Goal: Task Accomplishment & Management: Manage account settings

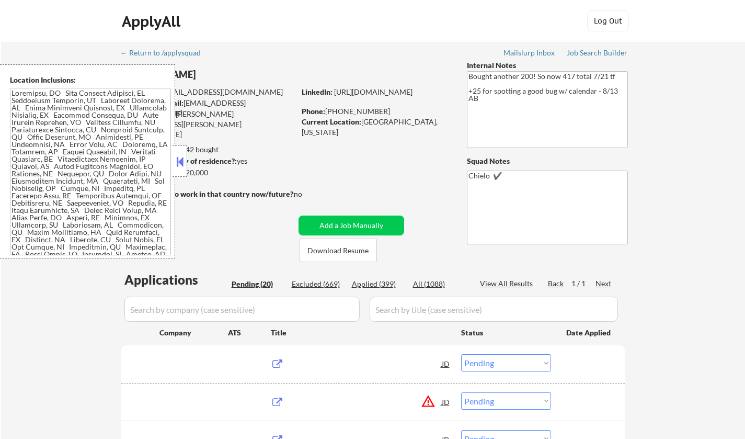
select select ""pending""
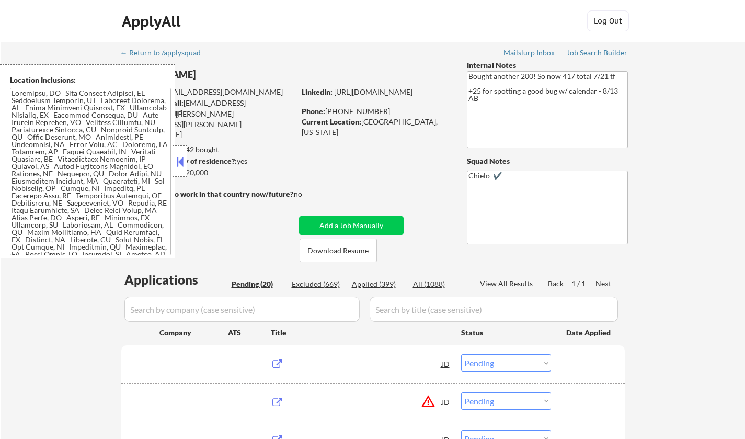
select select ""pending""
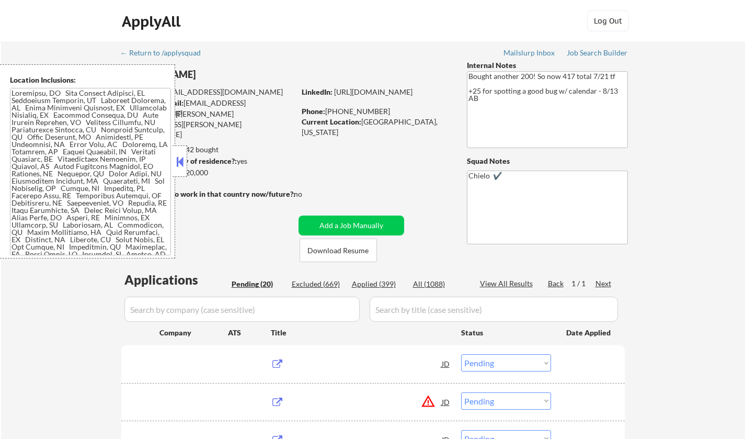
select select ""pending""
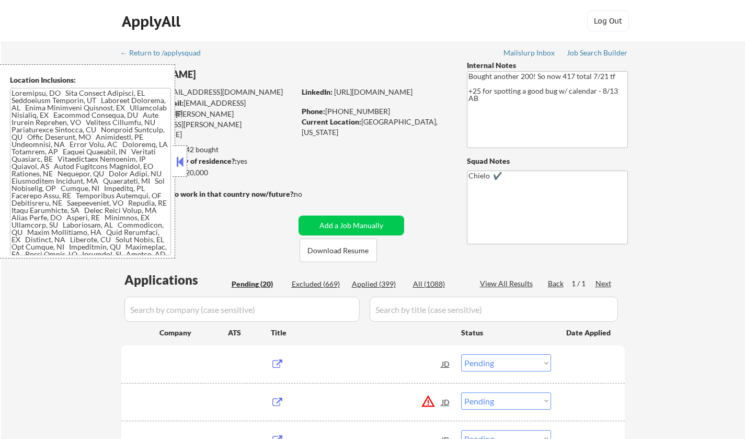
select select ""pending""
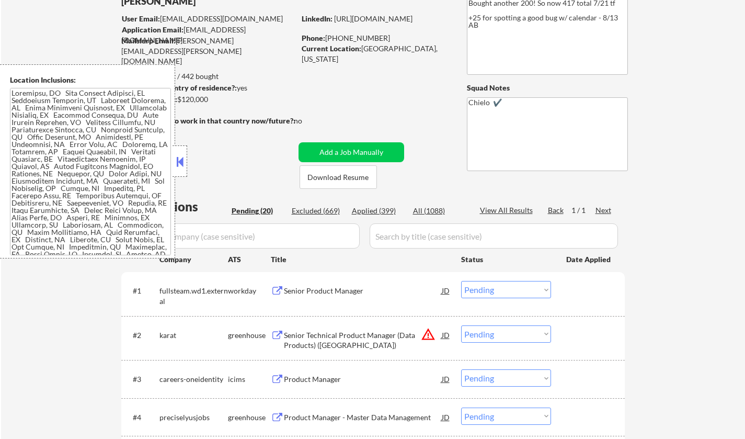
scroll to position [105, 0]
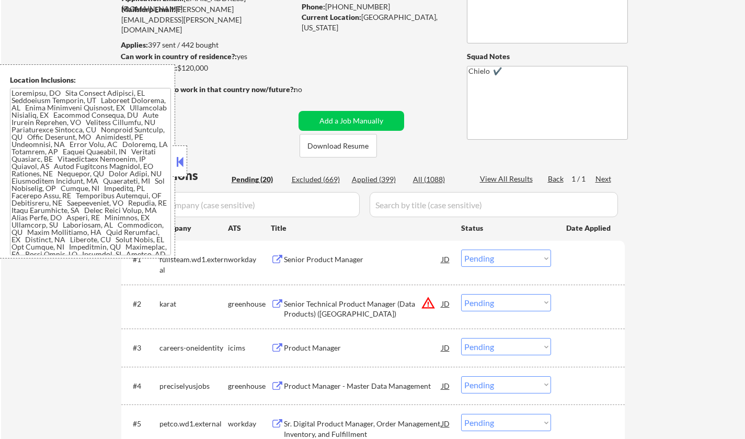
click at [176, 163] on button at bounding box center [179, 162] width 11 height 16
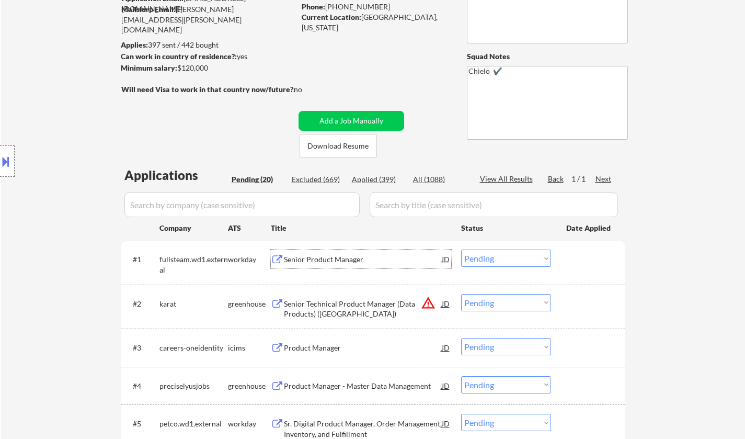
click at [325, 264] on div "Senior Product Manager" at bounding box center [363, 259] width 158 height 10
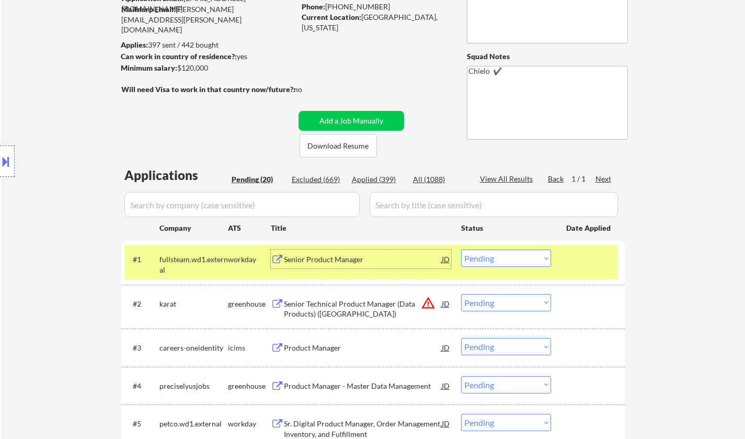
click at [519, 258] on select "Choose an option... Pending Applied Excluded (Questions) Excluded (Expired) Exc…" at bounding box center [506, 257] width 90 height 17
click at [461, 249] on select "Choose an option... Pending Applied Excluded (Questions) Excluded (Expired) Exc…" at bounding box center [506, 257] width 90 height 17
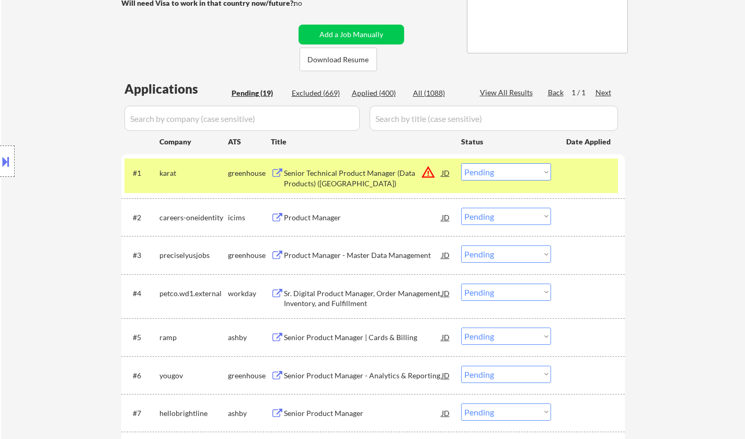
scroll to position [261, 0]
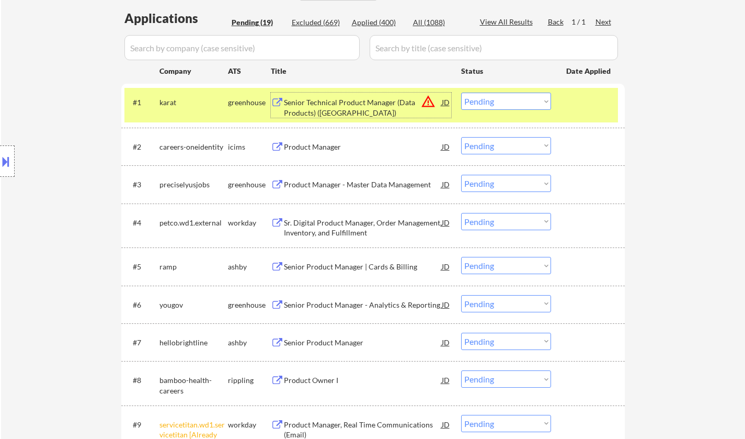
click at [440, 102] on div "Senior Technical Product Manager (Data Products) (United States)" at bounding box center [363, 107] width 158 height 20
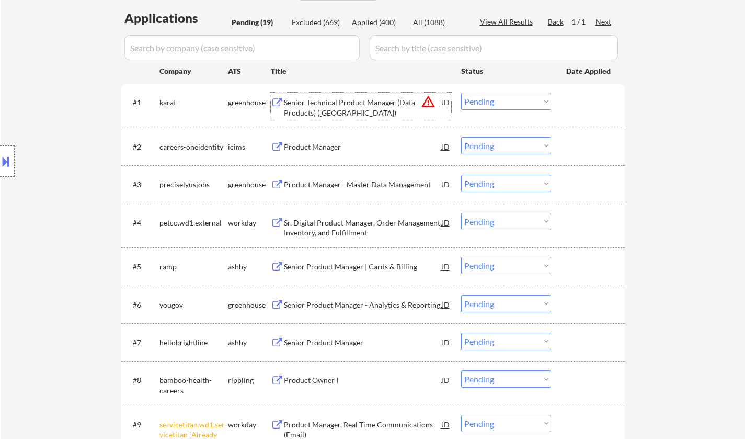
click at [443, 99] on div "JD" at bounding box center [446, 102] width 10 height 19
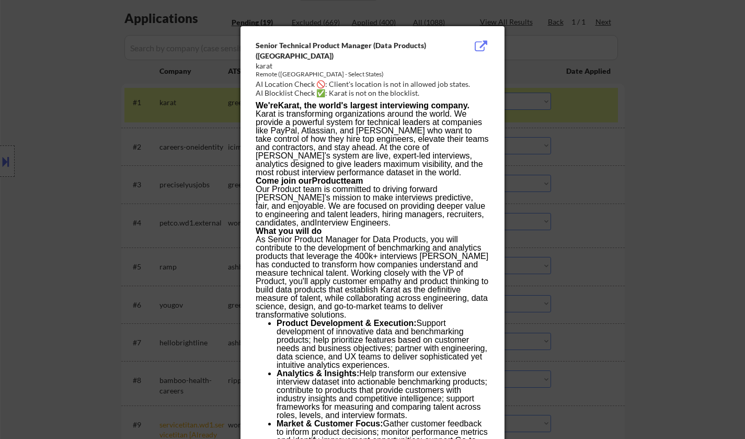
click at [576, 271] on div at bounding box center [372, 219] width 745 height 439
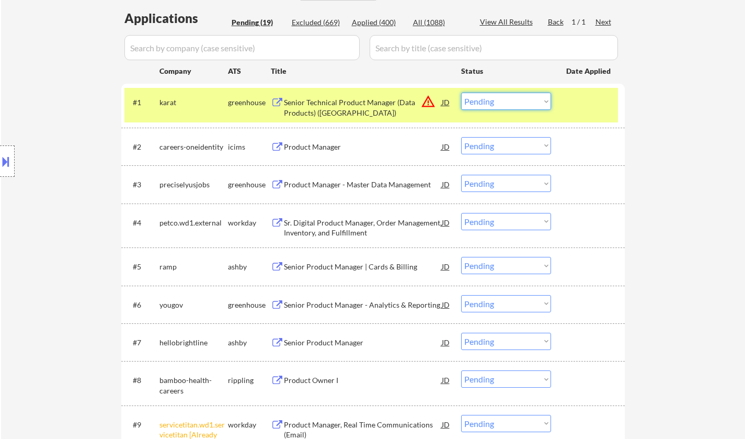
click at [490, 102] on select "Choose an option... Pending Applied Excluded (Questions) Excluded (Expired) Exc…" at bounding box center [506, 101] width 90 height 17
click at [461, 93] on select "Choose an option... Pending Applied Excluded (Questions) Excluded (Expired) Exc…" at bounding box center [506, 101] width 90 height 17
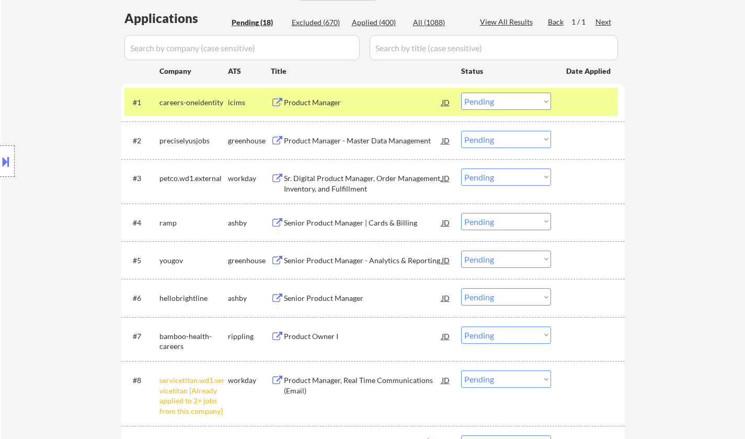
click at [325, 100] on div "Product Manager" at bounding box center [363, 102] width 158 height 10
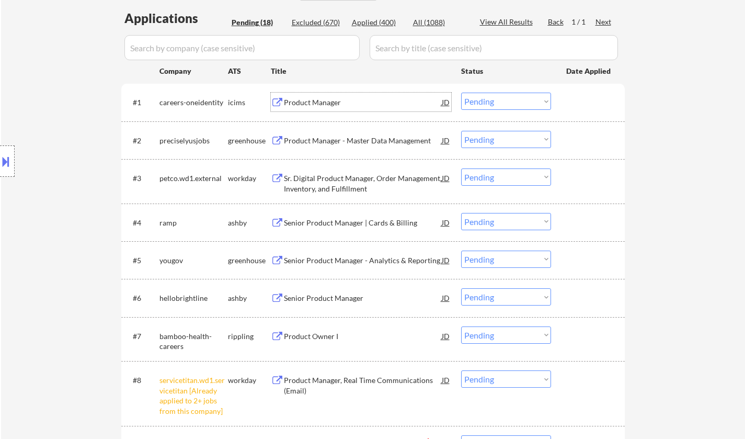
click at [505, 100] on select "Choose an option... Pending Applied Excluded (Questions) Excluded (Expired) Exc…" at bounding box center [506, 101] width 90 height 17
click at [461, 93] on select "Choose an option... Pending Applied Excluded (Questions) Excluded (Expired) Exc…" at bounding box center [506, 101] width 90 height 17
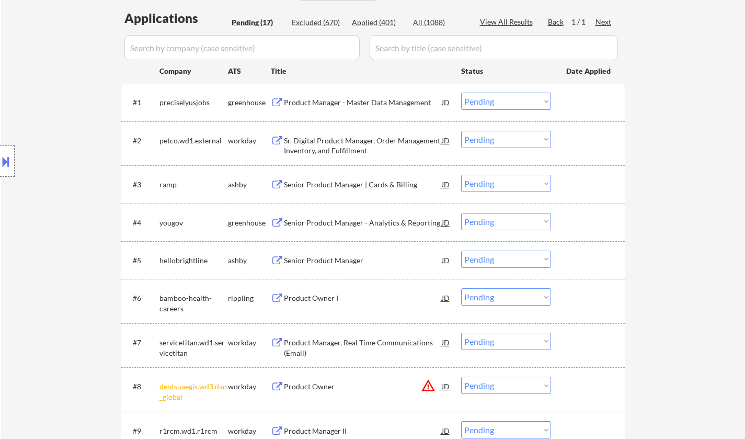
click at [362, 109] on div "Product Manager - Master Data Management" at bounding box center [363, 102] width 158 height 19
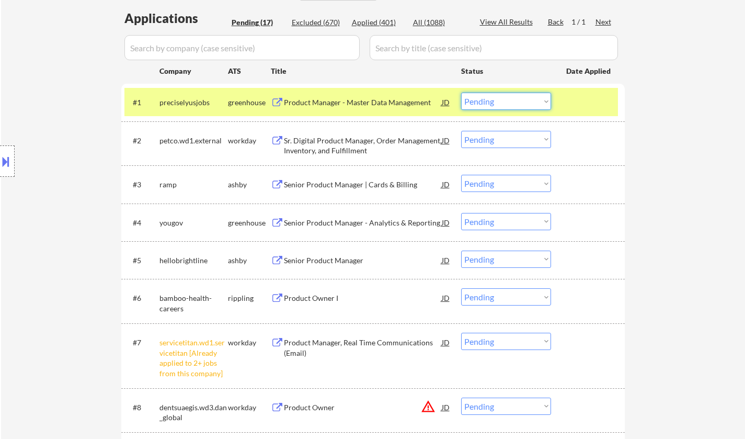
drag, startPoint x: 510, startPoint y: 100, endPoint x: 511, endPoint y: 109, distance: 8.9
click at [510, 100] on select "Choose an option... Pending Applied Excluded (Questions) Excluded (Expired) Exc…" at bounding box center [506, 101] width 90 height 17
click at [461, 93] on select "Choose an option... Pending Applied Excluded (Questions) Excluded (Expired) Exc…" at bounding box center [506, 101] width 90 height 17
select select ""pending""
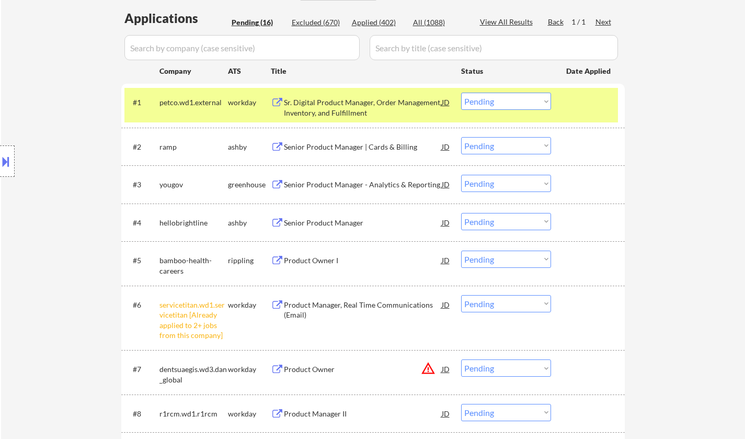
drag, startPoint x: 527, startPoint y: 301, endPoint x: 534, endPoint y: 312, distance: 12.6
click at [527, 301] on select "Choose an option... Pending Applied Excluded (Questions) Excluded (Expired) Exc…" at bounding box center [506, 303] width 90 height 17
click at [461, 295] on select "Choose an option... Pending Applied Excluded (Questions) Excluded (Expired) Exc…" at bounding box center [506, 303] width 90 height 17
select select ""pending""
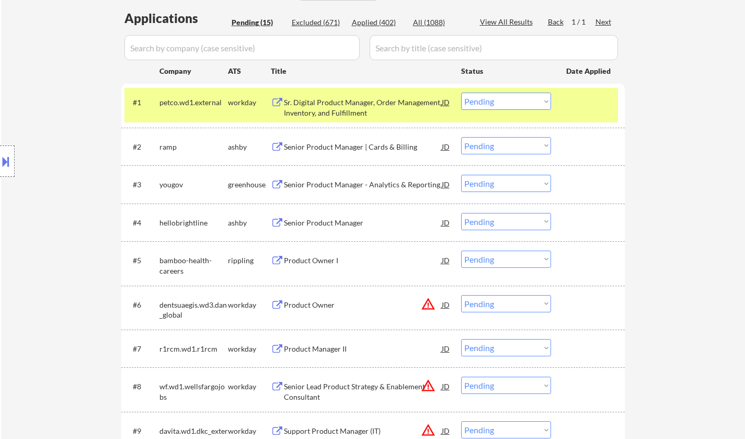
click at [351, 144] on div "Senior Product Manager | Cards & Billing" at bounding box center [363, 147] width 158 height 10
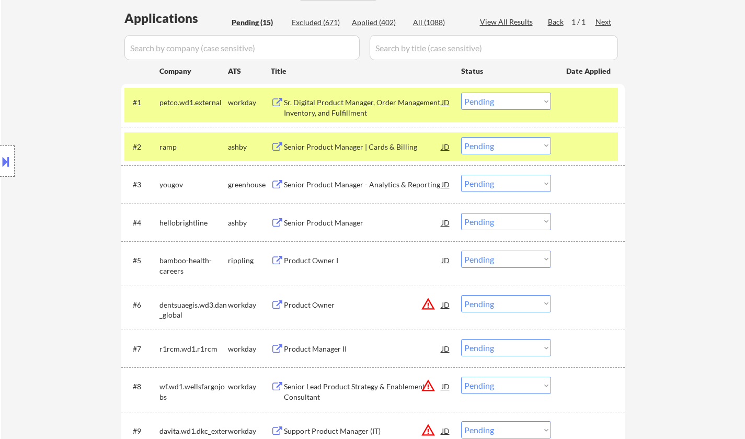
click at [1, 159] on button at bounding box center [5, 161] width 11 height 17
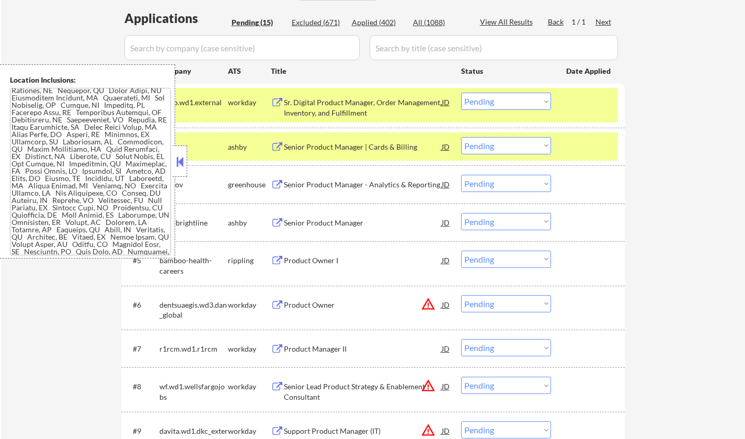
scroll to position [105, 0]
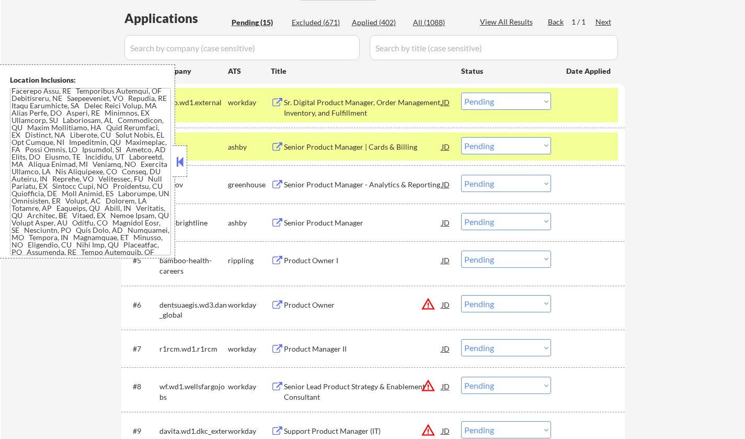
click at [180, 164] on button at bounding box center [179, 162] width 11 height 16
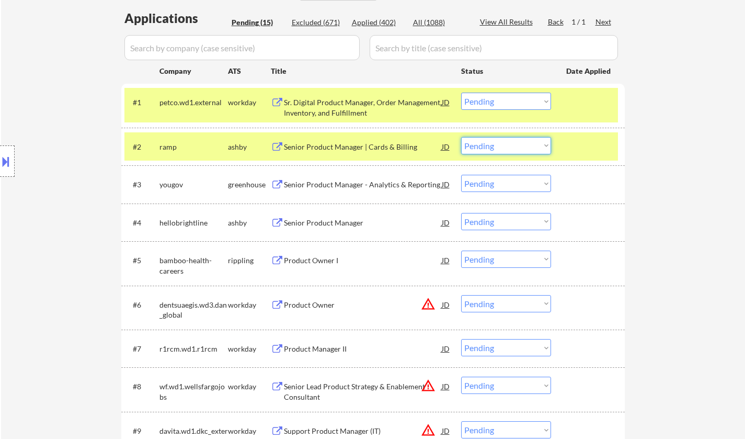
click at [491, 148] on select "Choose an option... Pending Applied Excluded (Questions) Excluded (Expired) Exc…" at bounding box center [506, 145] width 90 height 17
click at [461, 137] on select "Choose an option... Pending Applied Excluded (Questions) Excluded (Expired) Exc…" at bounding box center [506, 145] width 90 height 17
select select ""pending""
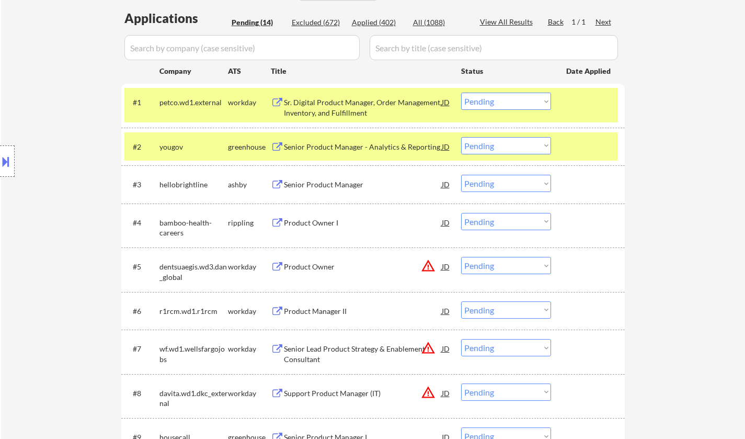
click at [332, 182] on div "Senior Product Manager" at bounding box center [363, 184] width 158 height 10
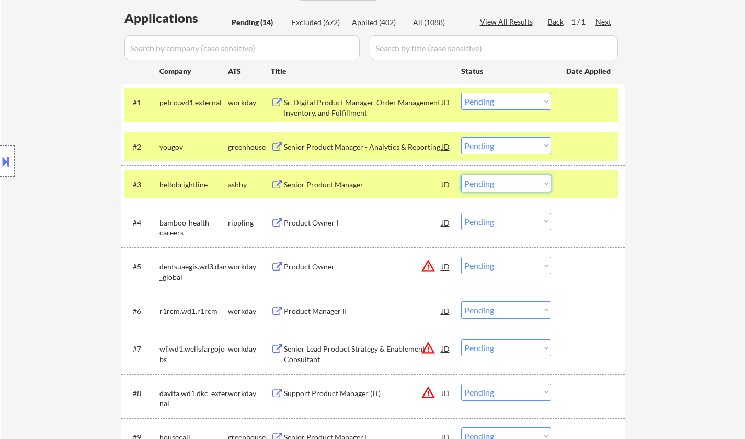
drag, startPoint x: 500, startPoint y: 182, endPoint x: 503, endPoint y: 191, distance: 9.3
click at [500, 182] on select "Choose an option... Pending Applied Excluded (Questions) Excluded (Expired) Exc…" at bounding box center [506, 183] width 90 height 17
click at [461, 175] on select "Choose an option... Pending Applied Excluded (Questions) Excluded (Expired) Exc…" at bounding box center [506, 183] width 90 height 17
select select ""pending""
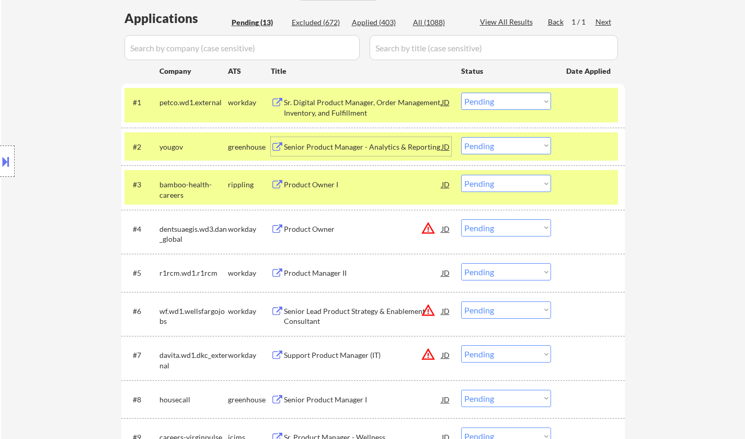
click at [356, 143] on div "Senior Product Manager - Analytics & Reporting" at bounding box center [363, 147] width 158 height 10
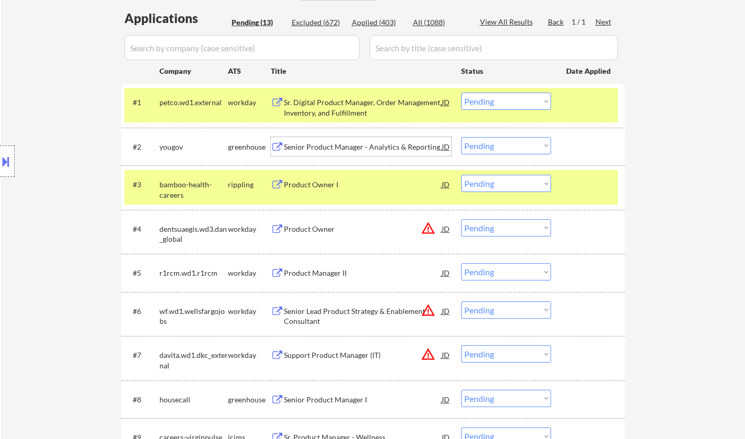
drag, startPoint x: 527, startPoint y: 146, endPoint x: 526, endPoint y: 153, distance: 6.8
click at [526, 147] on select "Choose an option... Pending Applied Excluded (Questions) Excluded (Expired) Exc…" at bounding box center [506, 145] width 90 height 17
click at [461, 137] on select "Choose an option... Pending Applied Excluded (Questions) Excluded (Expired) Exc…" at bounding box center [506, 145] width 90 height 17
select select ""pending""
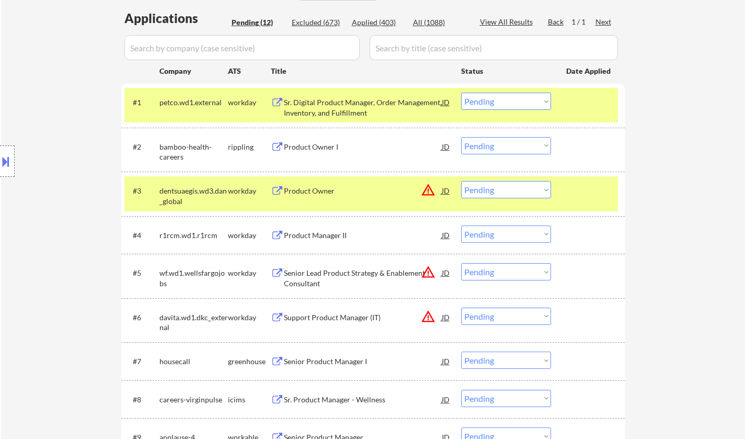
scroll to position [314, 0]
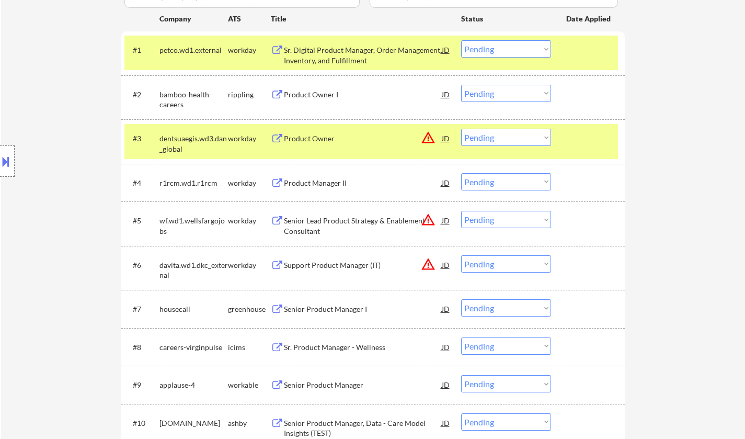
click at [444, 142] on div "JD" at bounding box center [446, 138] width 10 height 19
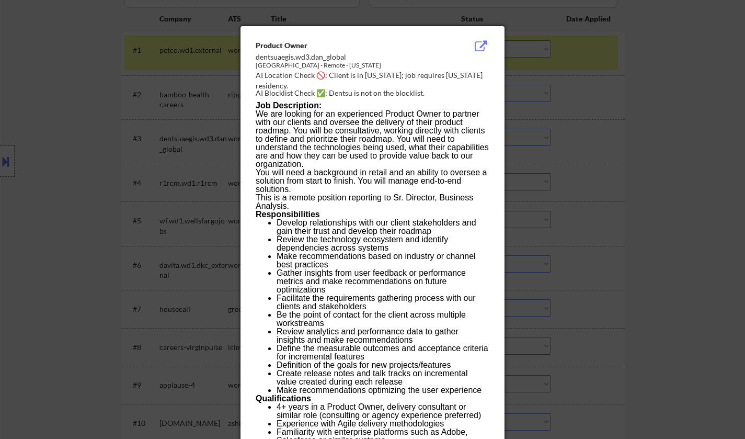
drag, startPoint x: 607, startPoint y: 226, endPoint x: 595, endPoint y: 217, distance: 14.6
click at [606, 226] on div at bounding box center [372, 219] width 745 height 439
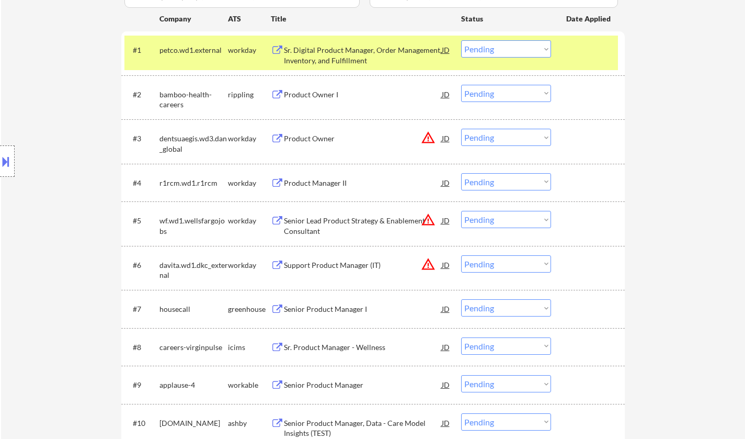
click at [503, 135] on select "Choose an option... Pending Applied Excluded (Questions) Excluded (Expired) Exc…" at bounding box center [506, 137] width 90 height 17
click at [461, 129] on select "Choose an option... Pending Applied Excluded (Questions) Excluded (Expired) Exc…" at bounding box center [506, 137] width 90 height 17
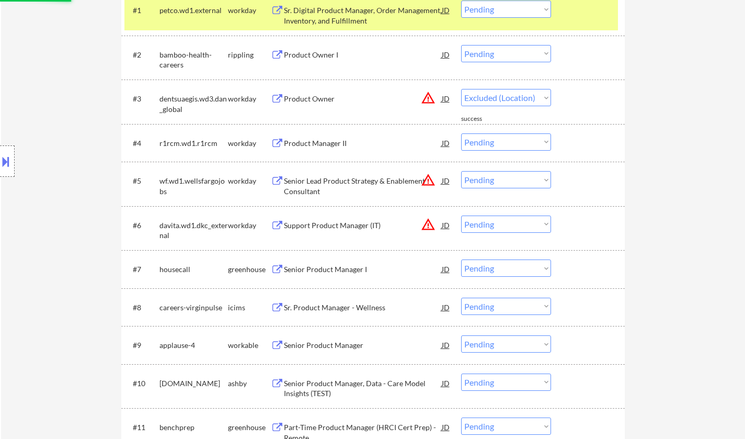
scroll to position [366, 0]
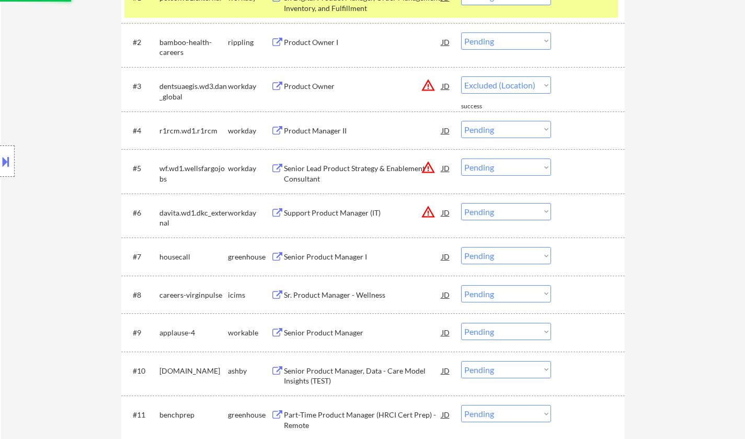
select select ""pending""
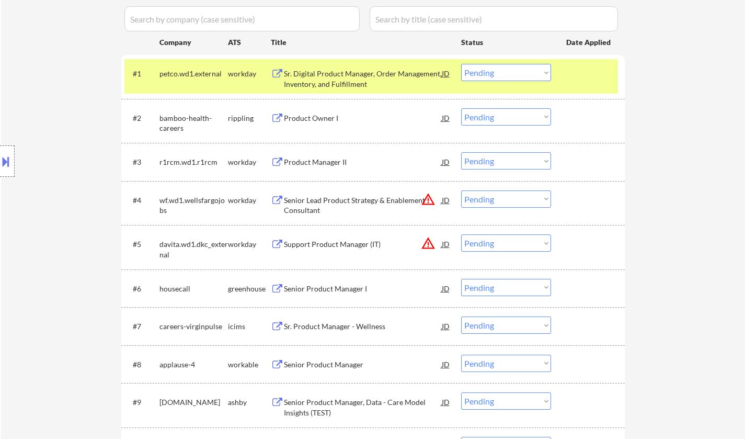
scroll to position [261, 0]
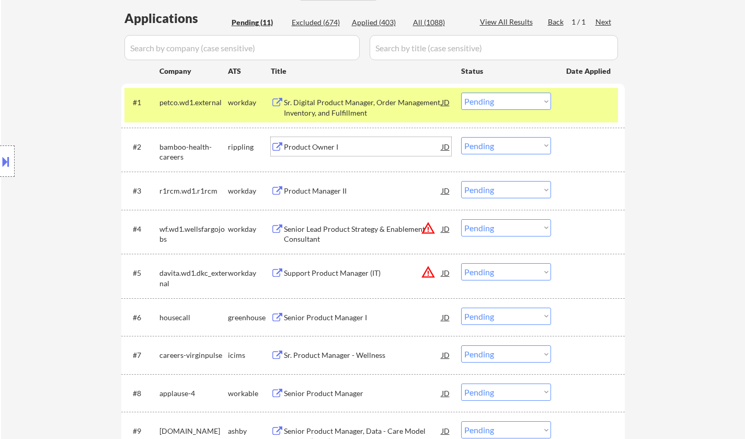
click at [316, 144] on div "Product Owner I" at bounding box center [363, 147] width 158 height 10
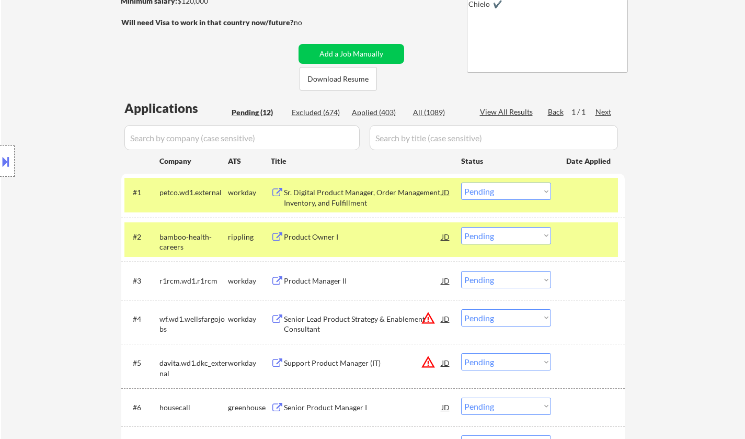
scroll to position [209, 0]
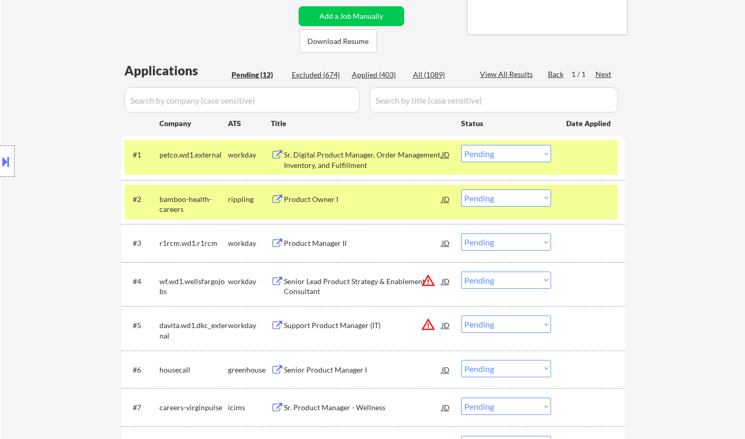
drag, startPoint x: 501, startPoint y: 197, endPoint x: 511, endPoint y: 205, distance: 12.7
click at [502, 197] on select "Choose an option... Pending Applied Excluded (Questions) Excluded (Expired) Exc…" at bounding box center [506, 197] width 90 height 17
click at [461, 189] on select "Choose an option... Pending Applied Excluded (Questions) Excluded (Expired) Exc…" at bounding box center [506, 197] width 90 height 17
select select ""pending""
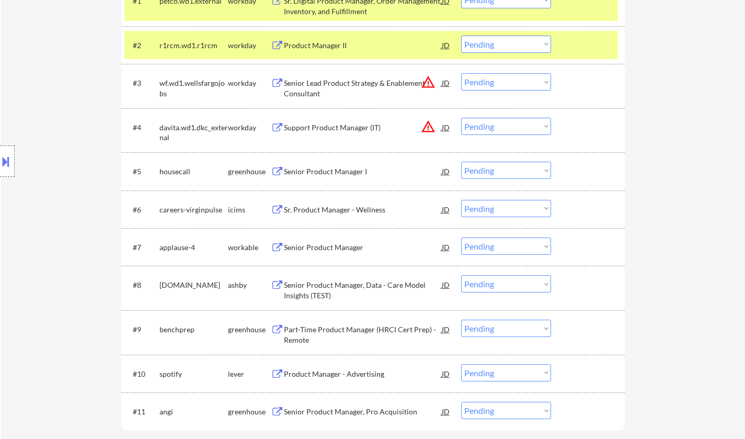
scroll to position [366, 0]
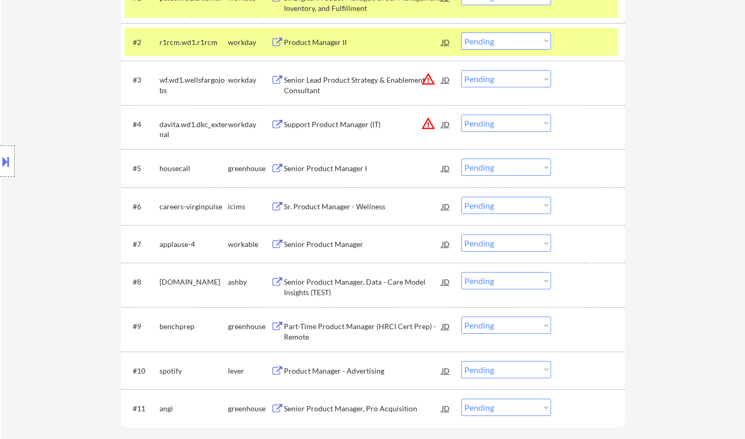
click at [448, 79] on div "JD" at bounding box center [446, 79] width 10 height 19
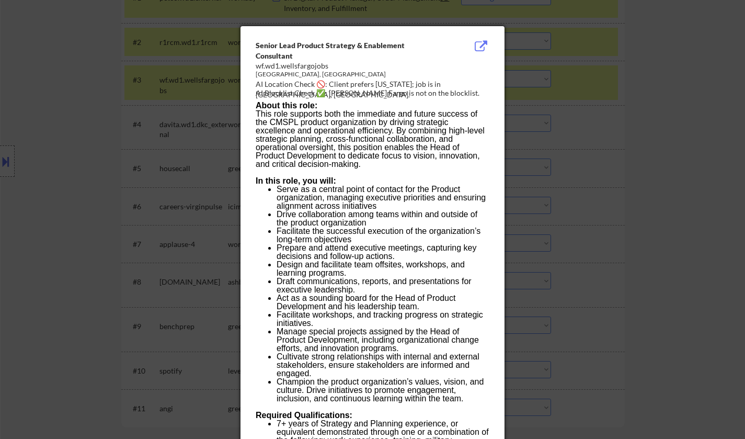
click at [601, 227] on div at bounding box center [372, 219] width 745 height 439
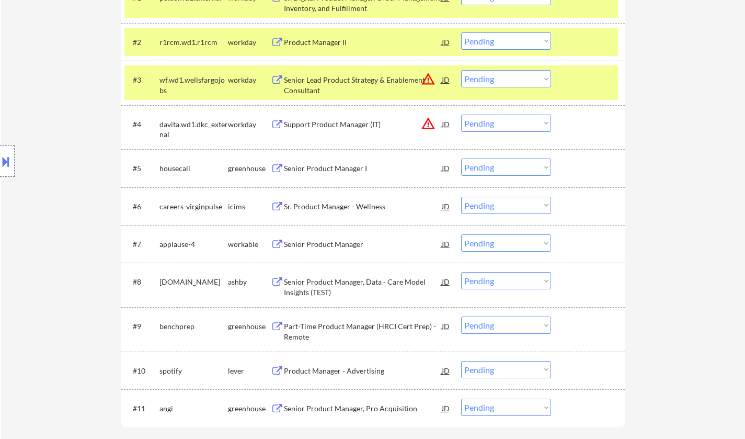
click at [0, 167] on button at bounding box center [5, 161] width 11 height 17
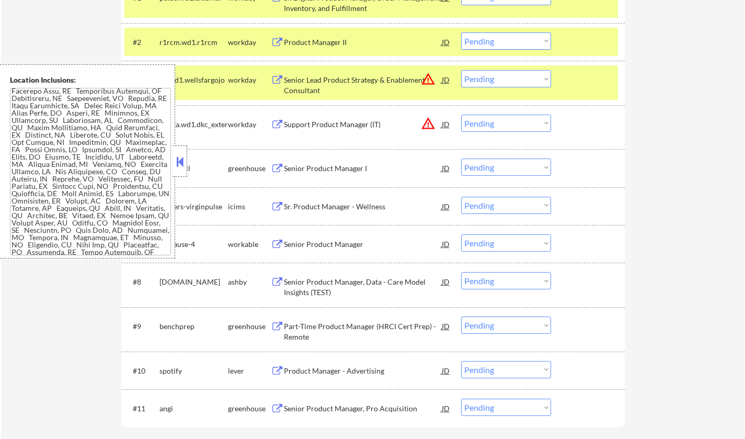
click at [446, 80] on div "JD" at bounding box center [446, 79] width 10 height 19
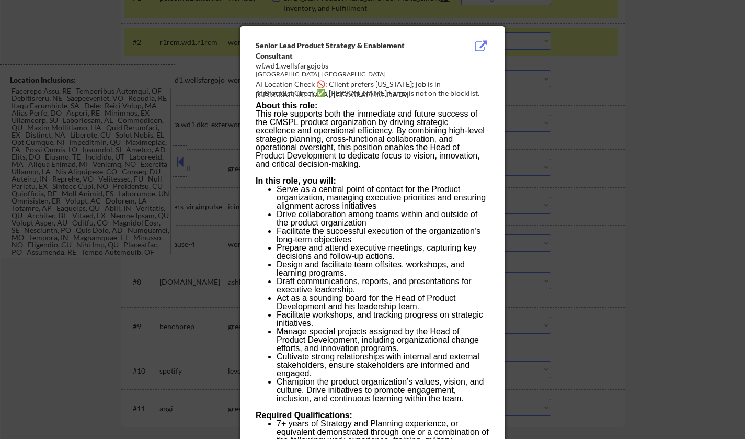
click at [109, 158] on div at bounding box center [372, 219] width 745 height 439
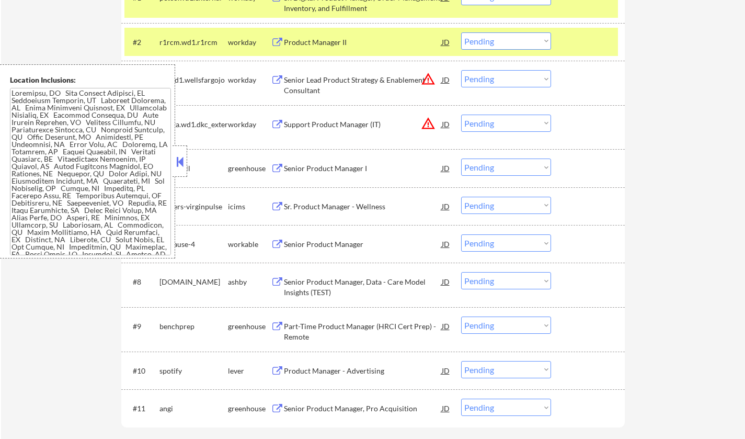
scroll to position [522, 0]
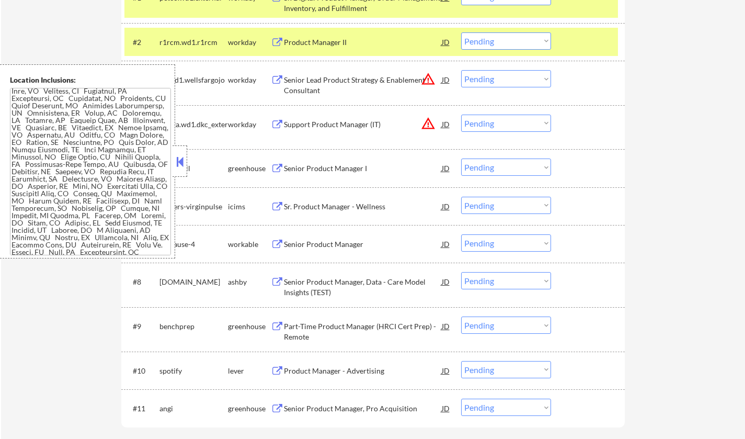
click at [312, 76] on div "Senior Lead Product Strategy & Enablement Consultant" at bounding box center [363, 85] width 158 height 20
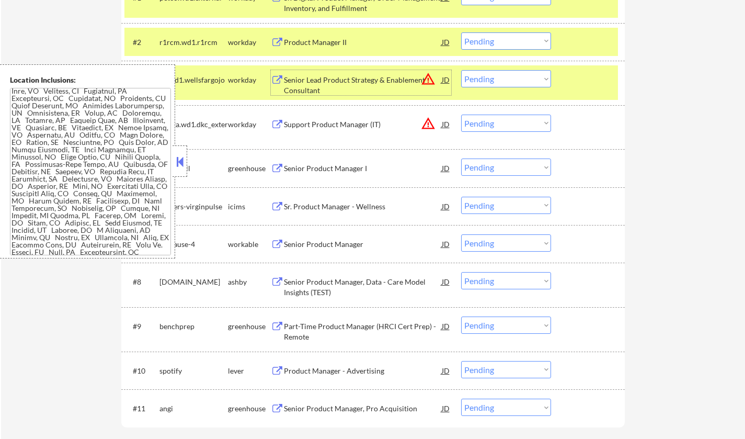
click at [174, 163] on div at bounding box center [179, 160] width 15 height 31
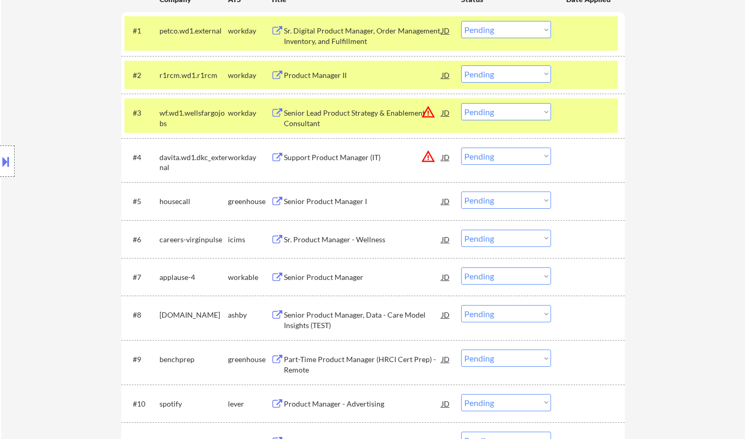
scroll to position [314, 0]
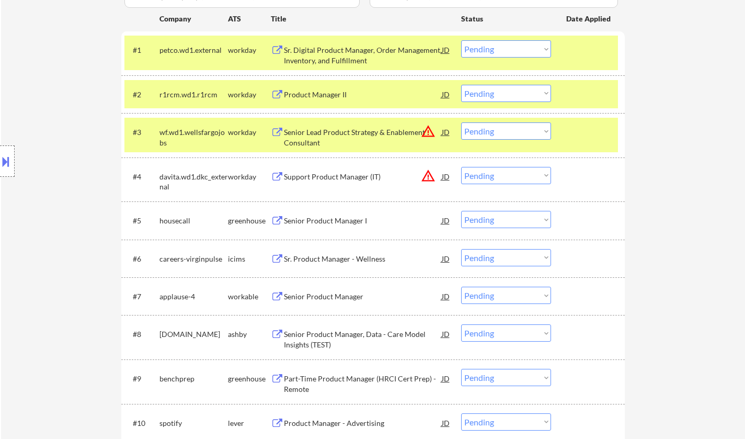
drag, startPoint x: 523, startPoint y: 132, endPoint x: 529, endPoint y: 137, distance: 8.2
click at [524, 132] on select "Choose an option... Pending Applied Excluded (Questions) Excluded (Expired) Exc…" at bounding box center [506, 130] width 90 height 17
click at [461, 122] on select "Choose an option... Pending Applied Excluded (Questions) Excluded (Expired) Exc…" at bounding box center [506, 130] width 90 height 17
select select ""pending""
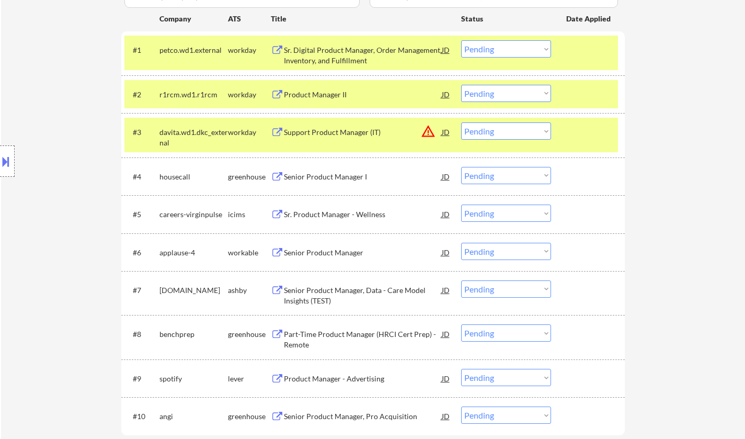
click at [330, 257] on div "Senior Product Manager" at bounding box center [363, 252] width 158 height 10
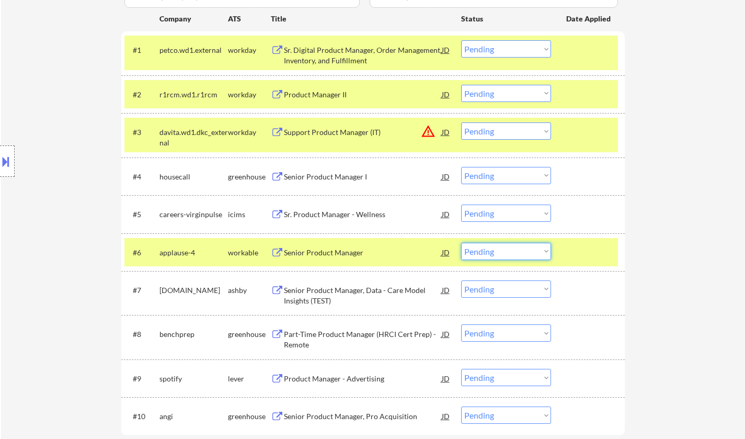
drag, startPoint x: 488, startPoint y: 247, endPoint x: 498, endPoint y: 257, distance: 13.7
click at [488, 247] on select "Choose an option... Pending Applied Excluded (Questions) Excluded (Expired) Exc…" at bounding box center [506, 251] width 90 height 17
click at [461, 243] on select "Choose an option... Pending Applied Excluded (Questions) Excluded (Expired) Exc…" at bounding box center [506, 251] width 90 height 17
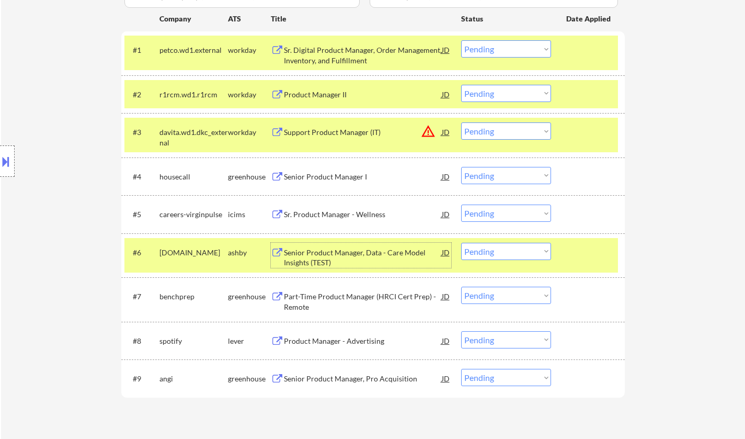
click at [329, 254] on div "Senior Product Manager, Data - Care Model Insights (TEST)" at bounding box center [363, 257] width 158 height 20
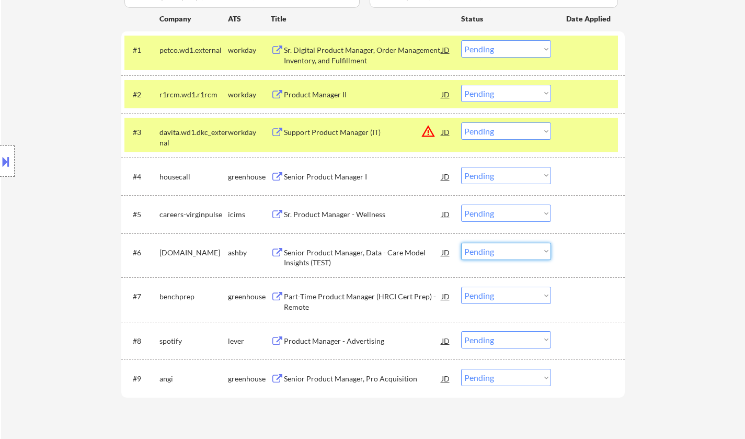
click at [517, 245] on select "Choose an option... Pending Applied Excluded (Questions) Excluded (Expired) Exc…" at bounding box center [506, 251] width 90 height 17
click at [461, 243] on select "Choose an option... Pending Applied Excluded (Questions) Excluded (Expired) Exc…" at bounding box center [506, 251] width 90 height 17
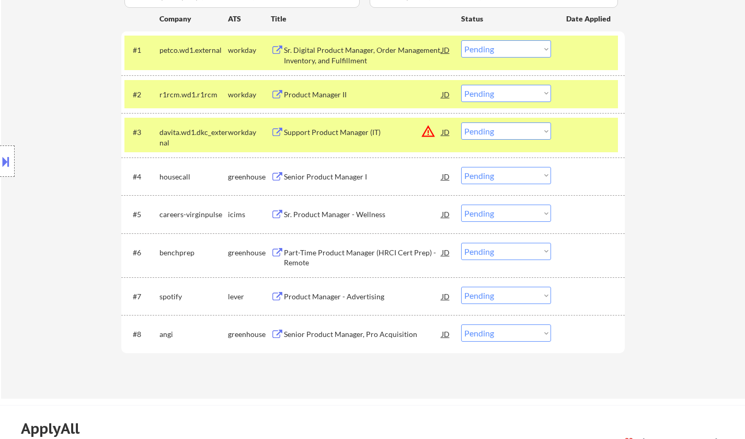
click at [402, 250] on div "Part-Time Product Manager (HRCI Cert Prep) - Remote" at bounding box center [363, 257] width 158 height 20
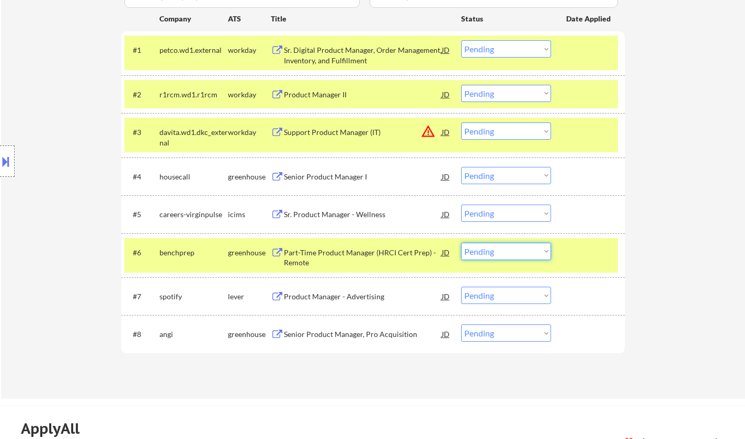
click at [488, 251] on select "Choose an option... Pending Applied Excluded (Questions) Excluded (Expired) Exc…" at bounding box center [506, 251] width 90 height 17
click at [461, 243] on select "Choose an option... Pending Applied Excluded (Questions) Excluded (Expired) Exc…" at bounding box center [506, 251] width 90 height 17
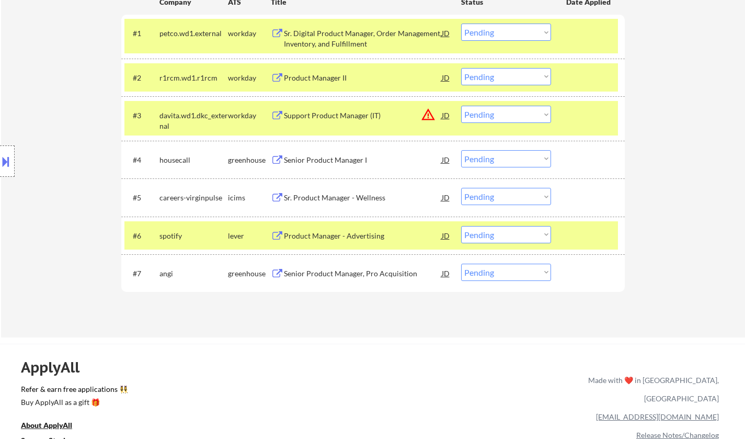
scroll to position [366, 0]
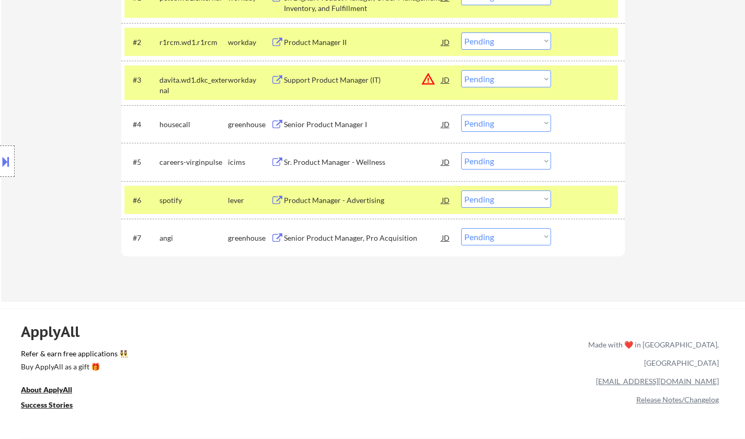
click at [352, 198] on div "Product Manager - Advertising" at bounding box center [363, 200] width 158 height 10
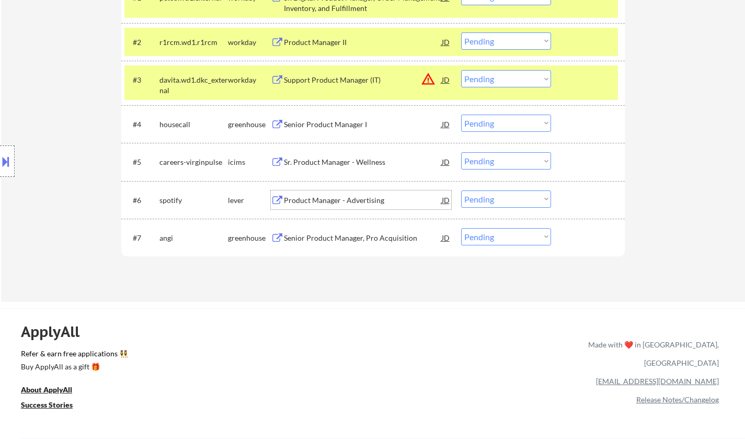
click at [534, 200] on select "Choose an option... Pending Applied Excluded (Questions) Excluded (Expired) Exc…" at bounding box center [506, 198] width 90 height 17
click at [461, 190] on select "Choose an option... Pending Applied Excluded (Questions) Excluded (Expired) Exc…" at bounding box center [506, 198] width 90 height 17
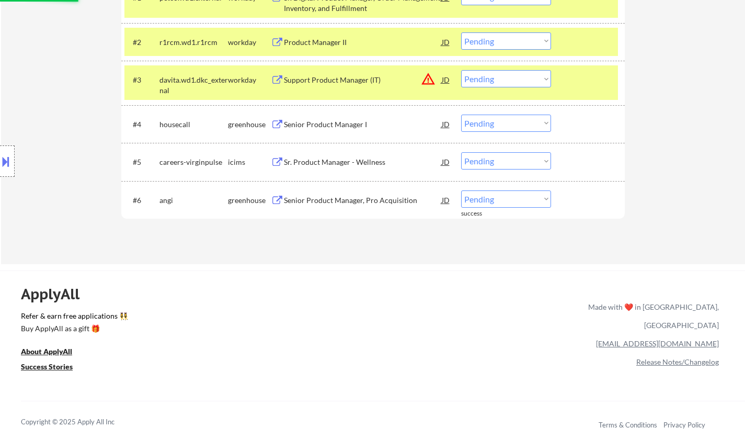
click at [365, 200] on div "Senior Product Manager, Pro Acquisition" at bounding box center [363, 200] width 158 height 10
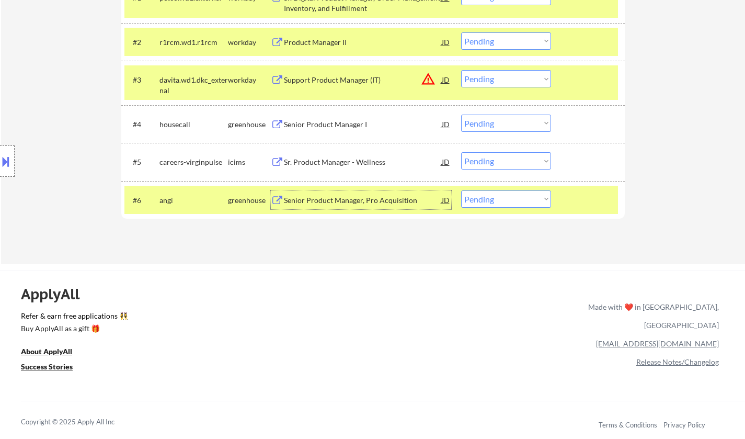
click at [494, 200] on select "Choose an option... Pending Applied Excluded (Questions) Excluded (Expired) Exc…" at bounding box center [506, 198] width 90 height 17
select select ""applied""
click at [461, 190] on select "Choose an option... Pending Applied Excluded (Questions) Excluded (Expired) Exc…" at bounding box center [506, 198] width 90 height 17
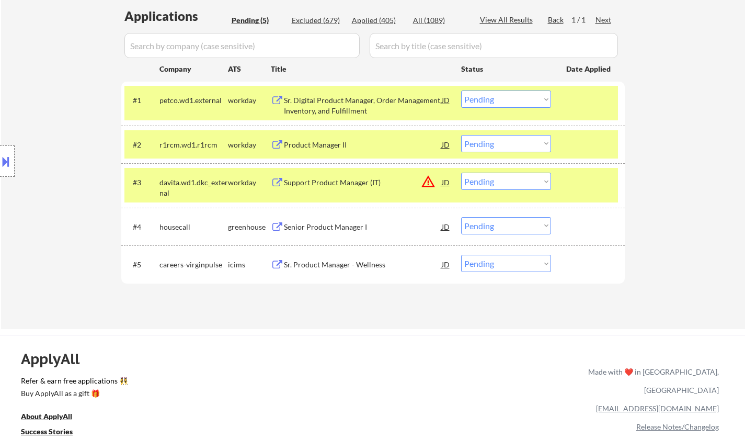
scroll to position [209, 0]
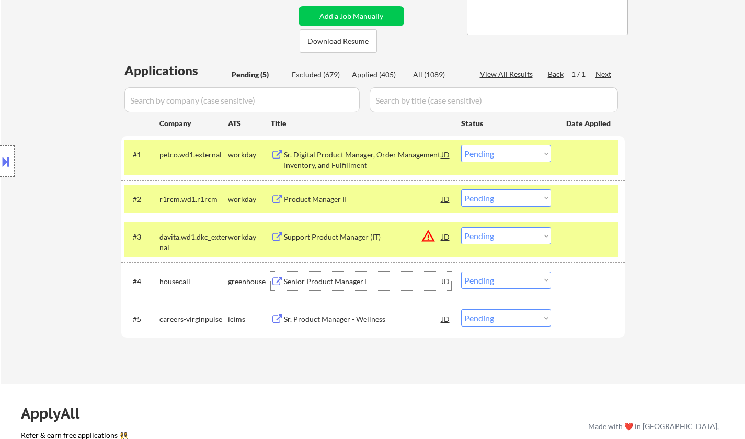
click at [344, 281] on div "Senior Product Manager I" at bounding box center [363, 281] width 158 height 10
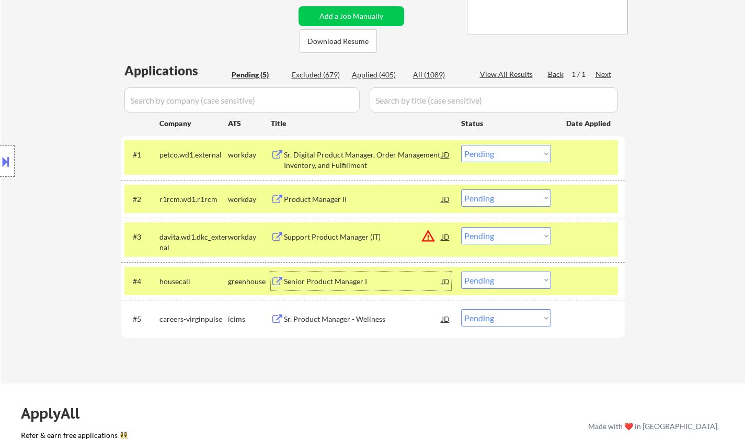
click at [514, 280] on select "Choose an option... Pending Applied Excluded (Questions) Excluded (Expired) Exc…" at bounding box center [506, 279] width 90 height 17
click at [461, 271] on select "Choose an option... Pending Applied Excluded (Questions) Excluded (Expired) Exc…" at bounding box center [506, 279] width 90 height 17
select select ""pending""
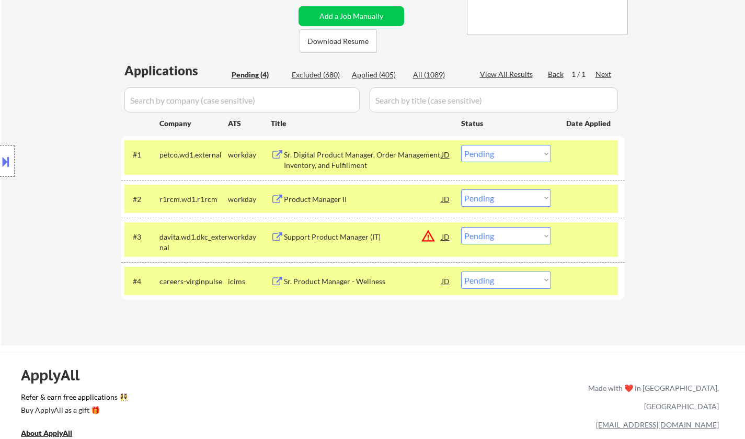
click at [327, 145] on div "Sr. Digital Product Manager, Order Management, Inventory, and Fulfillment" at bounding box center [363, 157] width 158 height 25
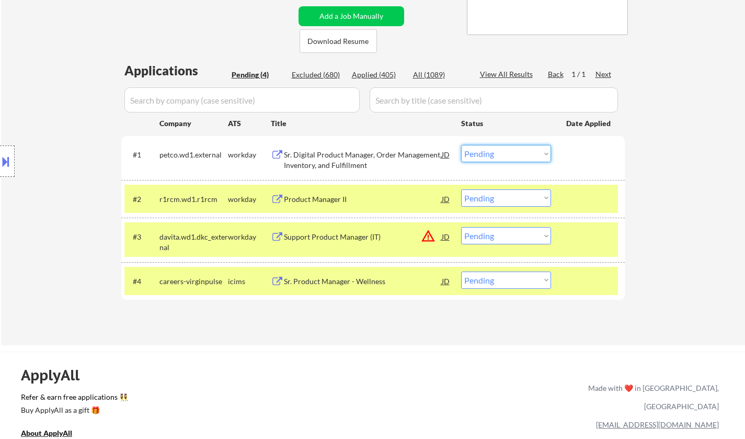
drag, startPoint x: 512, startPoint y: 153, endPoint x: 516, endPoint y: 161, distance: 9.6
click at [512, 153] on select "Choose an option... Pending Applied Excluded (Questions) Excluded (Expired) Exc…" at bounding box center [506, 153] width 90 height 17
click at [461, 145] on select "Choose an option... Pending Applied Excluded (Questions) Excluded (Expired) Exc…" at bounding box center [506, 153] width 90 height 17
select select ""pending""
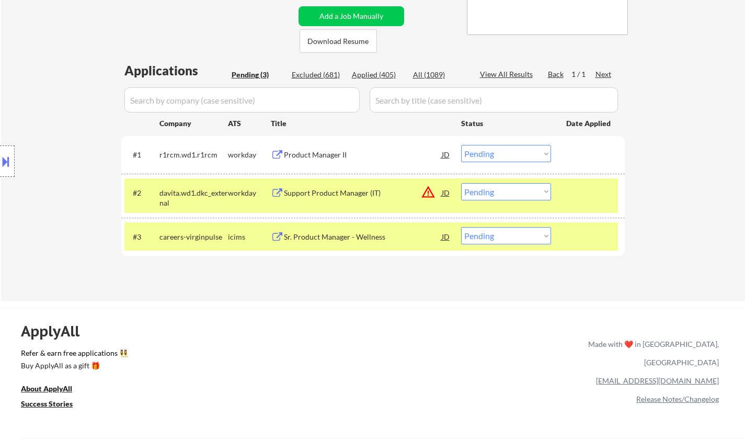
click at [446, 191] on div "JD" at bounding box center [446, 192] width 10 height 19
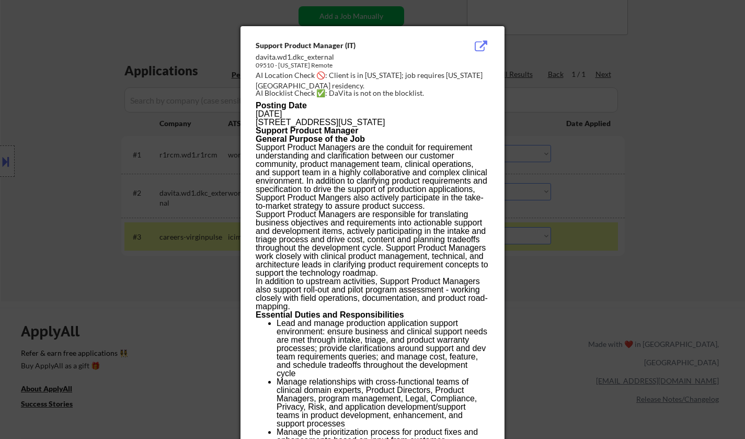
click at [598, 257] on div at bounding box center [372, 219] width 745 height 439
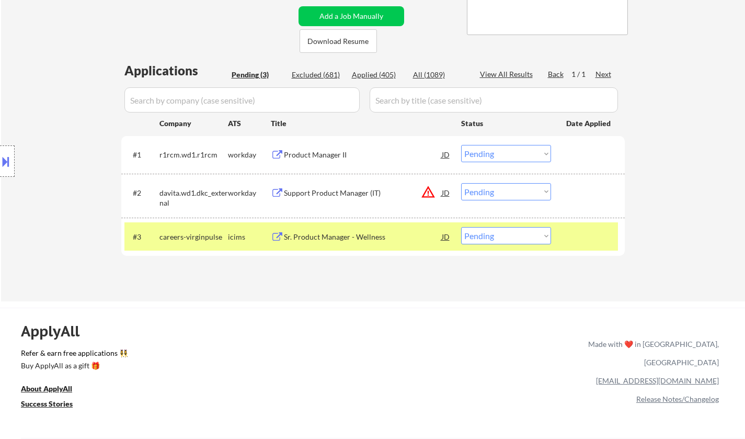
click at [513, 186] on select "Choose an option... Pending Applied Excluded (Questions) Excluded (Expired) Exc…" at bounding box center [506, 191] width 90 height 17
click at [461, 183] on select "Choose an option... Pending Applied Excluded (Questions) Excluded (Expired) Exc…" at bounding box center [506, 191] width 90 height 17
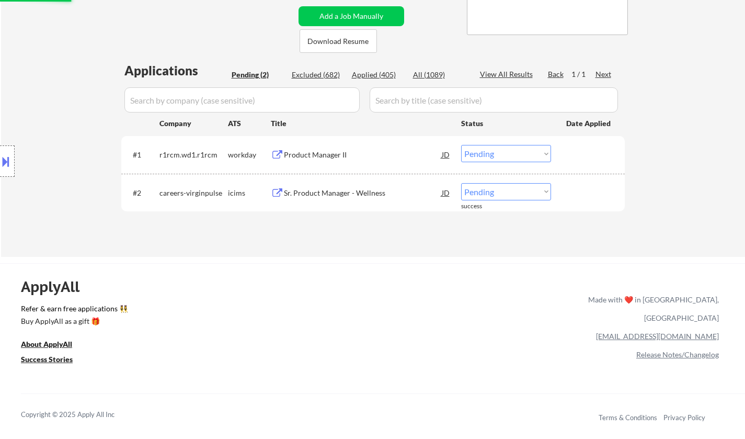
click at [328, 189] on div "Sr. Product Manager - Wellness" at bounding box center [363, 193] width 158 height 10
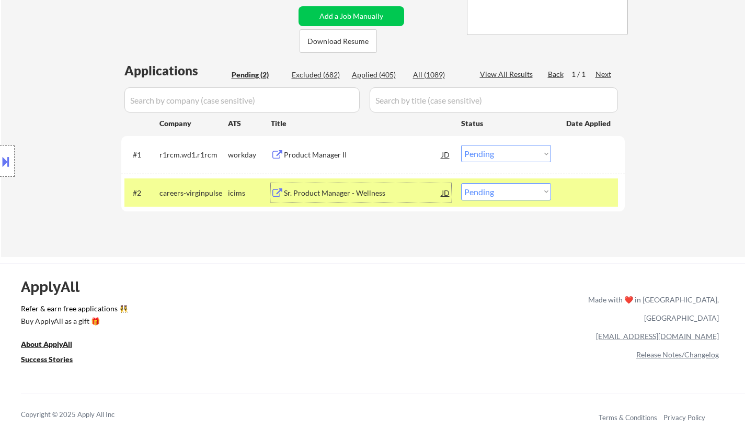
click at [513, 199] on select "Choose an option... Pending Applied Excluded (Questions) Excluded (Expired) Exc…" at bounding box center [506, 191] width 90 height 17
select select ""excluded__expired_""
click at [461, 183] on select "Choose an option... Pending Applied Excluded (Questions) Excluded (Expired) Exc…" at bounding box center [506, 191] width 90 height 17
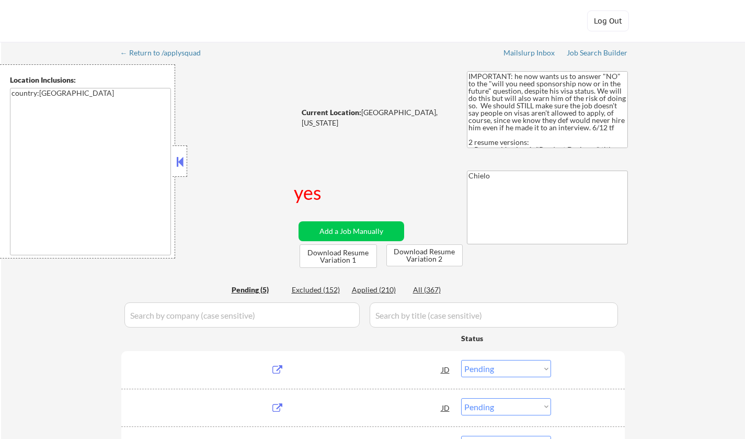
select select ""pending""
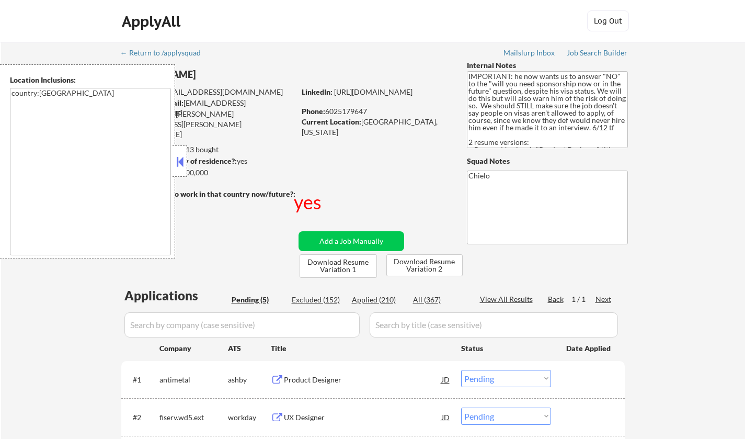
drag, startPoint x: 178, startPoint y: 156, endPoint x: 182, endPoint y: 160, distance: 6.0
click at [178, 156] on button at bounding box center [179, 162] width 11 height 16
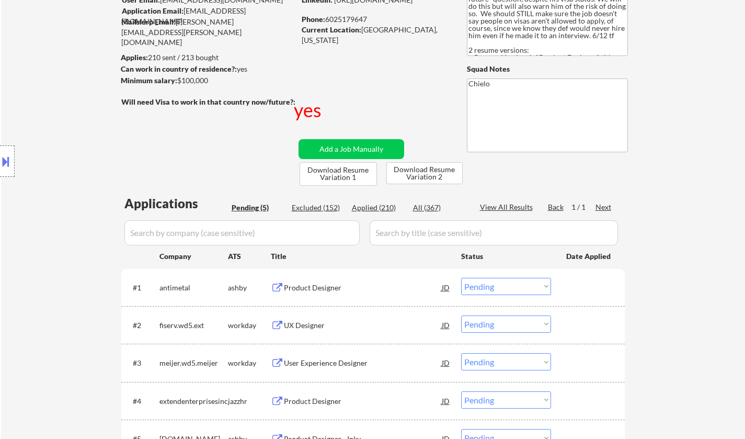
scroll to position [105, 0]
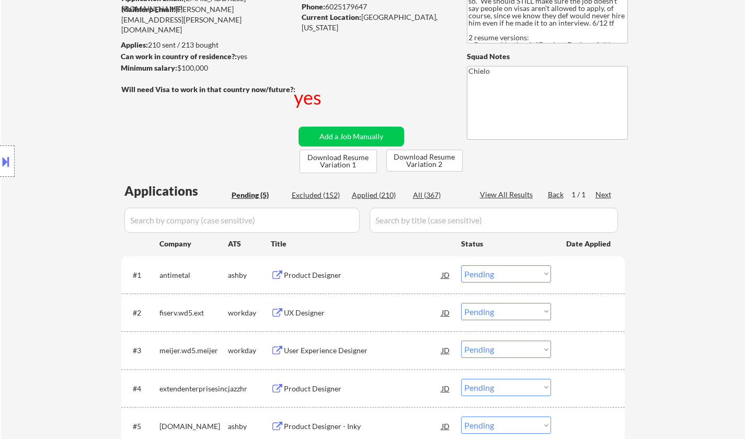
click at [298, 272] on div "Product Designer" at bounding box center [363, 275] width 158 height 10
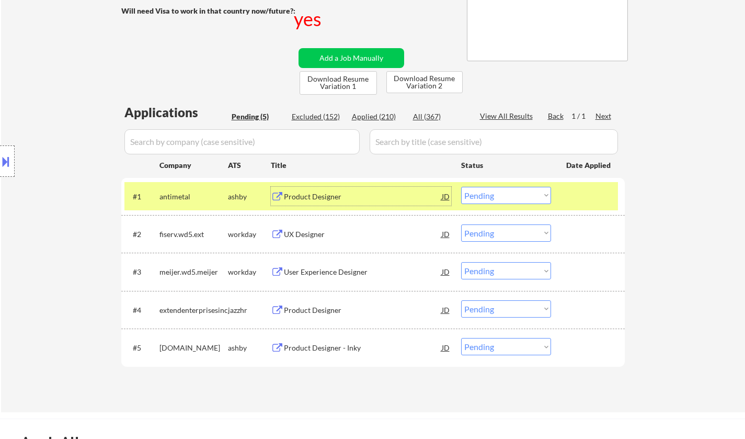
scroll to position [209, 0]
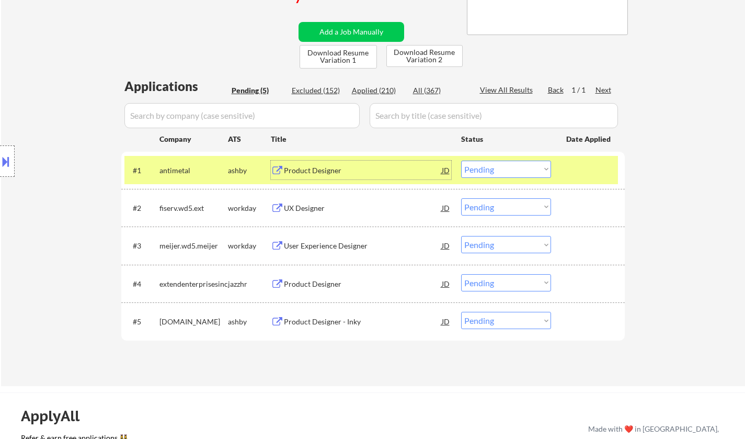
click at [525, 174] on select "Choose an option... Pending Applied Excluded (Questions) Excluded (Expired) Exc…" at bounding box center [506, 168] width 90 height 17
click at [461, 160] on select "Choose an option... Pending Applied Excluded (Questions) Excluded (Expired) Exc…" at bounding box center [506, 168] width 90 height 17
select select ""pending""
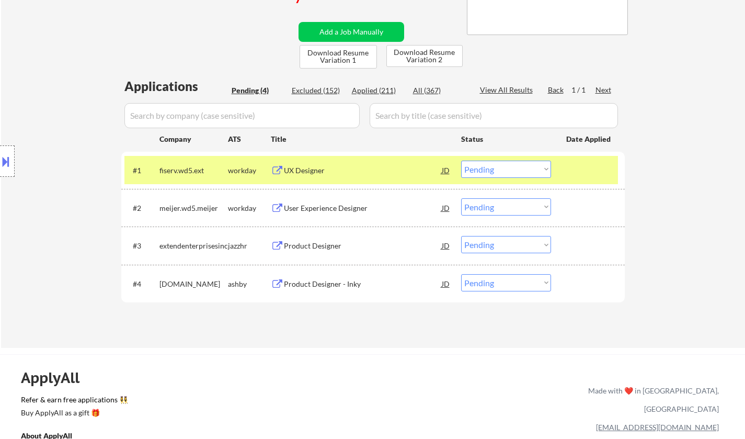
click at [309, 166] on div "UX Designer" at bounding box center [363, 170] width 158 height 10
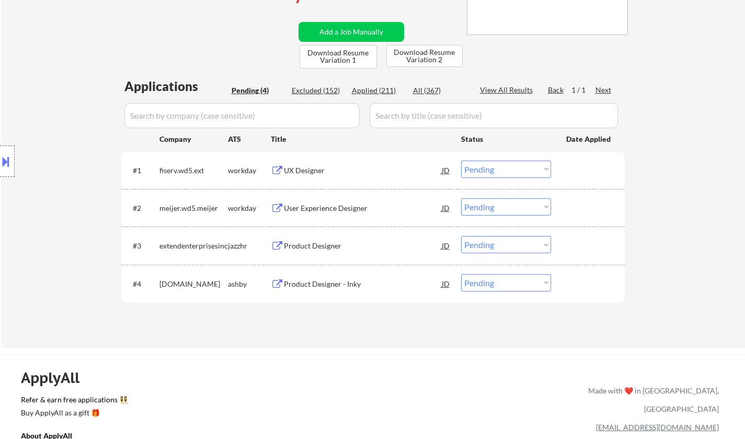
click at [0, 158] on button at bounding box center [5, 161] width 11 height 17
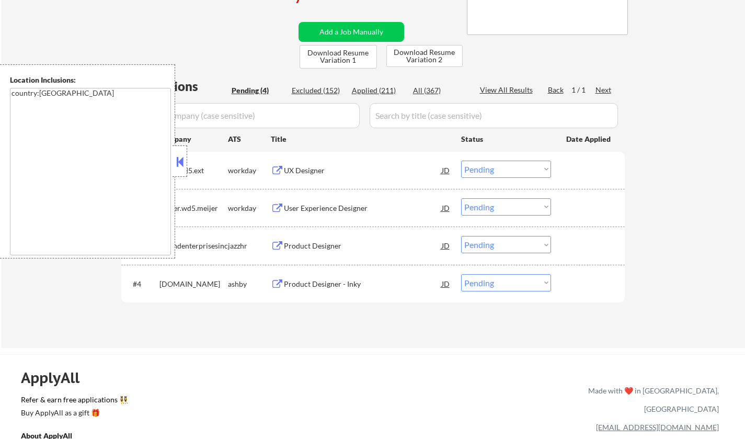
click at [180, 157] on button at bounding box center [179, 162] width 11 height 16
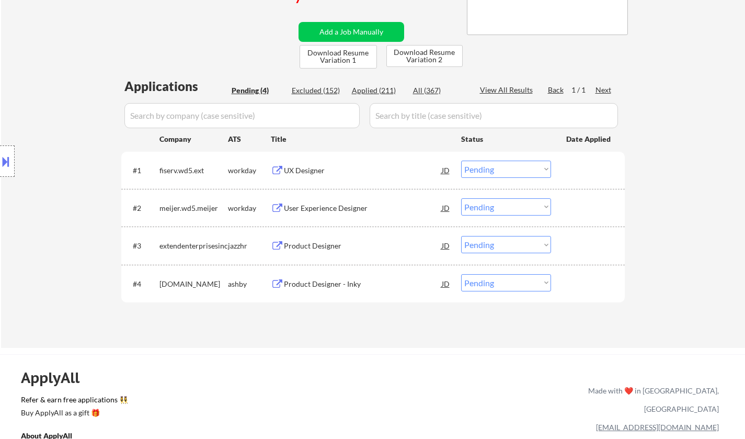
click at [317, 279] on div "Product Designer - Inky" at bounding box center [363, 284] width 158 height 10
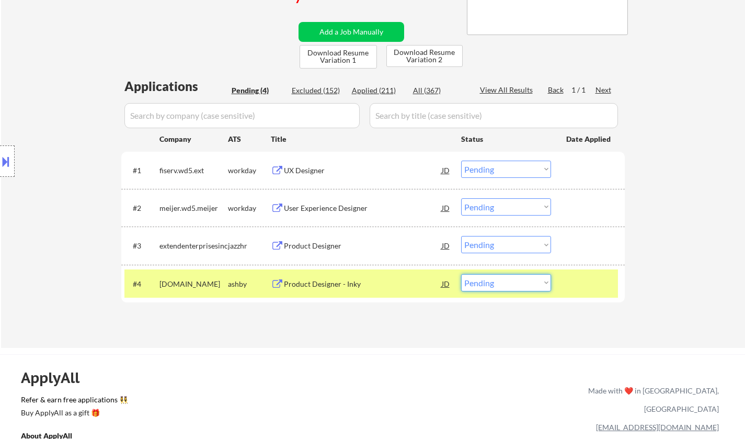
click at [529, 278] on select "Choose an option... Pending Applied Excluded (Questions) Excluded (Expired) Exc…" at bounding box center [506, 282] width 90 height 17
select select ""excluded""
click at [461, 274] on select "Choose an option... Pending Applied Excluded (Questions) Excluded (Expired) Exc…" at bounding box center [506, 282] width 90 height 17
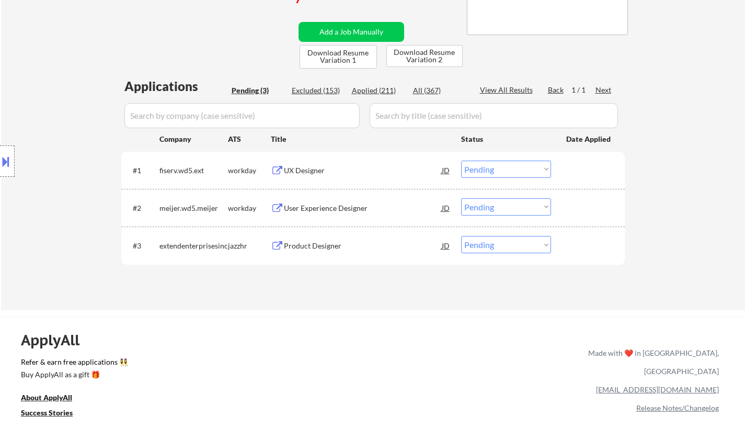
click at [307, 249] on div "Product Designer" at bounding box center [363, 245] width 158 height 10
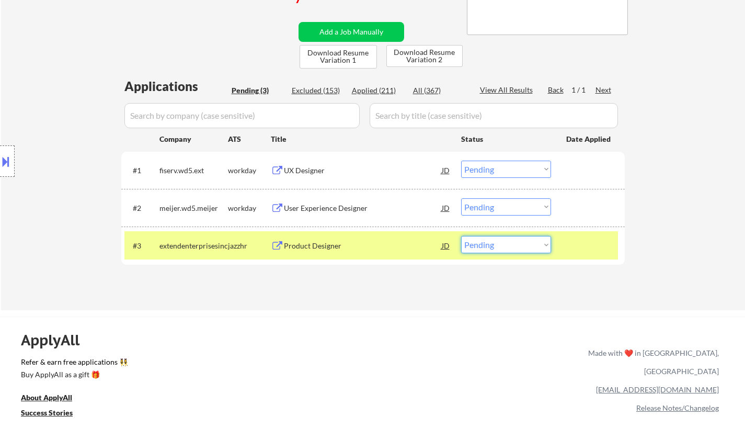
click at [510, 247] on select "Choose an option... Pending Applied Excluded (Questions) Excluded (Expired) Exc…" at bounding box center [506, 244] width 90 height 17
select select ""applied""
click at [461, 236] on select "Choose an option... Pending Applied Excluded (Questions) Excluded (Expired) Exc…" at bounding box center [506, 244] width 90 height 17
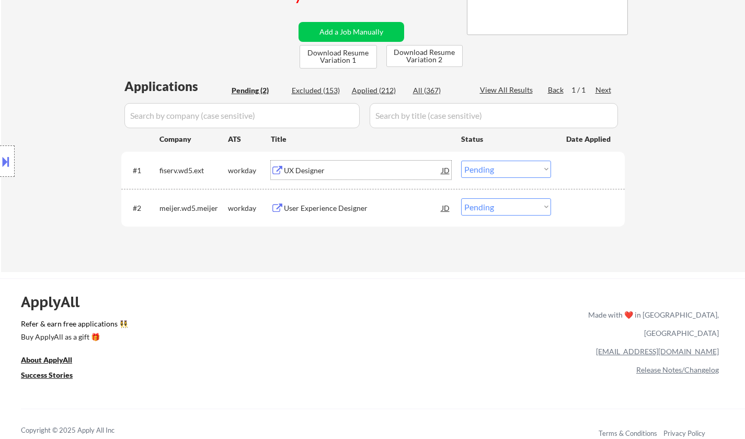
click at [308, 170] on div "UX Designer" at bounding box center [363, 170] width 158 height 10
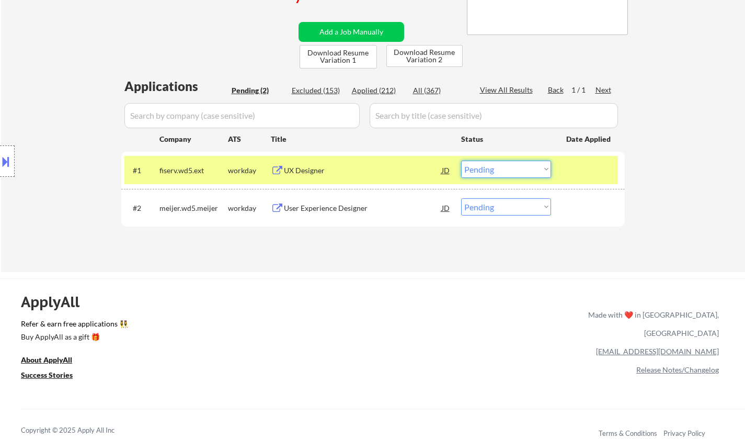
drag, startPoint x: 517, startPoint y: 170, endPoint x: 523, endPoint y: 176, distance: 7.8
click at [518, 171] on select "Choose an option... Pending Applied Excluded (Questions) Excluded (Expired) Exc…" at bounding box center [506, 168] width 90 height 17
click at [461, 160] on select "Choose an option... Pending Applied Excluded (Questions) Excluded (Expired) Exc…" at bounding box center [506, 168] width 90 height 17
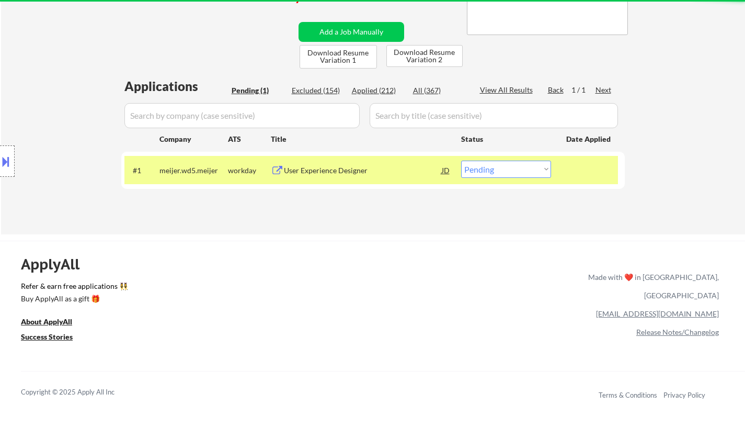
click at [340, 166] on div "User Experience Designer" at bounding box center [363, 170] width 158 height 10
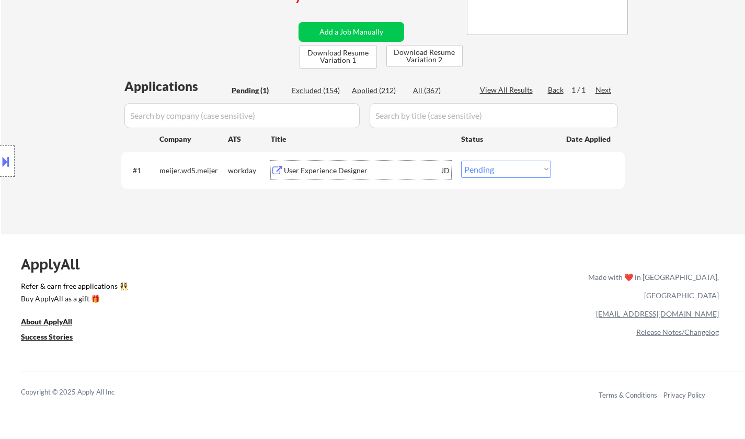
click at [316, 156] on div "#1 meijer.wd5.meijer workday User Experience Designer JD Choose an option... Pe…" at bounding box center [370, 170] width 493 height 28
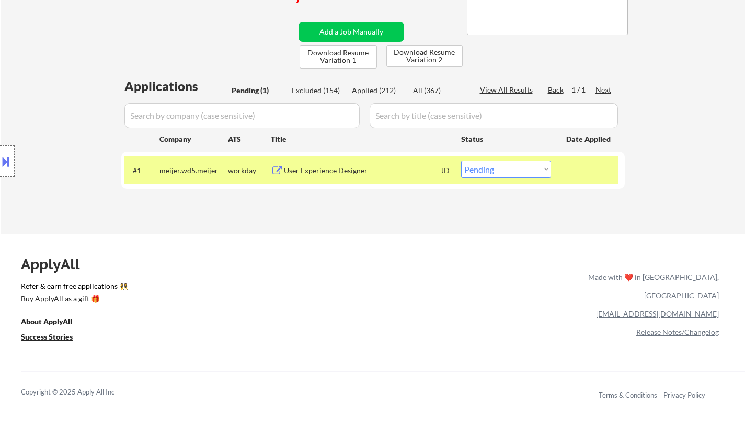
click at [316, 169] on div "User Experience Designer" at bounding box center [363, 170] width 158 height 10
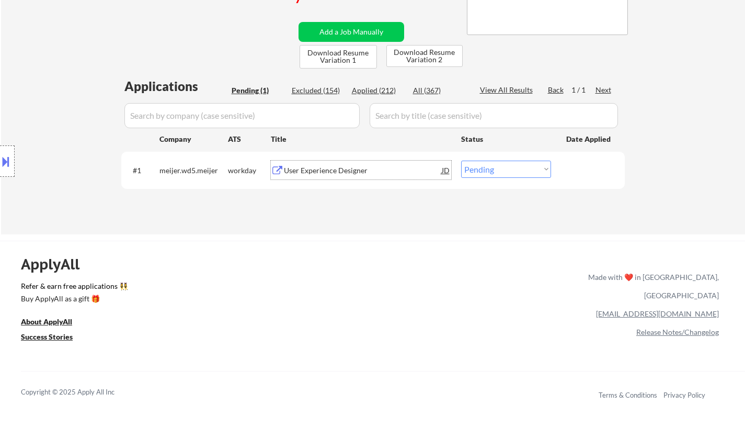
drag, startPoint x: 2, startPoint y: 157, endPoint x: 8, endPoint y: 157, distance: 5.8
click at [5, 157] on button at bounding box center [5, 161] width 11 height 17
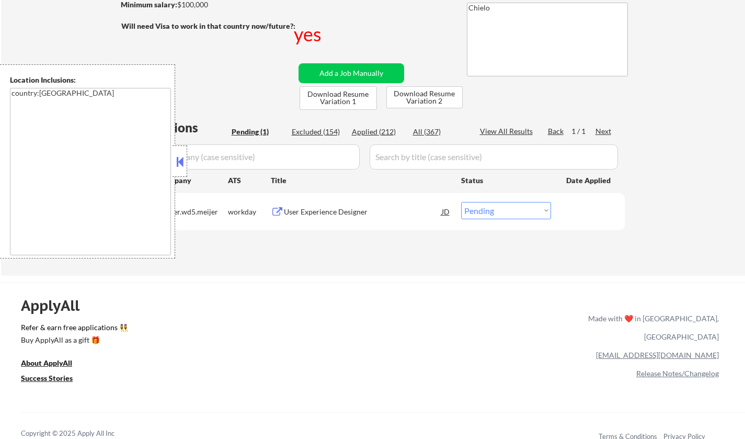
scroll to position [157, 0]
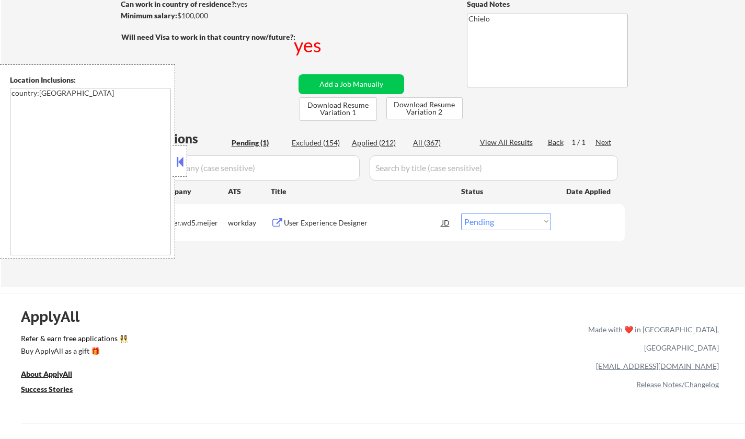
click at [179, 160] on button at bounding box center [179, 162] width 11 height 16
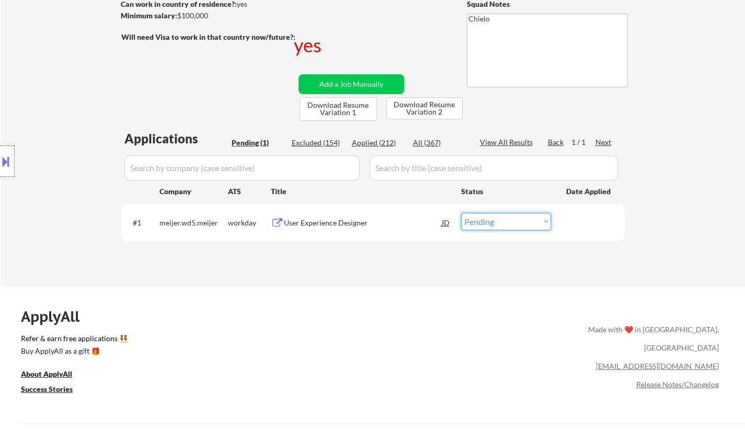
drag, startPoint x: 494, startPoint y: 221, endPoint x: 498, endPoint y: 228, distance: 8.7
click at [495, 222] on select "Choose an option... Pending Applied Excluded (Questions) Excluded (Expired) Exc…" at bounding box center [506, 221] width 90 height 17
select select ""applied""
click at [461, 213] on select "Choose an option... Pending Applied Excluded (Questions) Excluded (Expired) Exc…" at bounding box center [506, 221] width 90 height 17
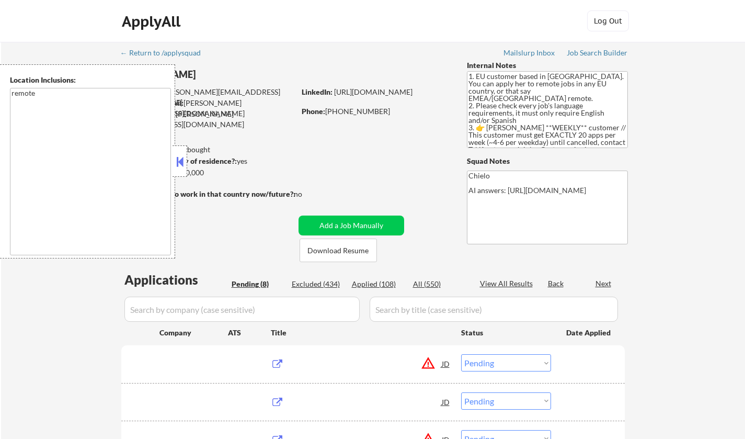
select select ""pending""
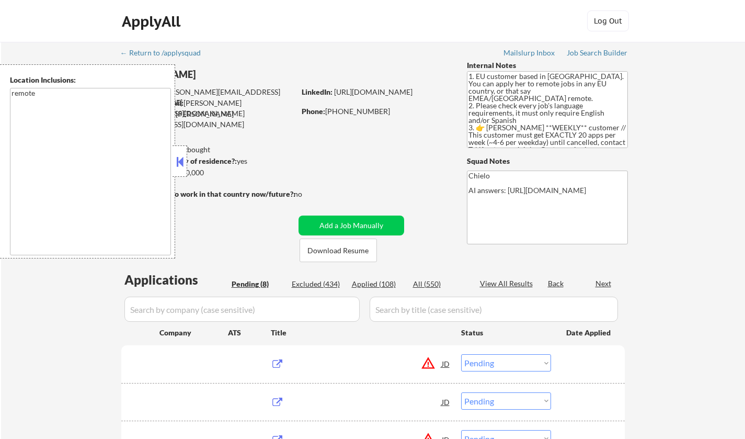
select select ""pending""
click at [181, 165] on button at bounding box center [179, 162] width 11 height 16
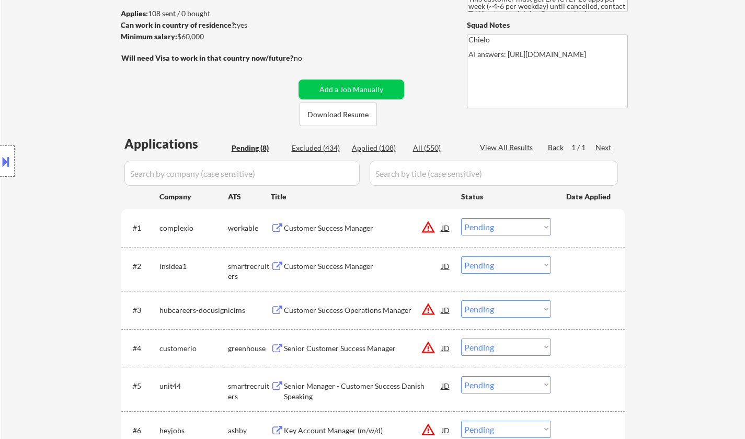
scroll to position [105, 0]
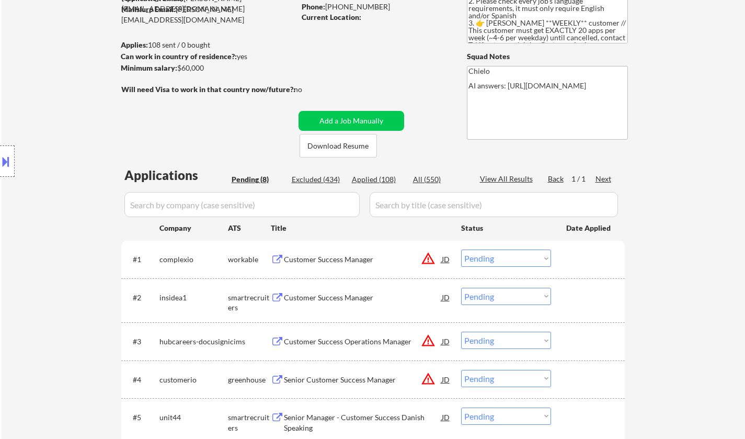
click at [324, 292] on div "Customer Success Manager" at bounding box center [363, 296] width 158 height 19
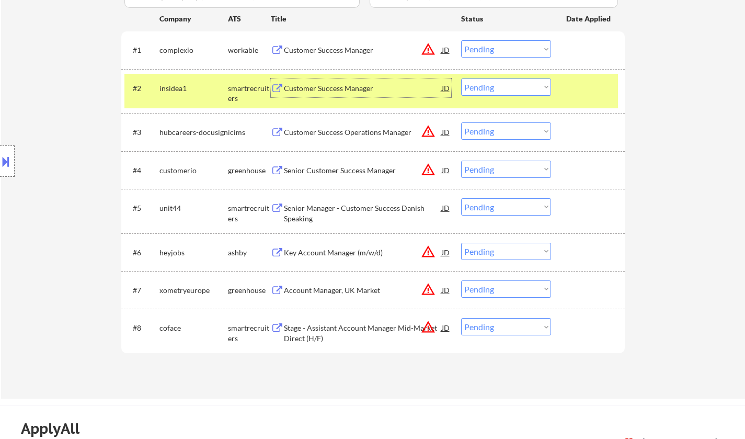
scroll to position [261, 0]
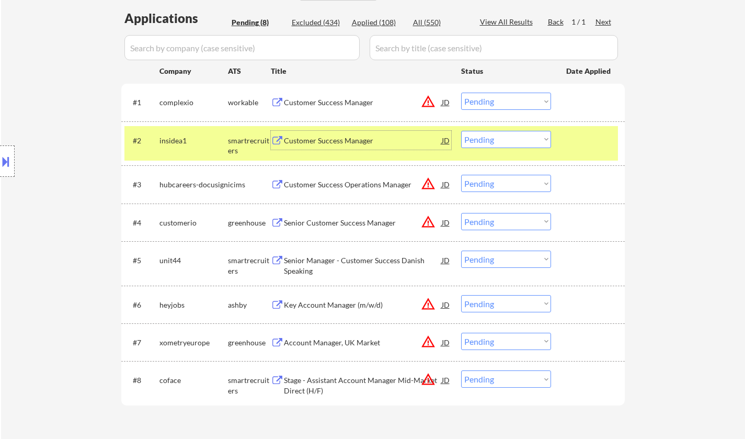
click at [525, 137] on select "Choose an option... Pending Applied Excluded (Questions) Excluded (Expired) Exc…" at bounding box center [506, 139] width 90 height 17
click at [461, 131] on select "Choose an option... Pending Applied Excluded (Questions) Excluded (Expired) Exc…" at bounding box center [506, 139] width 90 height 17
select select ""pending""
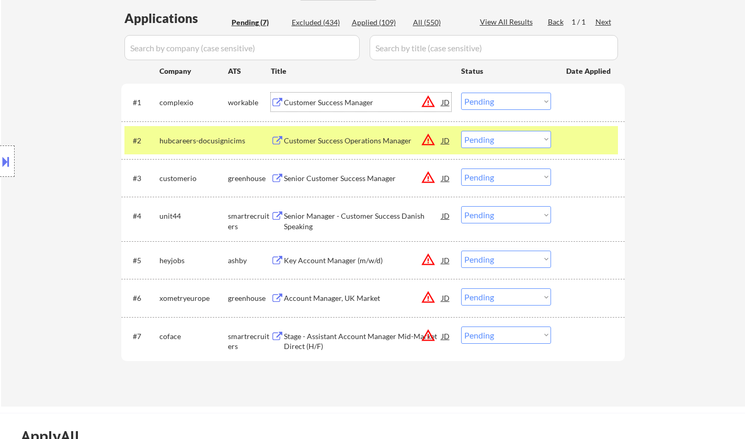
click at [340, 101] on div "Customer Success Manager" at bounding box center [363, 102] width 158 height 10
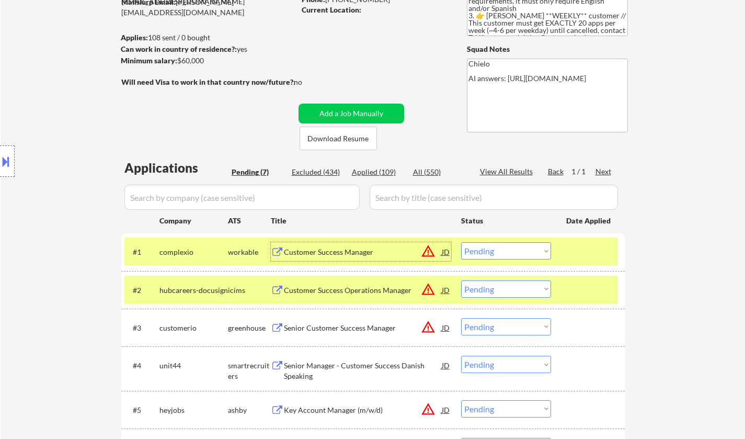
scroll to position [209, 0]
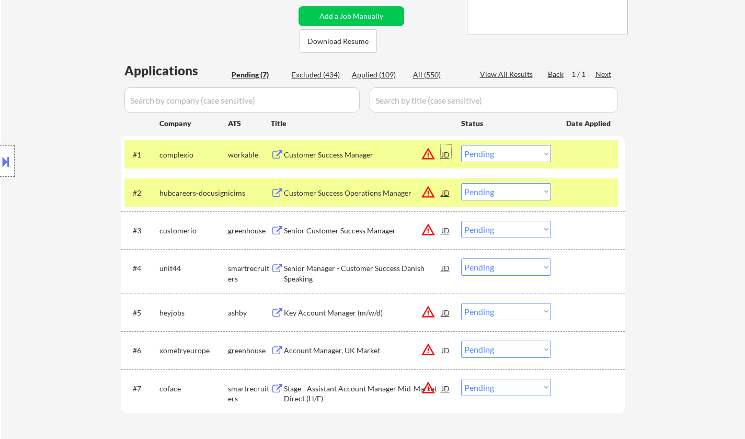
click at [443, 152] on div "JD" at bounding box center [446, 154] width 10 height 19
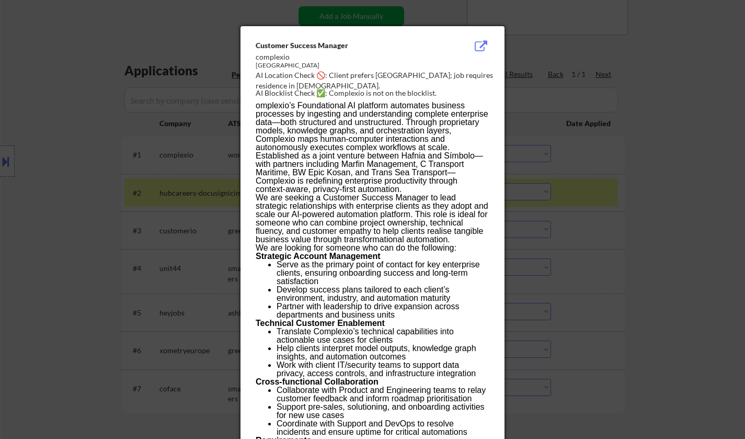
click at [545, 277] on div at bounding box center [372, 219] width 745 height 439
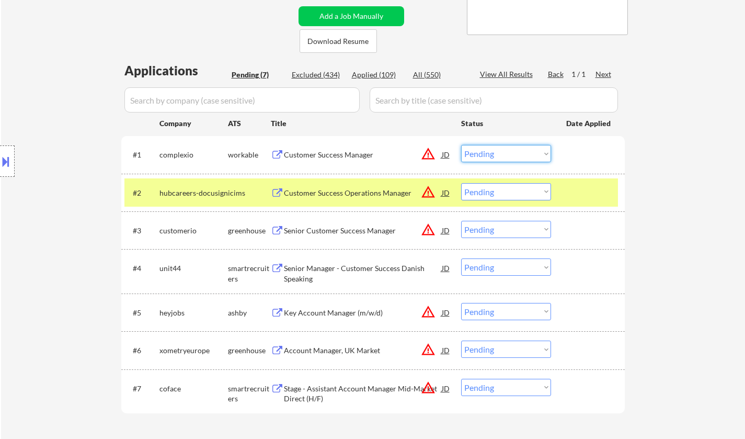
click at [524, 146] on select "Choose an option... Pending Applied Excluded (Questions) Excluded (Expired) Exc…" at bounding box center [506, 153] width 90 height 17
click at [461, 145] on select "Choose an option... Pending Applied Excluded (Questions) Excluded (Expired) Exc…" at bounding box center [506, 153] width 90 height 17
select select ""pending""
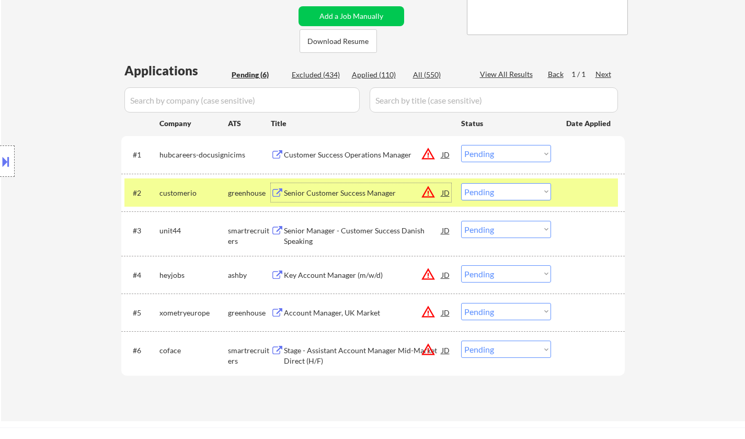
click at [344, 192] on div "Senior Customer Success Manager" at bounding box center [363, 193] width 158 height 10
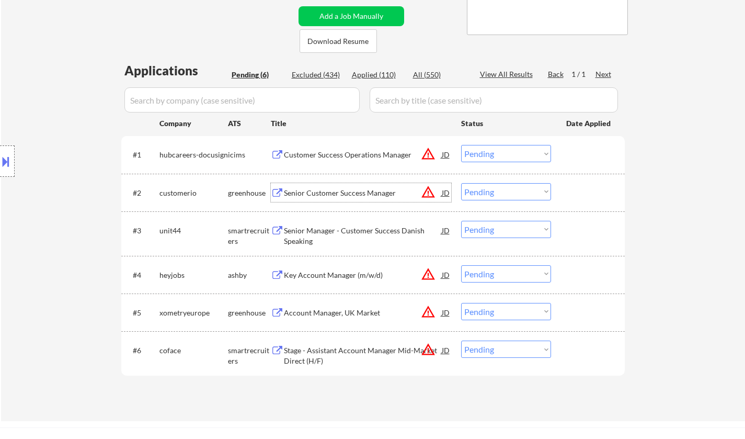
click at [493, 189] on select "Choose an option... Pending Applied Excluded (Questions) Excluded (Expired) Exc…" at bounding box center [506, 191] width 90 height 17
click at [461, 183] on select "Choose an option... Pending Applied Excluded (Questions) Excluded (Expired) Exc…" at bounding box center [506, 191] width 90 height 17
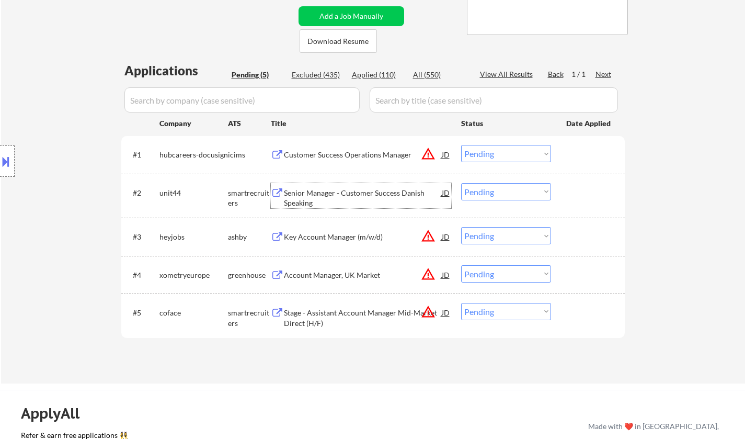
click at [335, 192] on div "Senior Manager - Customer Success Danish Speaking" at bounding box center [363, 198] width 158 height 20
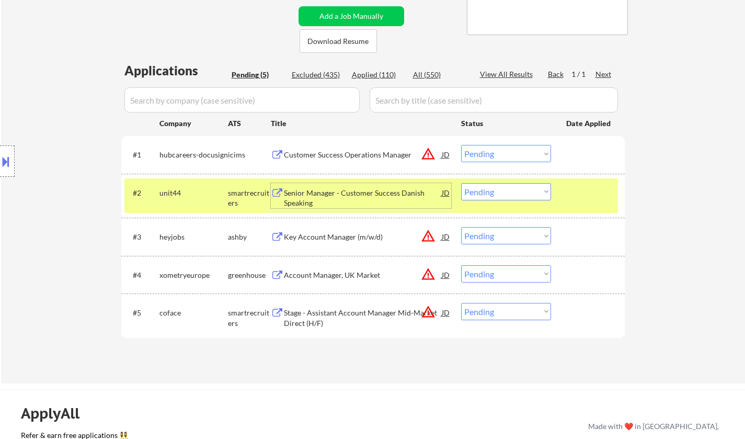
click at [503, 199] on select "Choose an option... Pending Applied Excluded (Questions) Excluded (Expired) Exc…" at bounding box center [506, 191] width 90 height 17
click at [461, 183] on select "Choose an option... Pending Applied Excluded (Questions) Excluded (Expired) Exc…" at bounding box center [506, 191] width 90 height 17
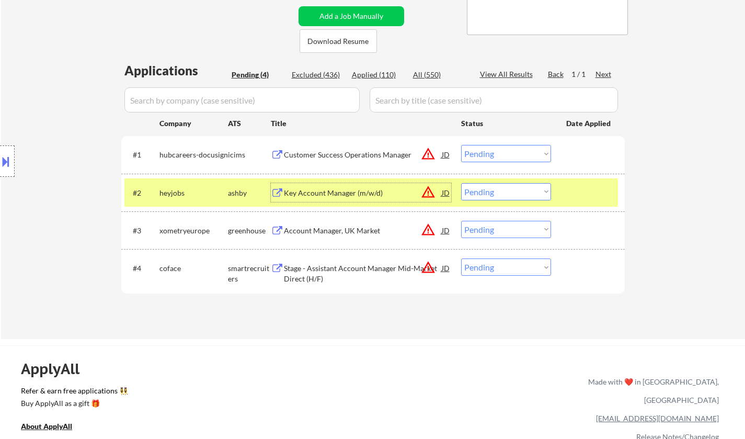
click at [337, 199] on div "Key Account Manager (m/w/d)" at bounding box center [363, 192] width 158 height 19
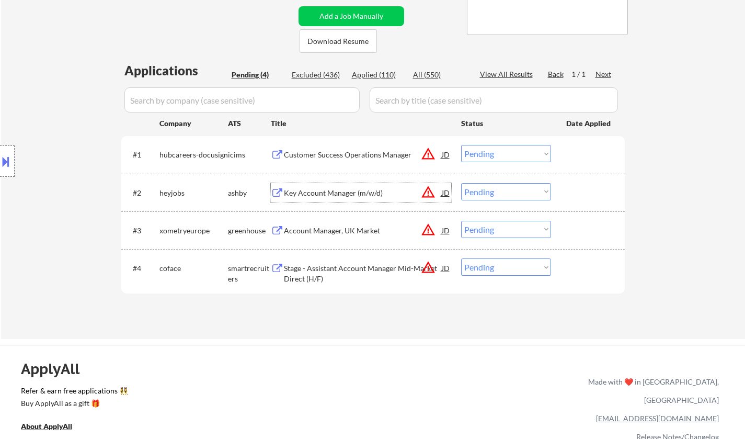
click at [514, 186] on select "Choose an option... Pending Applied Excluded (Questions) Excluded (Expired) Exc…" at bounding box center [506, 191] width 90 height 17
click at [461, 183] on select "Choose an option... Pending Applied Excluded (Questions) Excluded (Expired) Exc…" at bounding box center [506, 191] width 90 height 17
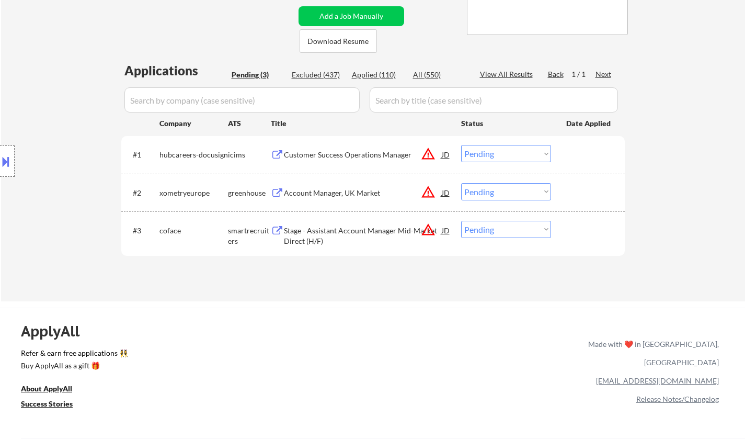
click at [334, 190] on div "Account Manager, UK Market" at bounding box center [363, 193] width 158 height 10
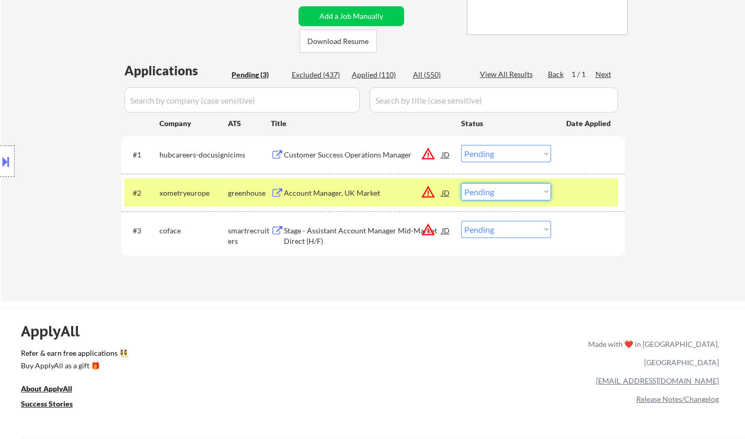
drag, startPoint x: 526, startPoint y: 191, endPoint x: 528, endPoint y: 198, distance: 7.1
click at [526, 191] on select "Choose an option... Pending Applied Excluded (Questions) Excluded (Expired) Exc…" at bounding box center [506, 191] width 90 height 17
click at [461, 183] on select "Choose an option... Pending Applied Excluded (Questions) Excluded (Expired) Exc…" at bounding box center [506, 191] width 90 height 17
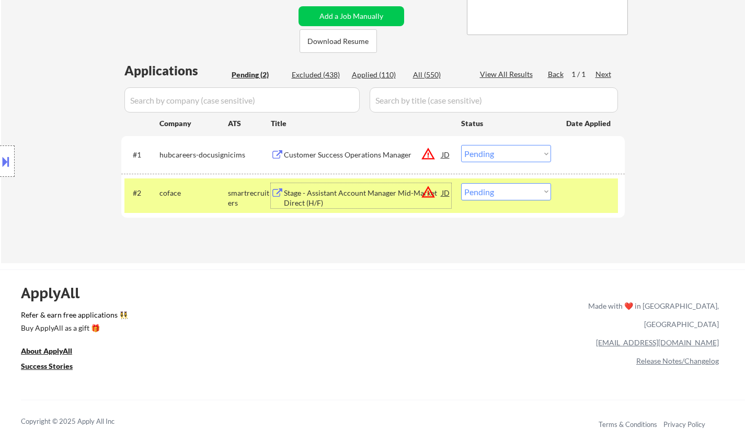
click at [356, 193] on div "Stage - Assistant Account Manager Mid-Market Direct (H/F)" at bounding box center [363, 198] width 158 height 20
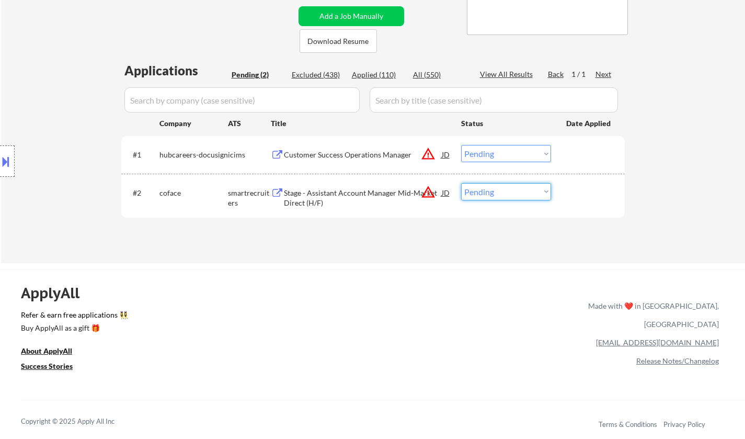
drag, startPoint x: 497, startPoint y: 190, endPoint x: 498, endPoint y: 197, distance: 6.4
click at [498, 191] on select "Choose an option... Pending Applied Excluded (Questions) Excluded (Expired) Exc…" at bounding box center [506, 191] width 90 height 17
select select ""excluded__location_""
click at [461, 183] on select "Choose an option... Pending Applied Excluded (Questions) Excluded (Expired) Exc…" at bounding box center [506, 191] width 90 height 17
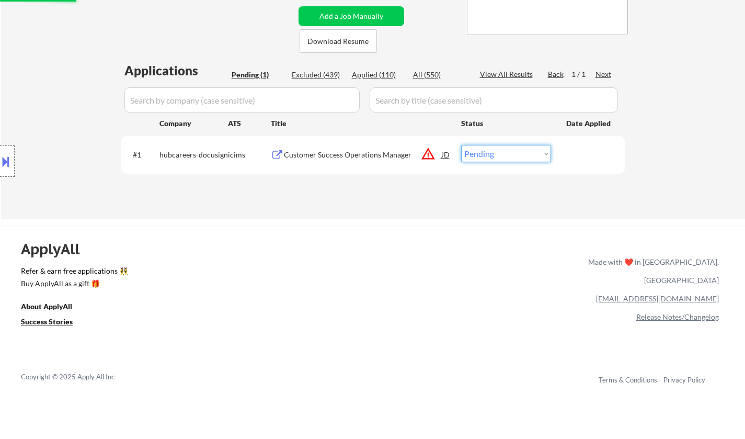
drag, startPoint x: 508, startPoint y: 152, endPoint x: 507, endPoint y: 161, distance: 9.4
click at [507, 152] on select "Choose an option... Pending Applied Excluded (Questions) Excluded (Expired) Exc…" at bounding box center [506, 153] width 90 height 17
select select ""excluded__expired_""
click at [461, 145] on select "Choose an option... Pending Applied Excluded (Questions) Excluded (Expired) Exc…" at bounding box center [506, 153] width 90 height 17
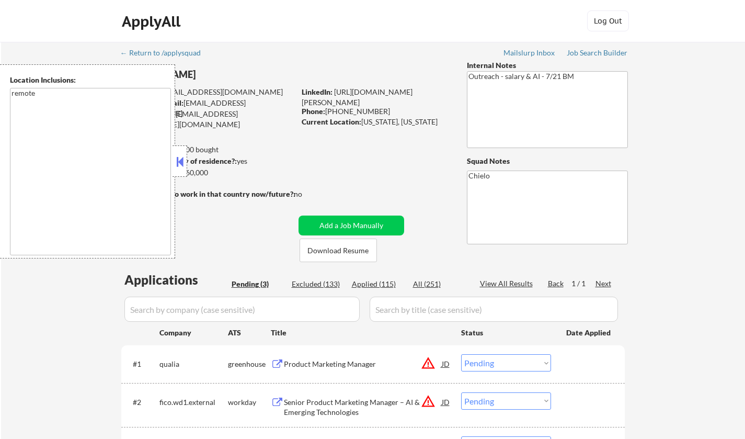
select select ""pending""
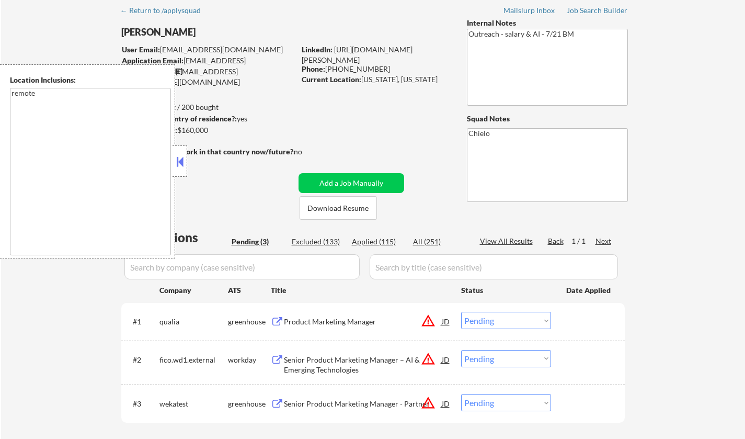
scroll to position [52, 0]
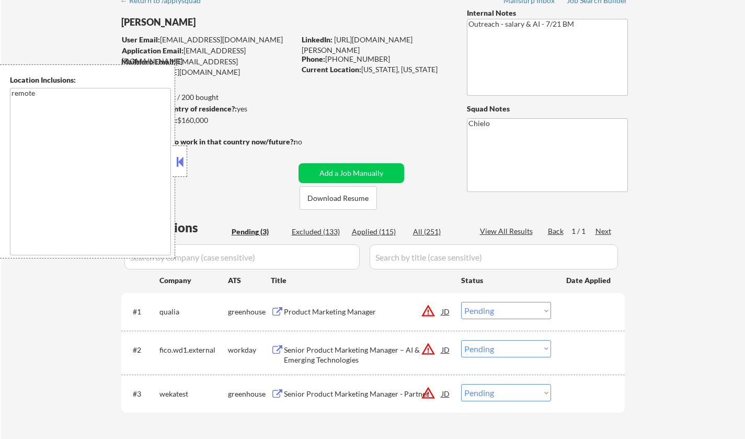
click at [182, 157] on button at bounding box center [179, 162] width 11 height 16
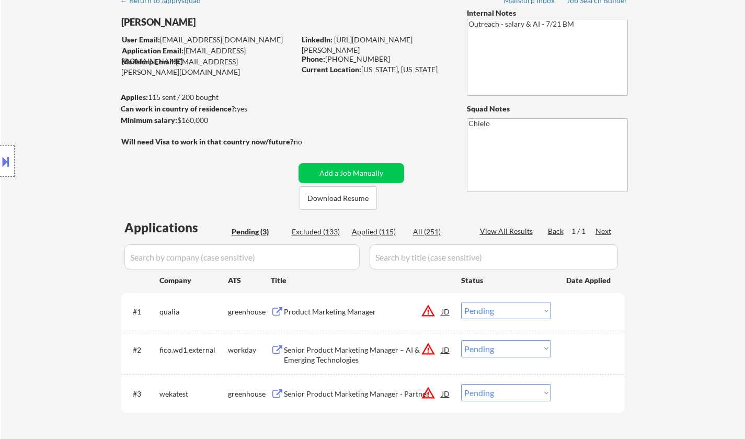
scroll to position [105, 0]
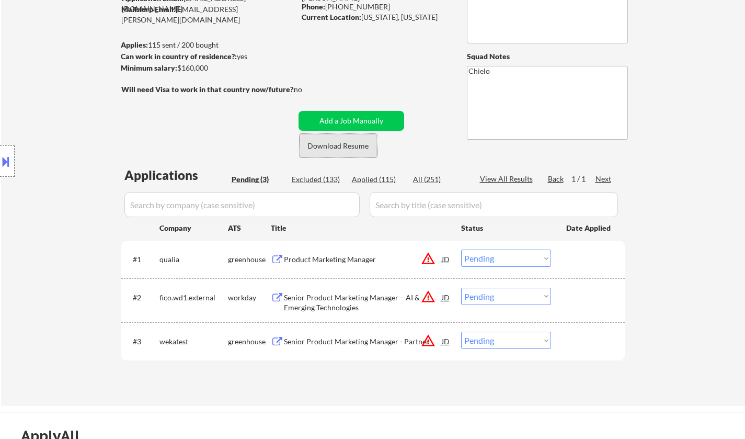
click at [336, 146] on button "Download Resume" at bounding box center [338, 146] width 77 height 24
click at [330, 264] on div "Product Marketing Manager" at bounding box center [363, 259] width 158 height 10
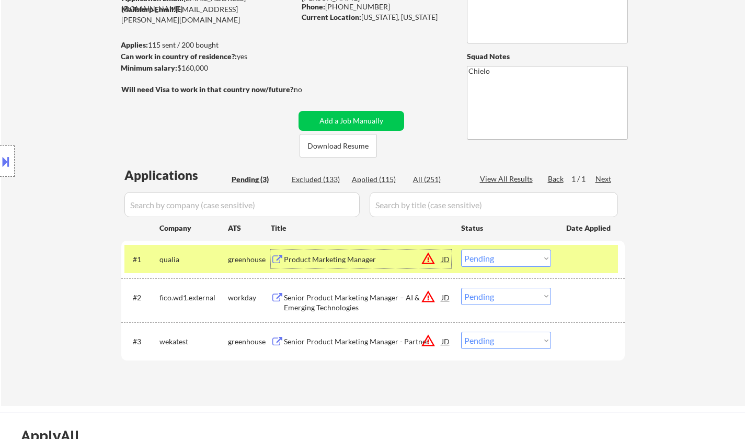
click at [513, 257] on select "Choose an option... Pending Applied Excluded (Questions) Excluded (Expired) Exc…" at bounding box center [506, 257] width 90 height 17
click at [461, 249] on select "Choose an option... Pending Applied Excluded (Questions) Excluded (Expired) Exc…" at bounding box center [506, 257] width 90 height 17
select select ""pending""
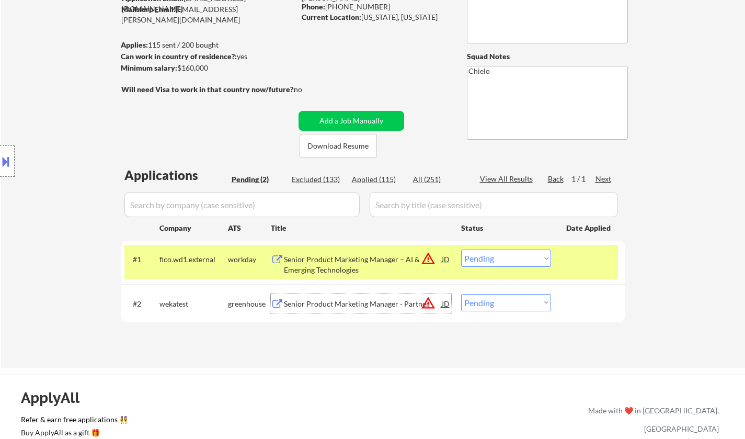
click at [355, 305] on div "Senior Product Marketing Manager - Partner" at bounding box center [363, 303] width 158 height 10
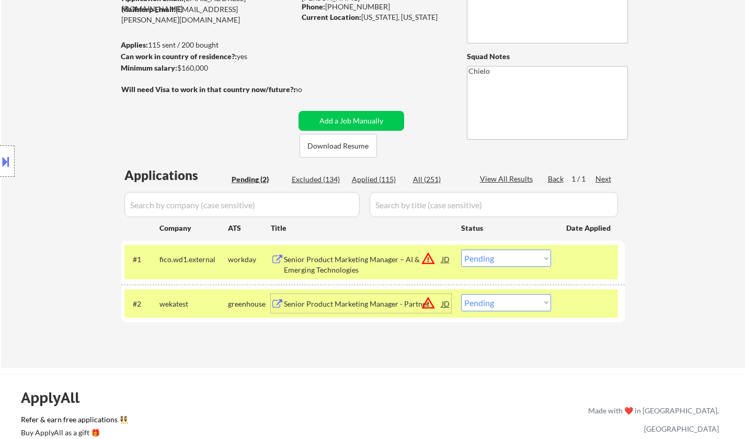
click at [513, 301] on select "Choose an option... Pending Applied Excluded (Questions) Excluded (Expired) Exc…" at bounding box center [506, 302] width 90 height 17
select select ""excluded__bad_match_""
click at [461, 294] on select "Choose an option... Pending Applied Excluded (Questions) Excluded (Expired) Exc…" at bounding box center [506, 302] width 90 height 17
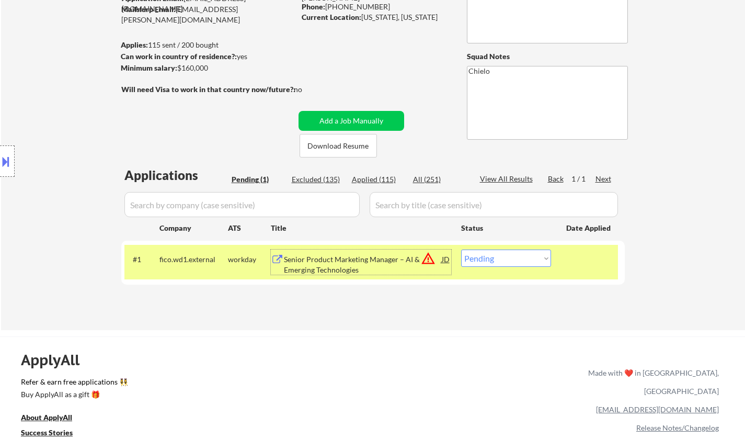
click at [339, 266] on div "Senior Product Marketing Manager – AI & Emerging Technologies" at bounding box center [363, 264] width 158 height 20
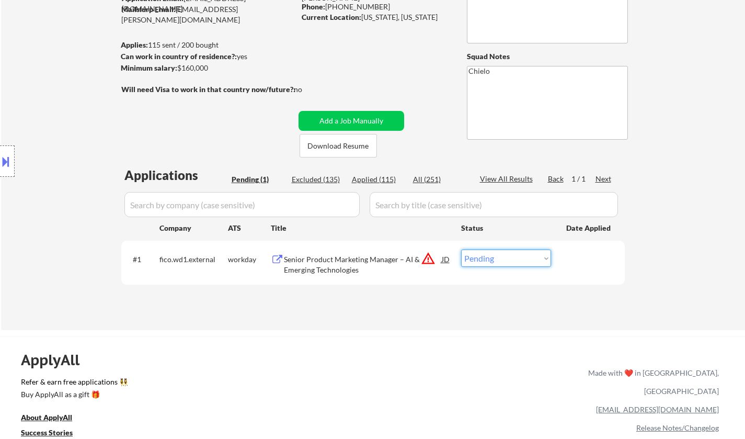
click at [511, 256] on select "Choose an option... Pending Applied Excluded (Questions) Excluded (Expired) Exc…" at bounding box center [506, 257] width 90 height 17
select select ""excluded__bad_match_""
click at [461, 249] on select "Choose an option... Pending Applied Excluded (Questions) Excluded (Expired) Exc…" at bounding box center [506, 257] width 90 height 17
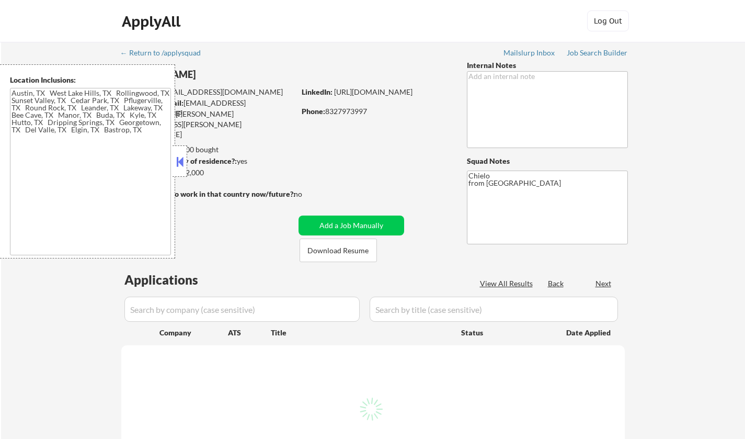
type textarea "[GEOGRAPHIC_DATA], [GEOGRAPHIC_DATA] [GEOGRAPHIC_DATA], [GEOGRAPHIC_DATA] [GEOG…"
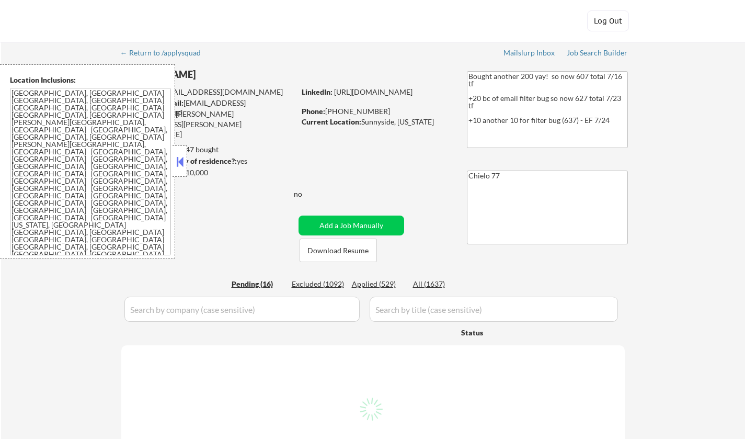
select select ""pending""
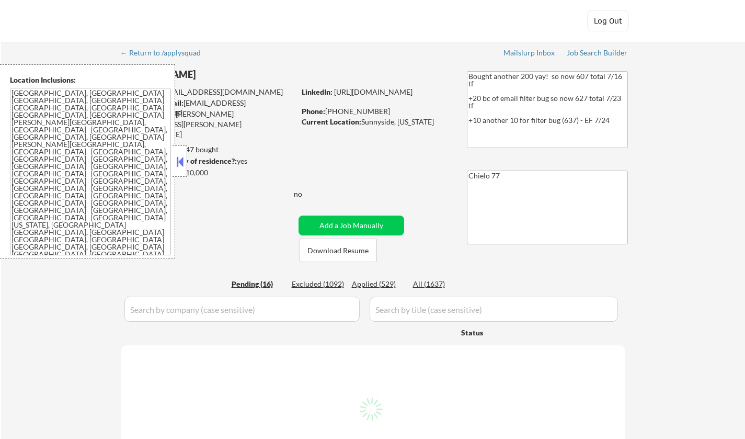
select select ""pending""
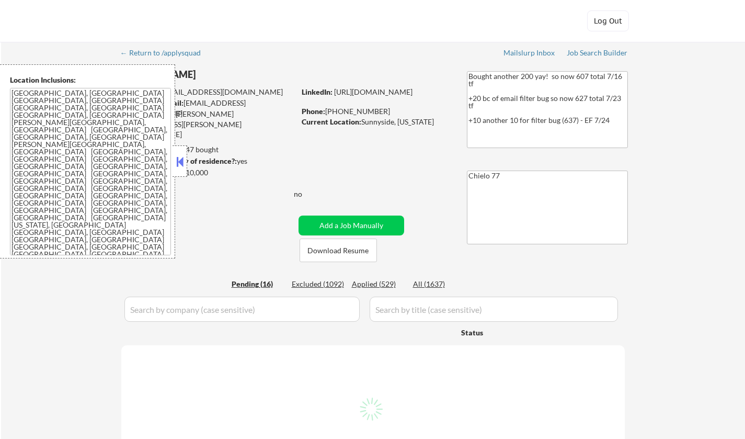
select select ""pending""
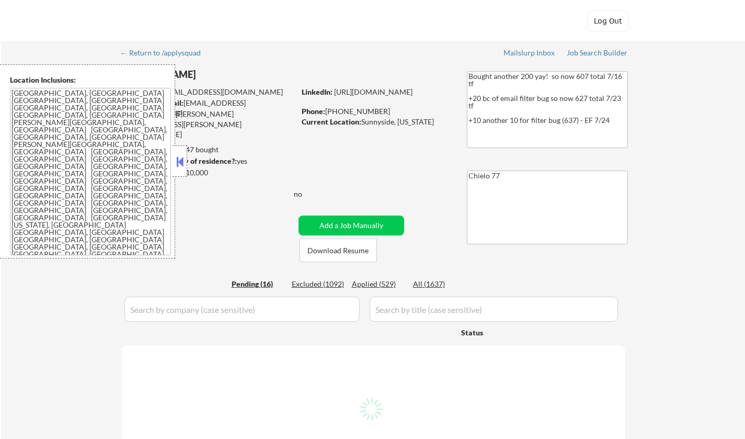
select select ""pending""
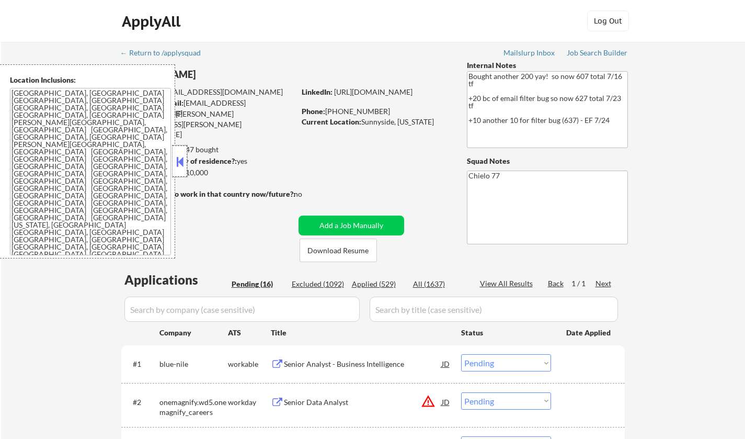
drag, startPoint x: 174, startPoint y: 161, endPoint x: 180, endPoint y: 161, distance: 6.8
click at [174, 161] on div at bounding box center [179, 160] width 15 height 31
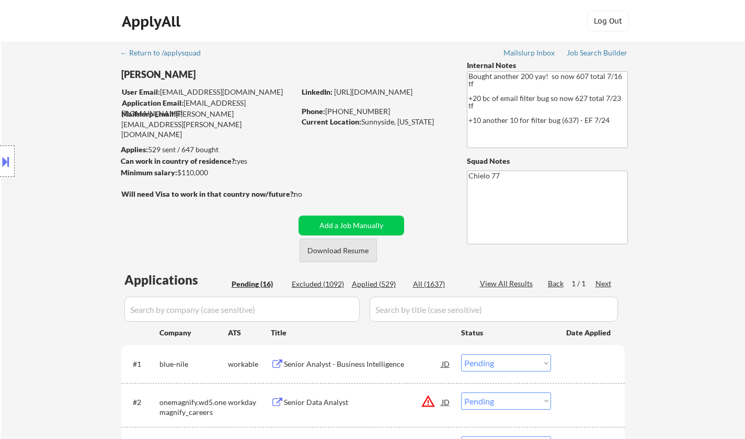
click at [337, 249] on button "Download Resume" at bounding box center [338, 250] width 77 height 24
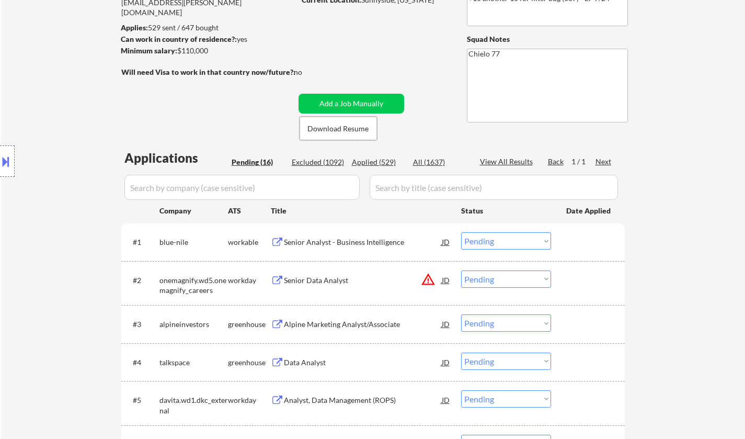
scroll to position [209, 0]
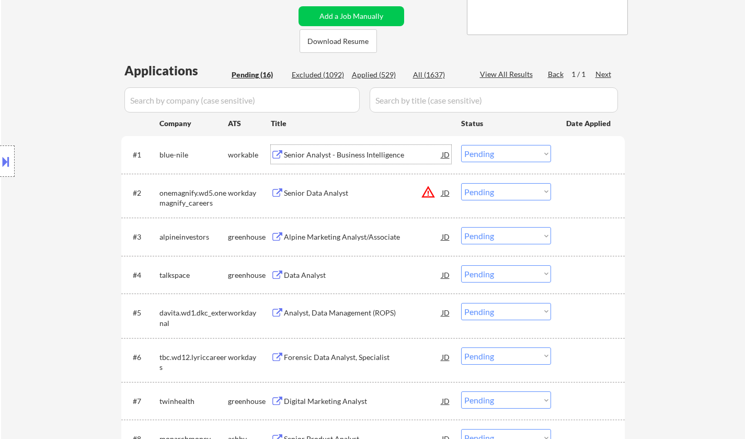
click at [326, 153] on div "Senior Analyst - Business Intelligence" at bounding box center [363, 154] width 158 height 10
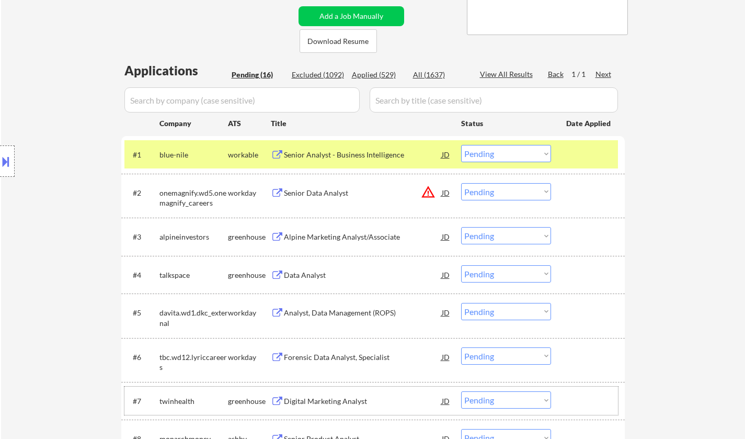
drag, startPoint x: 374, startPoint y: 388, endPoint x: 404, endPoint y: 377, distance: 32.2
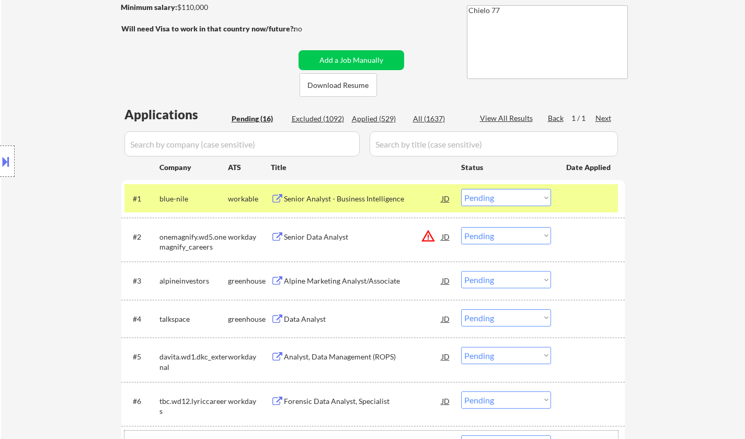
scroll to position [261, 0]
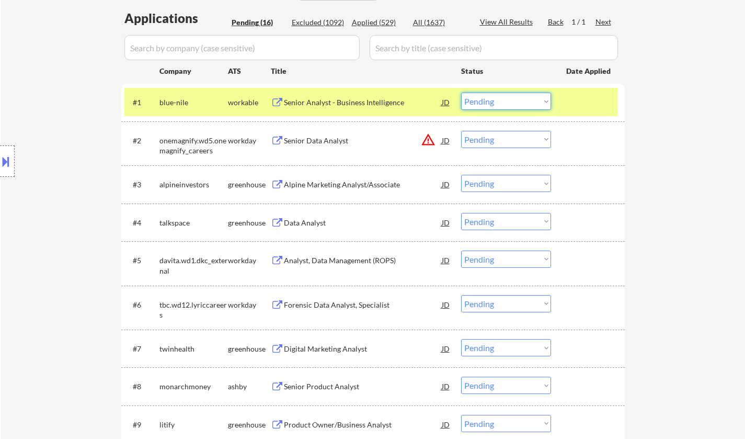
click at [526, 100] on select "Choose an option... Pending Applied Excluded (Questions) Excluded (Expired) Exc…" at bounding box center [506, 101] width 90 height 17
click at [461, 93] on select "Choose an option... Pending Applied Excluded (Questions) Excluded (Expired) Exc…" at bounding box center [506, 101] width 90 height 17
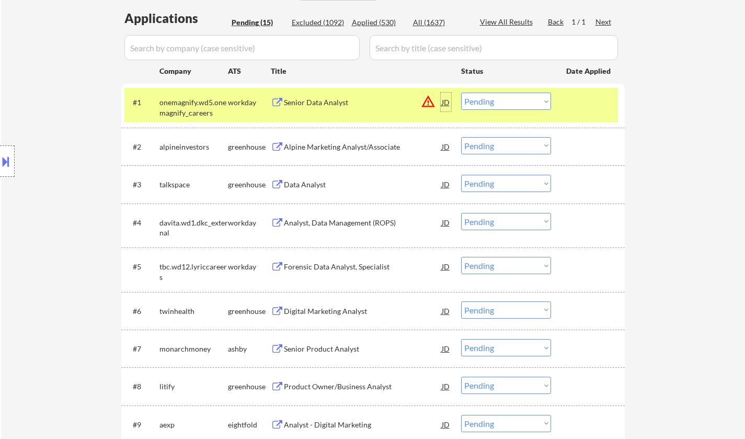
click at [444, 98] on div "JD" at bounding box center [446, 102] width 10 height 19
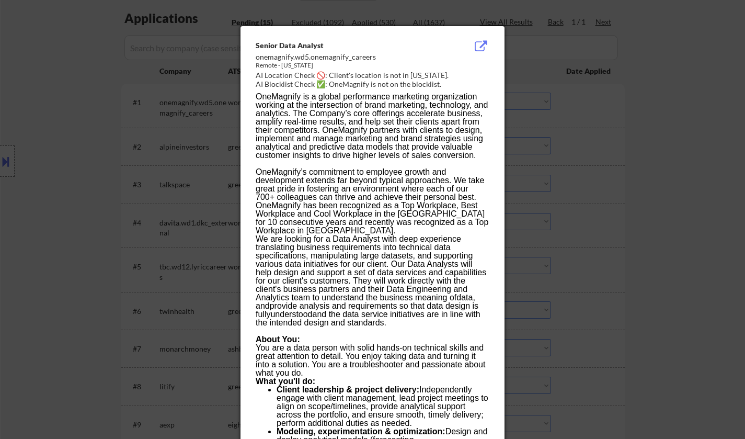
click at [522, 273] on div at bounding box center [372, 219] width 745 height 439
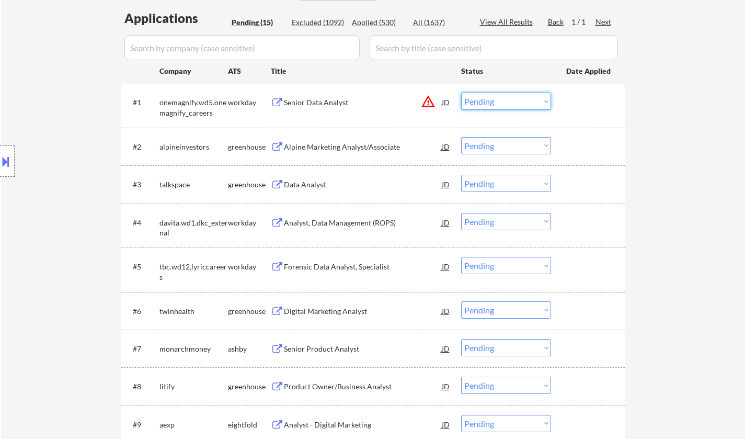
click at [490, 108] on select "Choose an option... Pending Applied Excluded (Questions) Excluded (Expired) Exc…" at bounding box center [506, 101] width 90 height 17
click at [495, 104] on select "Choose an option... Pending Applied Excluded (Questions) Excluded (Expired) Exc…" at bounding box center [506, 101] width 90 height 17
click at [504, 98] on select "Choose an option... Pending Applied Excluded (Questions) Excluded (Expired) Exc…" at bounding box center [506, 101] width 90 height 17
click at [461, 93] on select "Choose an option... Pending Applied Excluded (Questions) Excluded (Expired) Exc…" at bounding box center [506, 101] width 90 height 17
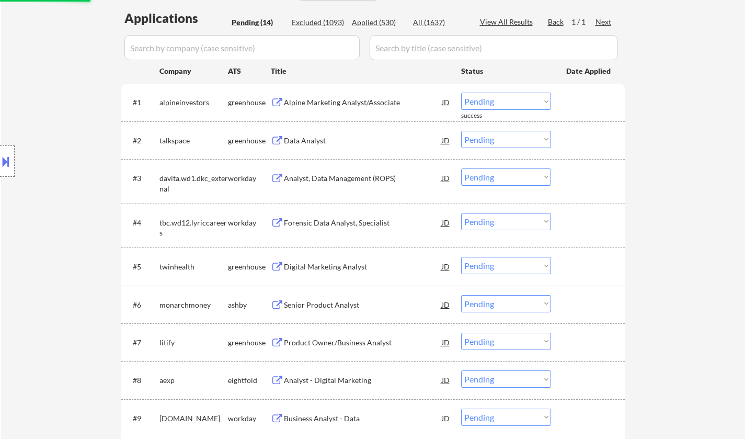
click at [313, 98] on div "Alpine Marketing Analyst/Associate" at bounding box center [363, 102] width 158 height 10
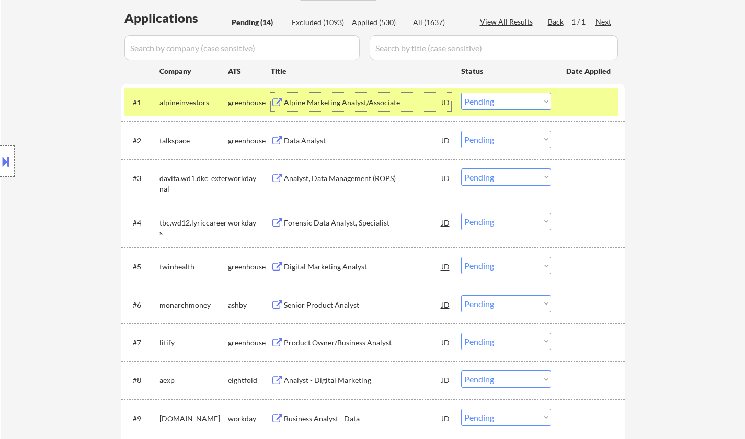
drag, startPoint x: 532, startPoint y: 105, endPoint x: 538, endPoint y: 109, distance: 7.1
click at [533, 105] on select "Choose an option... Pending Applied Excluded (Questions) Excluded (Expired) Exc…" at bounding box center [506, 101] width 90 height 17
click at [461, 93] on select "Choose an option... Pending Applied Excluded (Questions) Excluded (Expired) Exc…" at bounding box center [506, 101] width 90 height 17
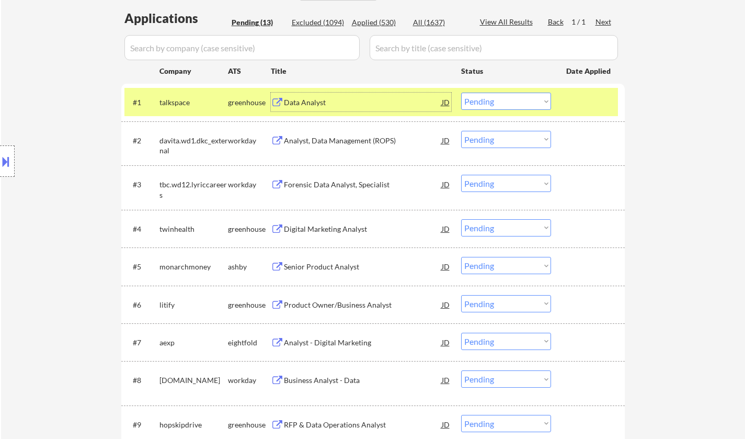
click at [312, 100] on div "Data Analyst" at bounding box center [363, 102] width 158 height 10
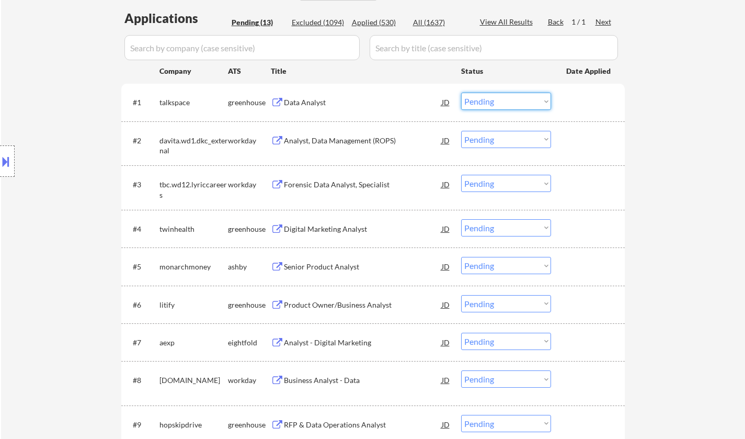
drag, startPoint x: 487, startPoint y: 96, endPoint x: 494, endPoint y: 101, distance: 9.0
click at [489, 97] on select "Choose an option... Pending Applied Excluded (Questions) Excluded (Expired) Exc…" at bounding box center [506, 101] width 90 height 17
click at [461, 93] on select "Choose an option... Pending Applied Excluded (Questions) Excluded (Expired) Exc…" at bounding box center [506, 101] width 90 height 17
select select ""pending""
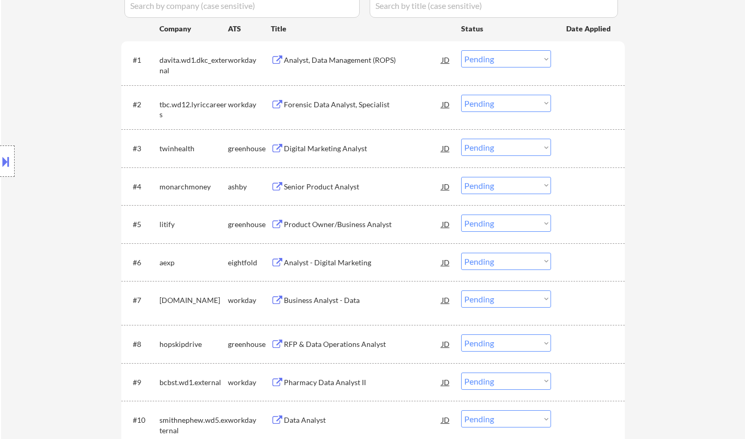
scroll to position [366, 0]
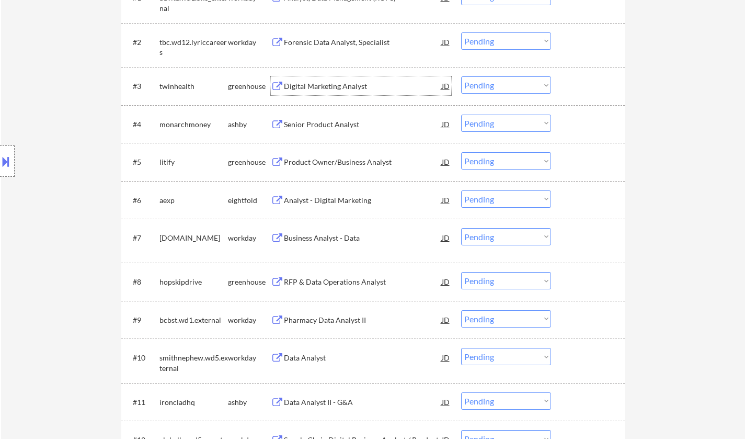
click at [328, 90] on div "Digital Marketing Analyst" at bounding box center [363, 86] width 158 height 10
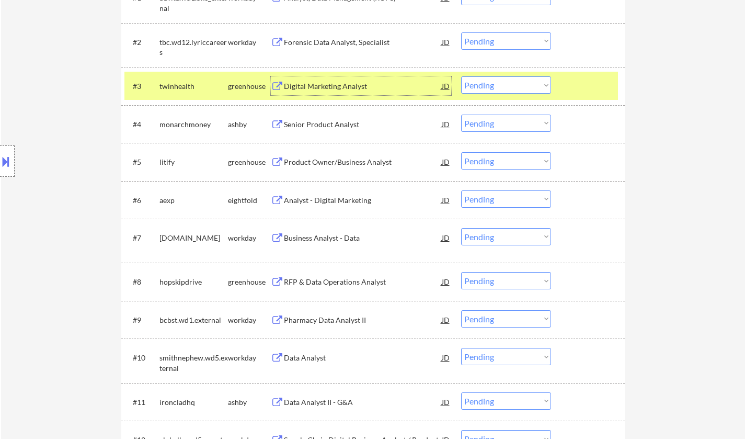
click at [535, 80] on select "Choose an option... Pending Applied Excluded (Questions) Excluded (Expired) Exc…" at bounding box center [506, 84] width 90 height 17
click at [461, 76] on select "Choose an option... Pending Applied Excluded (Questions) Excluded (Expired) Exc…" at bounding box center [506, 84] width 90 height 17
select select ""pending""
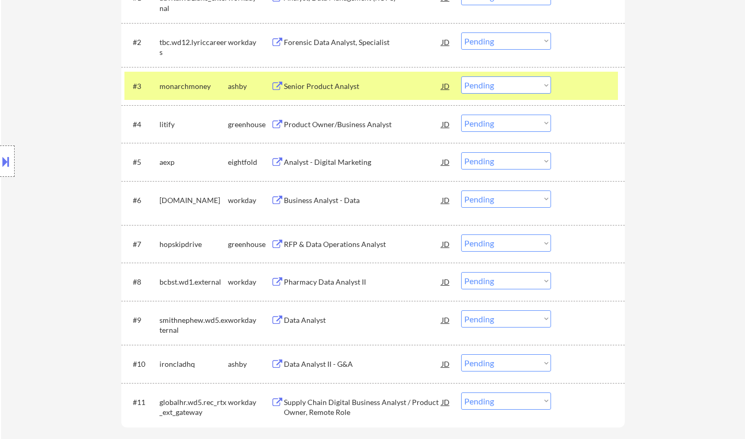
click at [336, 247] on div "RFP & Data Operations Analyst" at bounding box center [363, 244] width 158 height 10
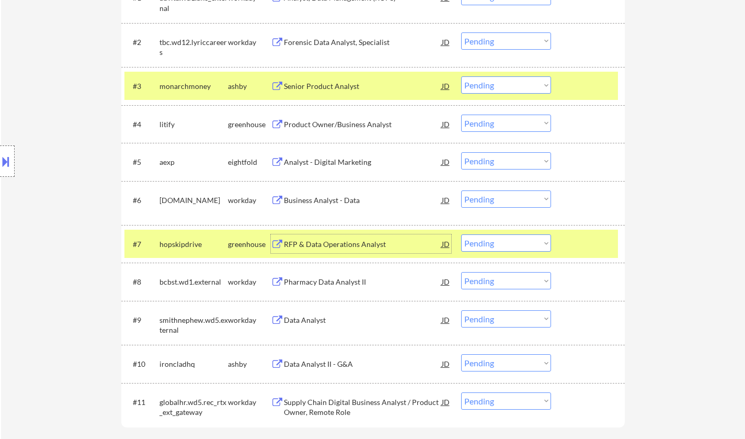
drag, startPoint x: 538, startPoint y: 238, endPoint x: 538, endPoint y: 246, distance: 7.3
click at [538, 238] on select "Choose an option... Pending Applied Excluded (Questions) Excluded (Expired) Exc…" at bounding box center [506, 242] width 90 height 17
click at [461, 234] on select "Choose an option... Pending Applied Excluded (Questions) Excluded (Expired) Exc…" at bounding box center [506, 242] width 90 height 17
select select ""pending""
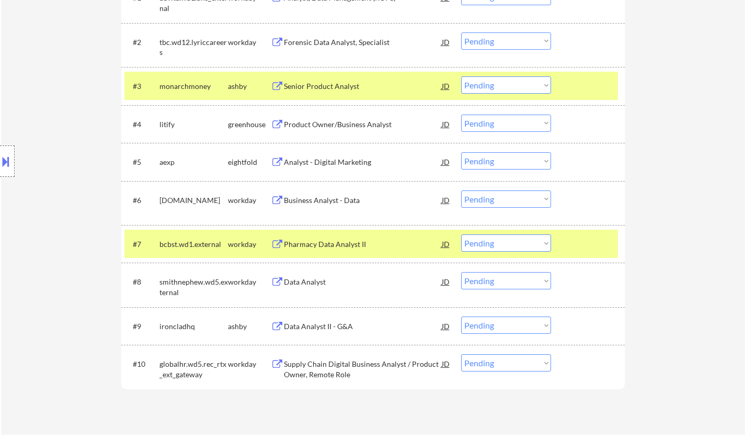
click at [511, 156] on select "Choose an option... Pending Applied Excluded (Questions) Excluded (Expired) Exc…" at bounding box center [506, 160] width 90 height 17
click at [461, 152] on select "Choose an option... Pending Applied Excluded (Questions) Excluded (Expired) Exc…" at bounding box center [506, 160] width 90 height 17
select select ""pending""
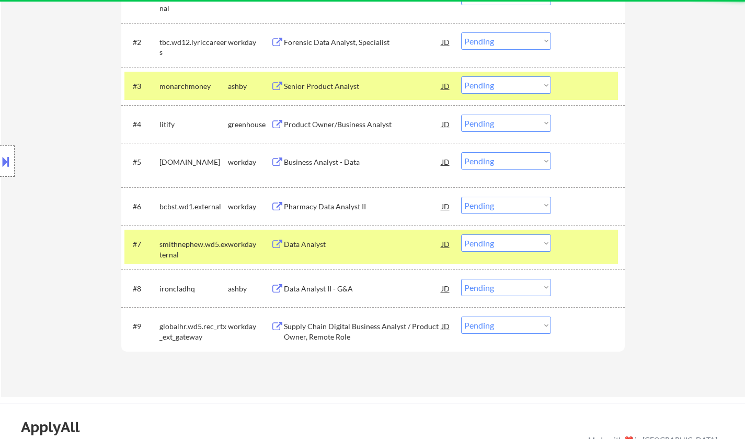
click at [353, 122] on div "Product Owner/Business Analyst" at bounding box center [363, 124] width 158 height 10
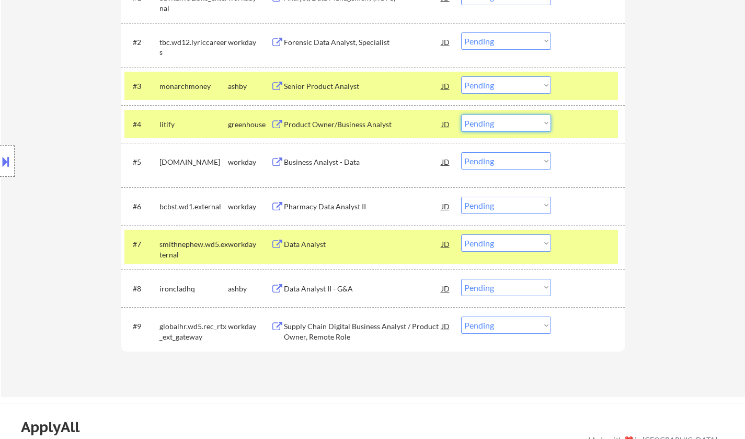
click at [509, 123] on select "Choose an option... Pending Applied Excluded (Questions) Excluded (Expired) Exc…" at bounding box center [506, 122] width 90 height 17
click at [461, 114] on select "Choose an option... Pending Applied Excluded (Questions) Excluded (Expired) Exc…" at bounding box center [506, 122] width 90 height 17
select select ""pending""
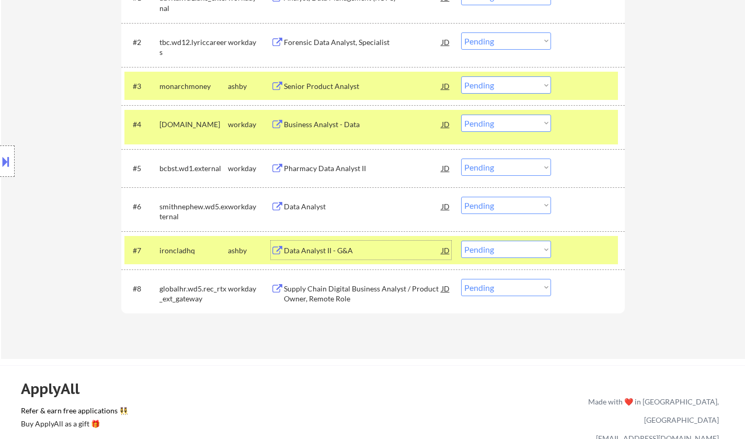
click at [317, 251] on div "Data Analyst II - G&A" at bounding box center [363, 250] width 158 height 10
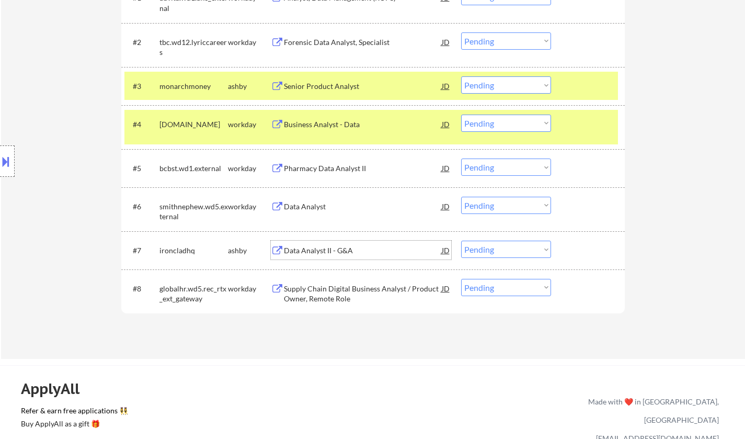
click at [0, 163] on button at bounding box center [5, 161] width 11 height 17
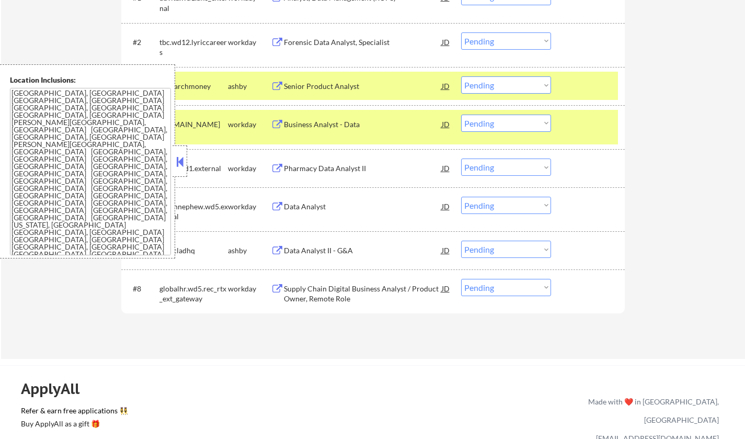
click at [184, 157] on button at bounding box center [179, 162] width 11 height 16
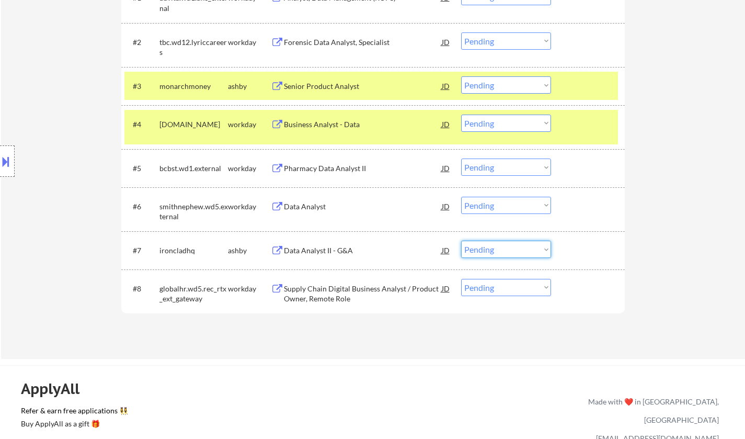
click at [492, 248] on select "Choose an option... Pending Applied Excluded (Questions) Excluded (Expired) Exc…" at bounding box center [506, 248] width 90 height 17
click at [461, 240] on select "Choose an option... Pending Applied Excluded (Questions) Excluded (Expired) Exc…" at bounding box center [506, 248] width 90 height 17
select select ""pending""
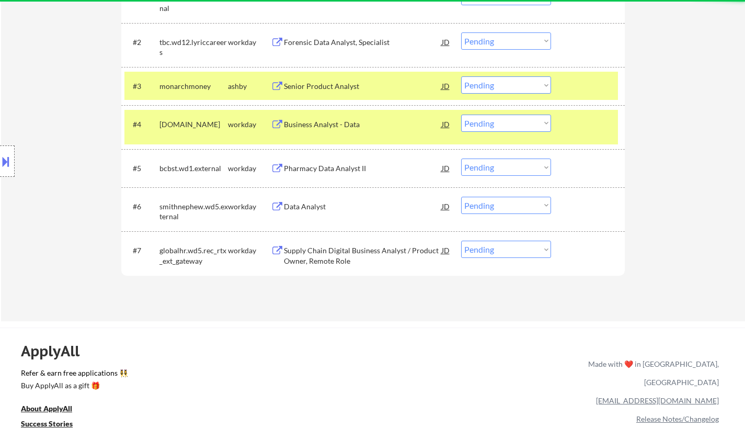
scroll to position [261, 0]
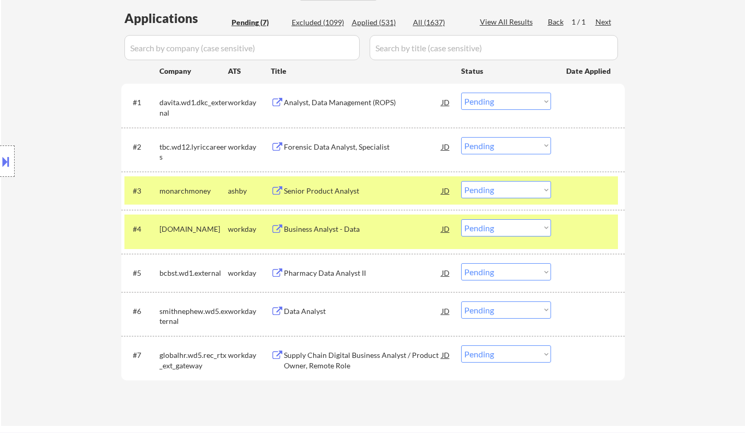
click at [319, 179] on div "#3 monarchmoney ashby Senior Product Analyst JD Choose an option... Pending App…" at bounding box center [370, 190] width 493 height 28
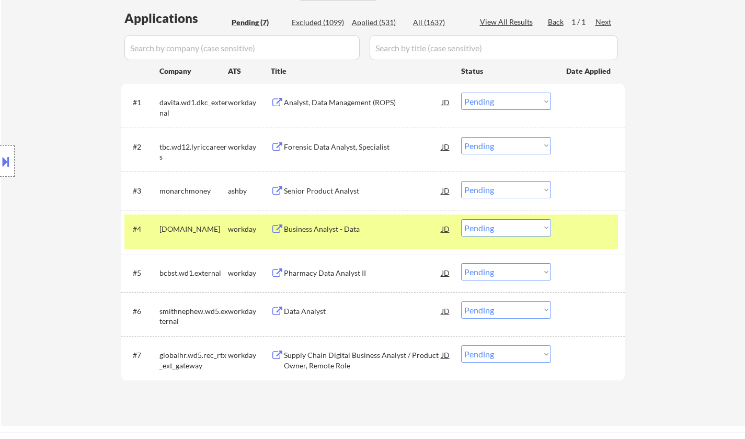
click at [319, 190] on div "Senior Product Analyst" at bounding box center [363, 191] width 158 height 10
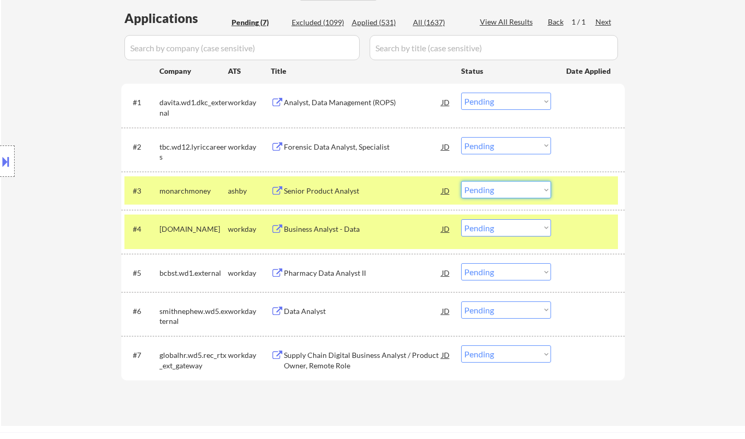
click at [507, 191] on select "Choose an option... Pending Applied Excluded (Questions) Excluded (Expired) Exc…" at bounding box center [506, 189] width 90 height 17
click at [461, 181] on select "Choose an option... Pending Applied Excluded (Questions) Excluded (Expired) Exc…" at bounding box center [506, 189] width 90 height 17
select select ""pending""
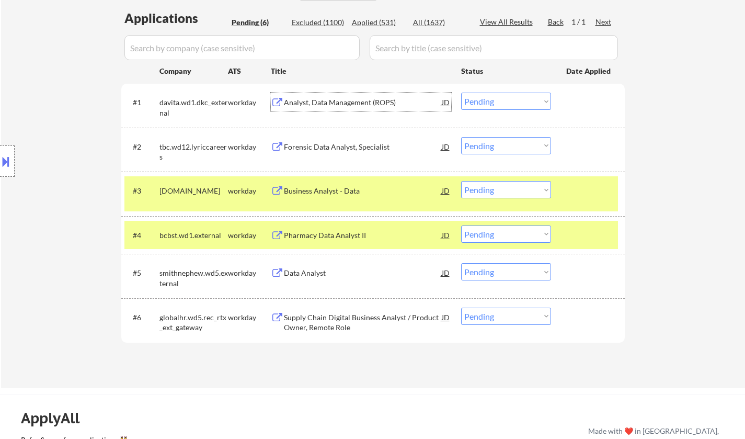
click at [342, 101] on div "Analyst, Data Management (ROPS)" at bounding box center [363, 102] width 158 height 10
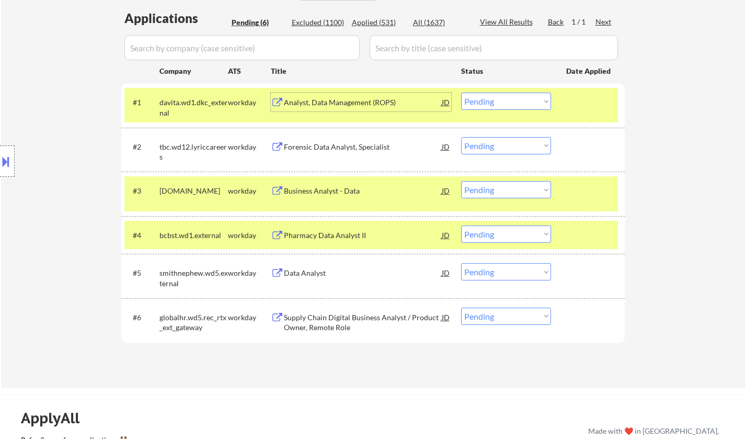
click at [504, 102] on select "Choose an option... Pending Applied Excluded (Questions) Excluded (Expired) Exc…" at bounding box center [506, 101] width 90 height 17
click at [461, 93] on select "Choose an option... Pending Applied Excluded (Questions) Excluded (Expired) Exc…" at bounding box center [506, 101] width 90 height 17
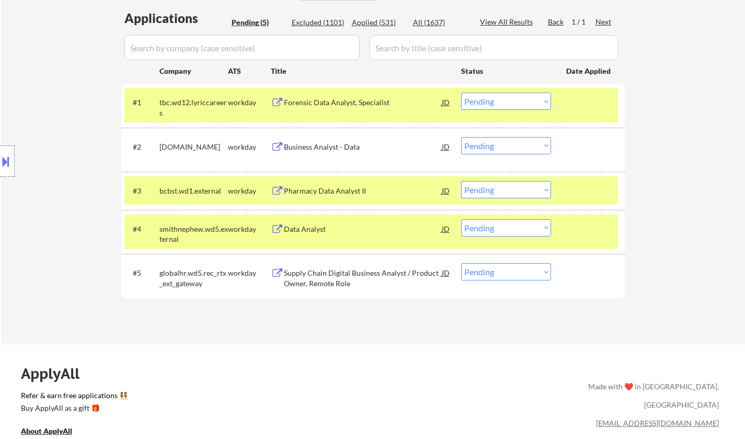
click at [349, 93] on div "Forensic Data Analyst, Specialist" at bounding box center [363, 102] width 158 height 19
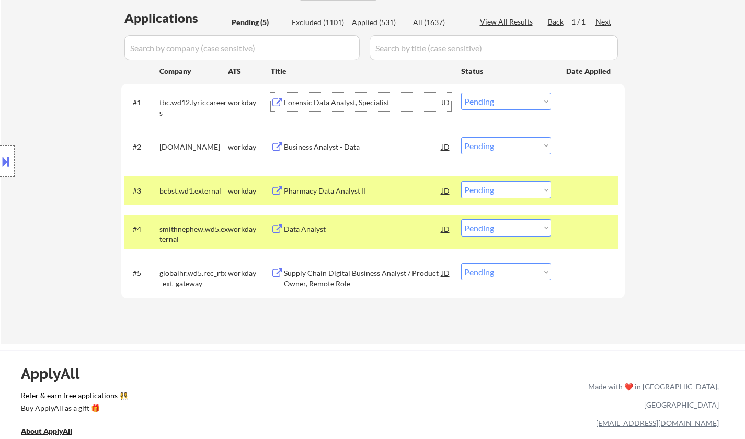
click at [510, 100] on select "Choose an option... Pending Applied Excluded (Questions) Excluded (Expired) Exc…" at bounding box center [506, 101] width 90 height 17
click at [461, 93] on select "Choose an option... Pending Applied Excluded (Questions) Excluded (Expired) Exc…" at bounding box center [506, 101] width 90 height 17
select select ""pending""
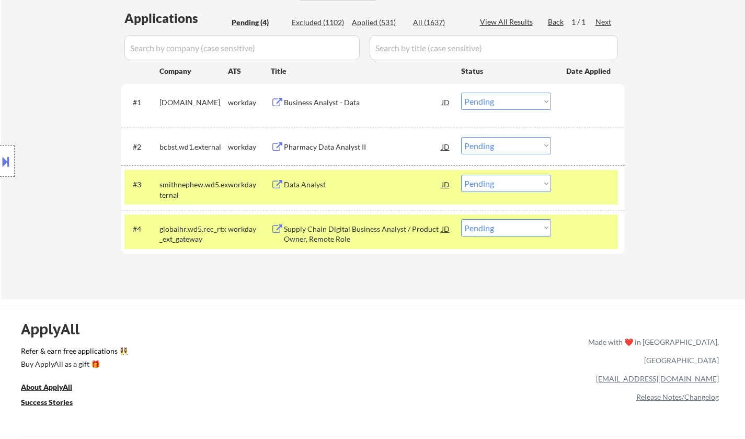
click at [319, 99] on div "Business Analyst - Data" at bounding box center [363, 102] width 158 height 10
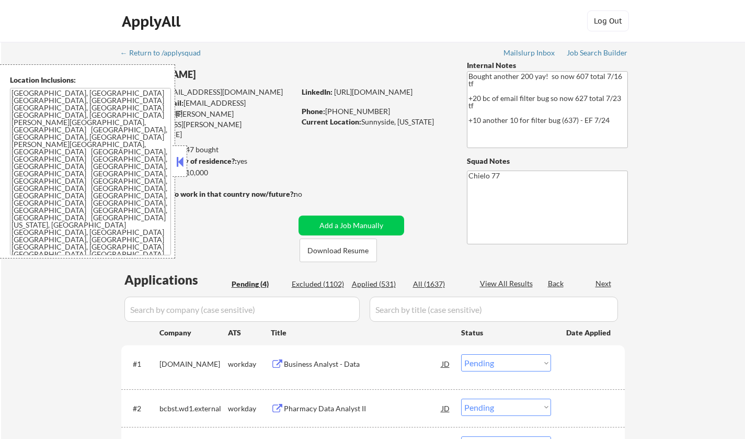
select select ""pending""
click at [183, 164] on button at bounding box center [179, 162] width 11 height 16
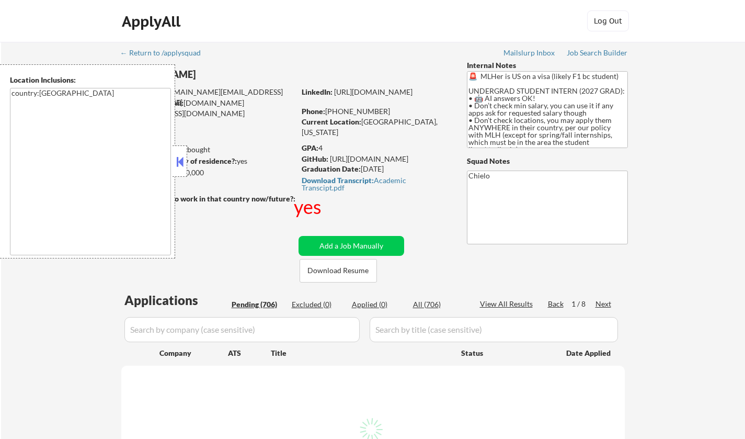
click at [180, 160] on button at bounding box center [179, 162] width 11 height 16
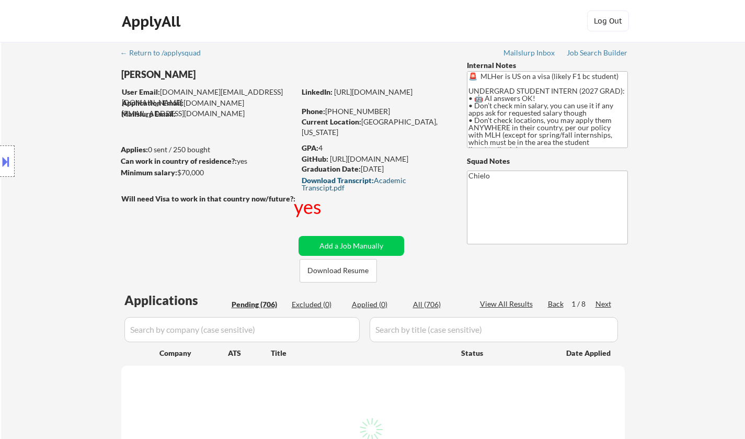
select select ""pending""
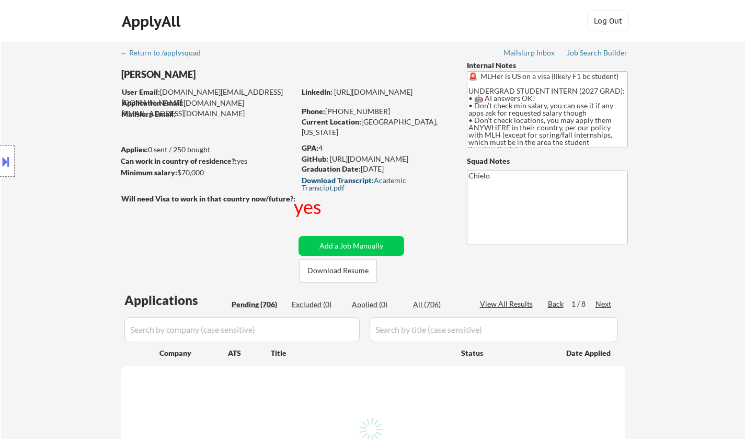
select select ""pending""
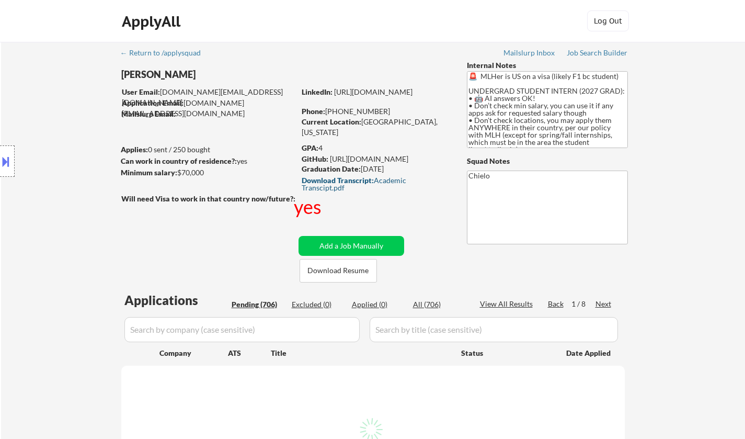
select select ""pending""
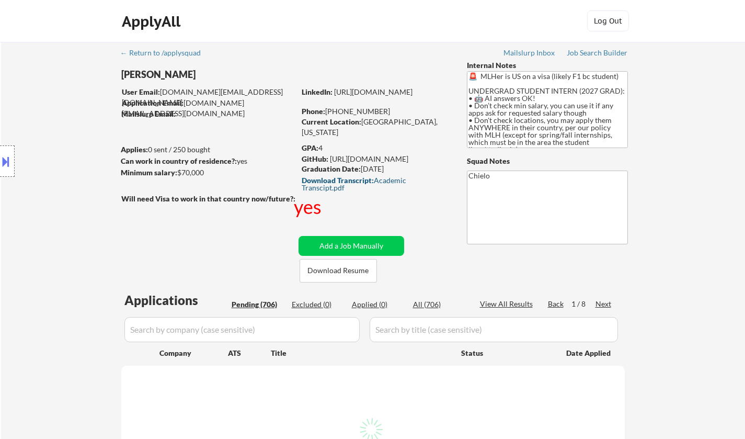
select select ""pending""
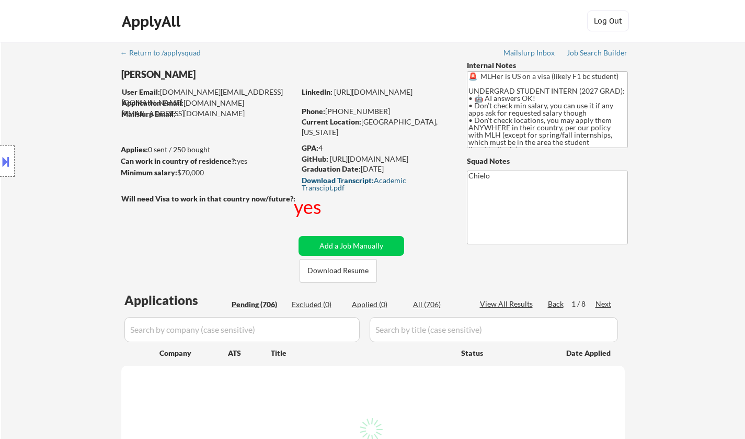
select select ""pending""
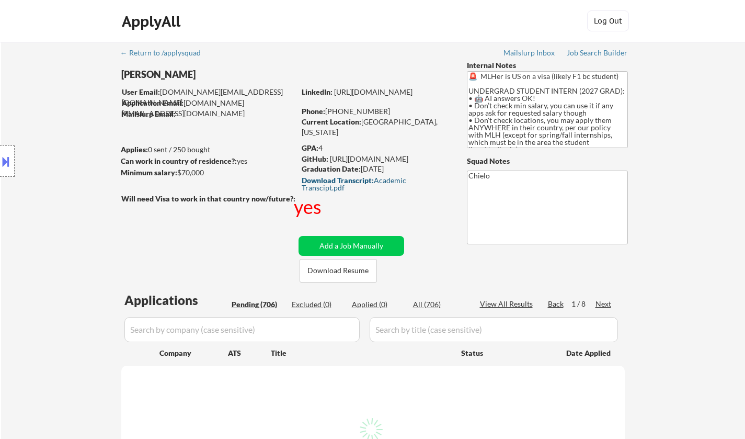
select select ""pending""
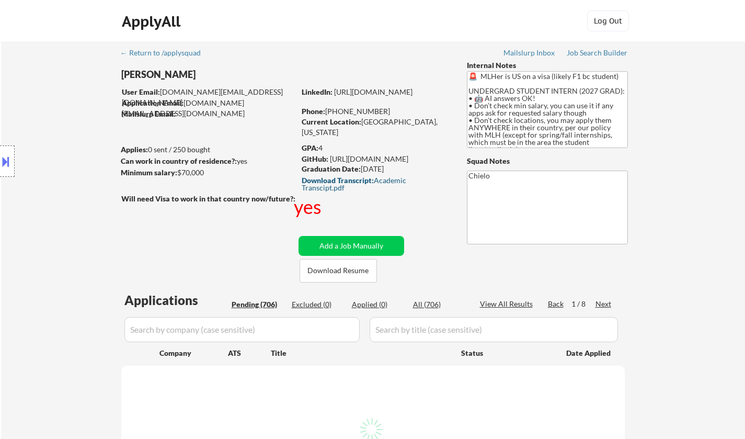
select select ""pending""
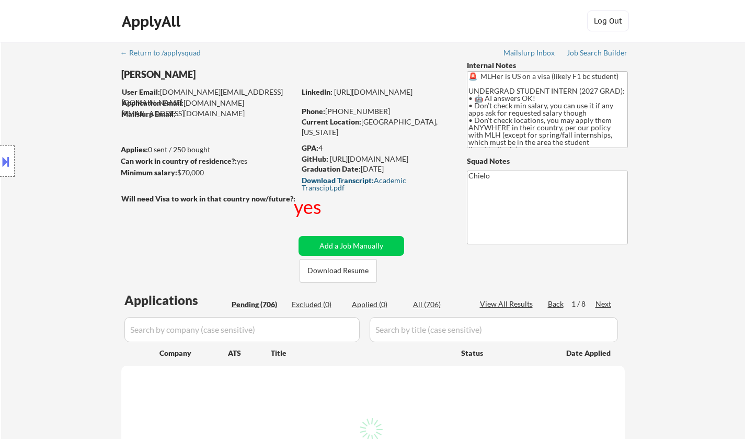
select select ""pending""
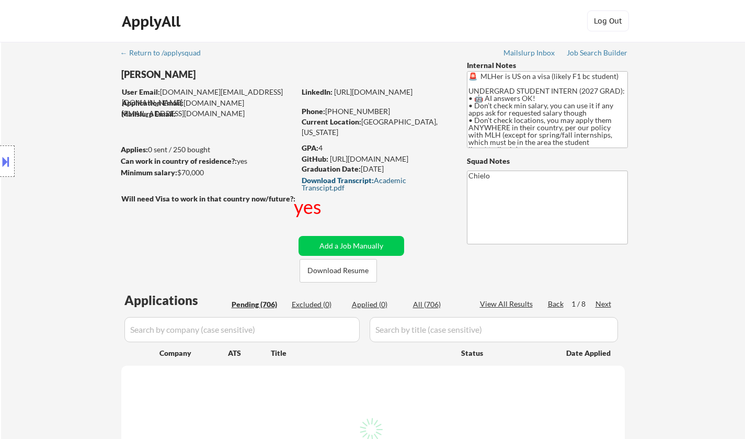
select select ""pending""
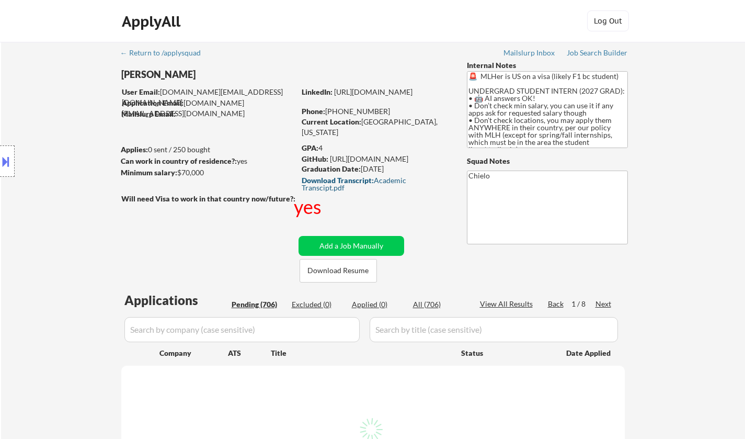
select select ""pending""
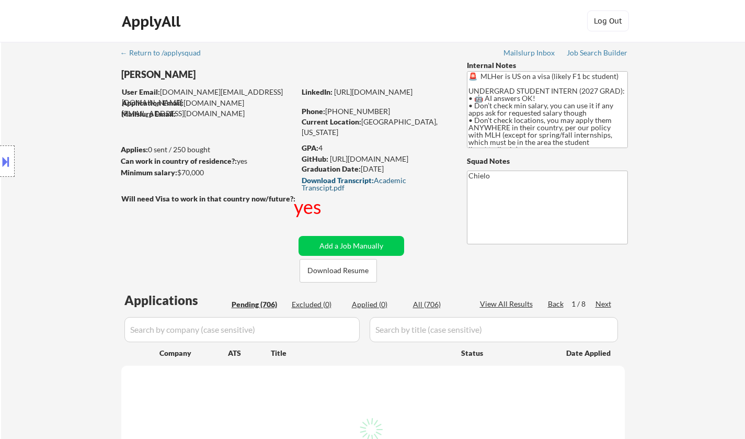
select select ""pending""
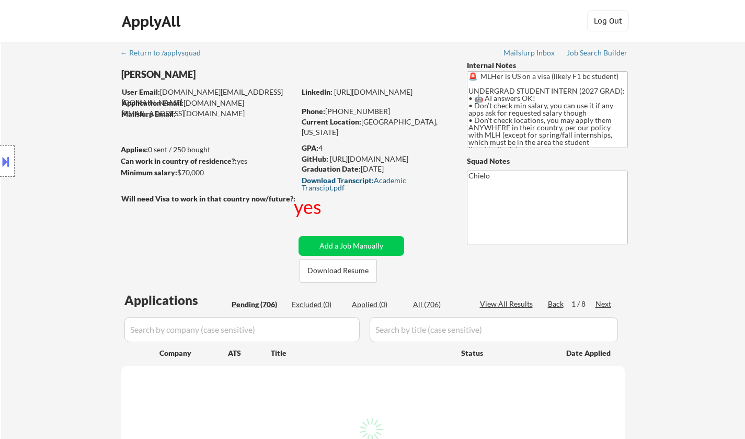
select select ""pending""
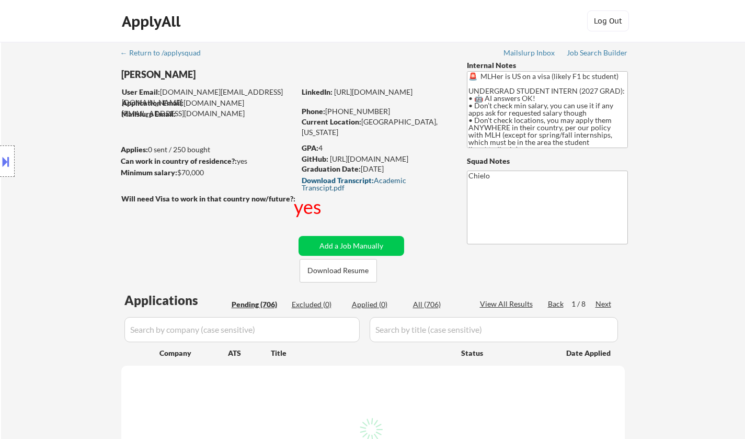
select select ""pending""
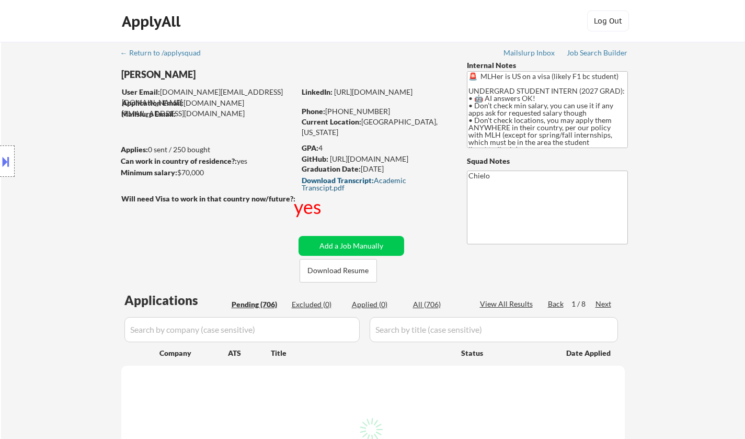
select select ""pending""
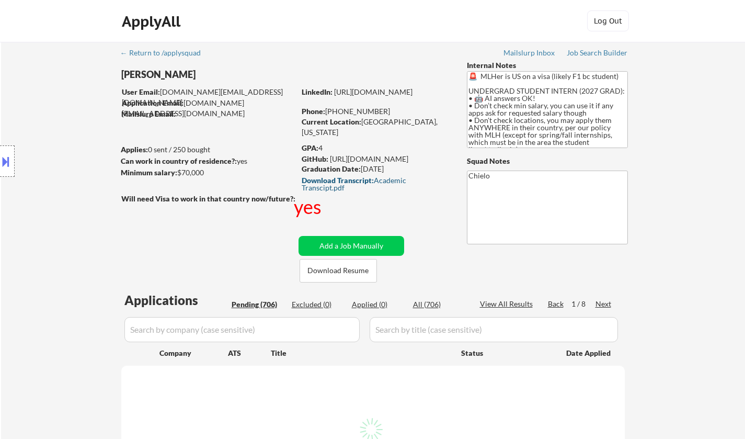
select select ""pending""
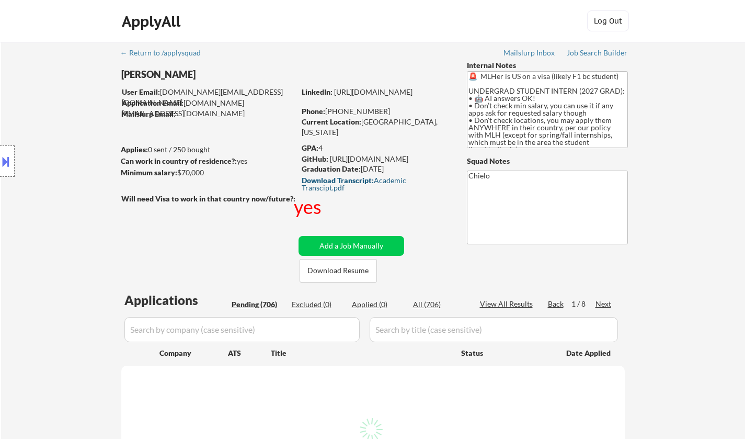
select select ""pending""
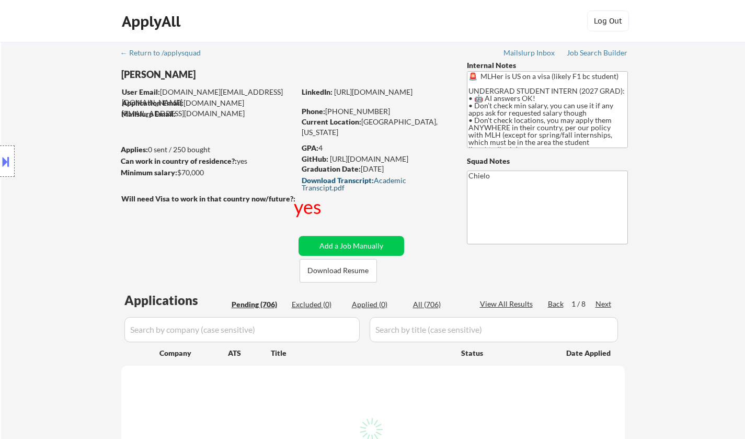
select select ""pending""
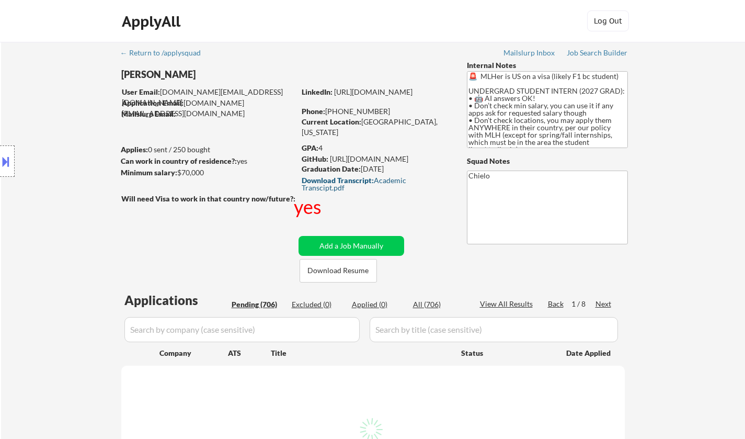
select select ""pending""
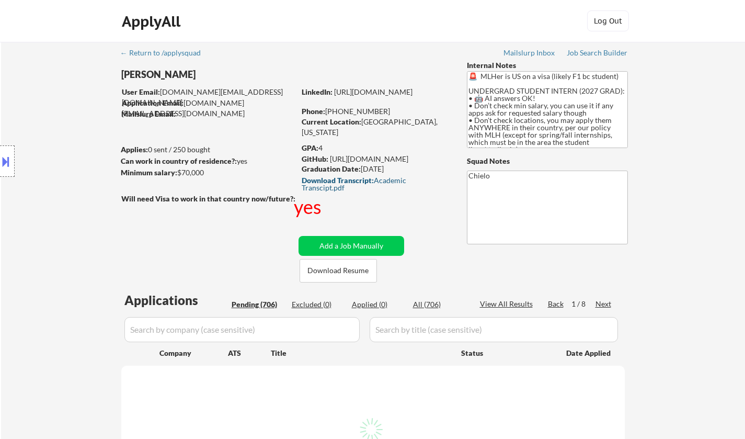
select select ""pending""
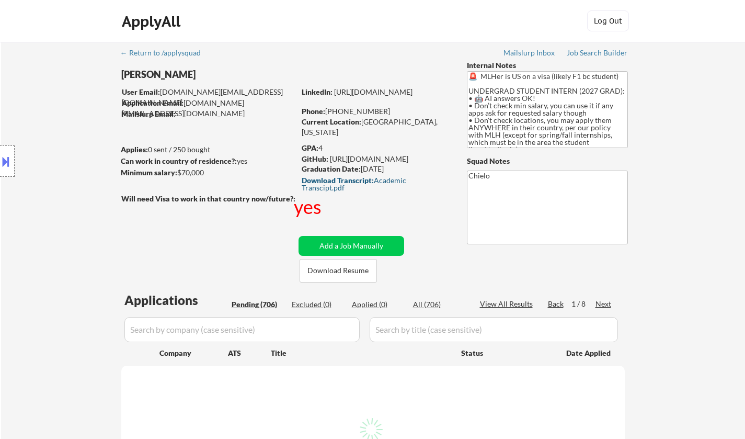
select select ""pending""
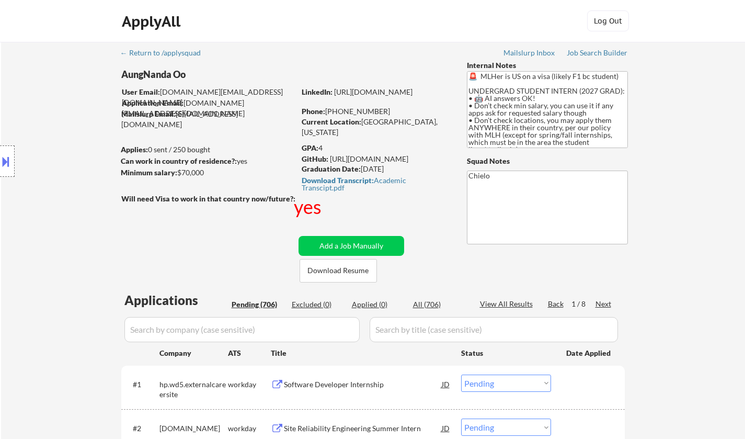
click at [7, 152] on div at bounding box center [7, 160] width 15 height 31
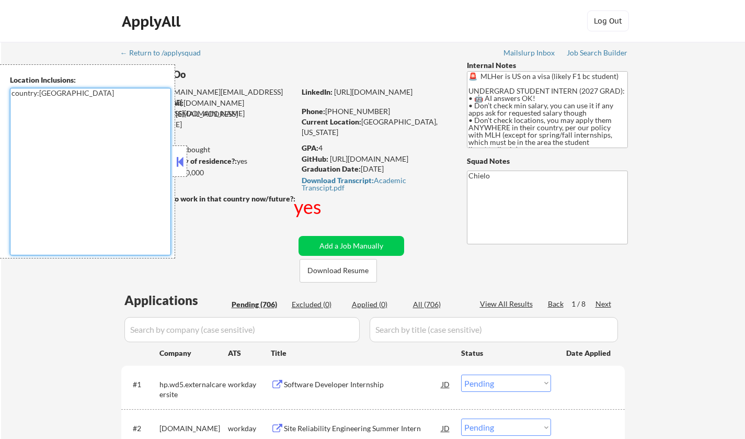
click at [165, 159] on textarea "country:[GEOGRAPHIC_DATA]" at bounding box center [90, 171] width 161 height 167
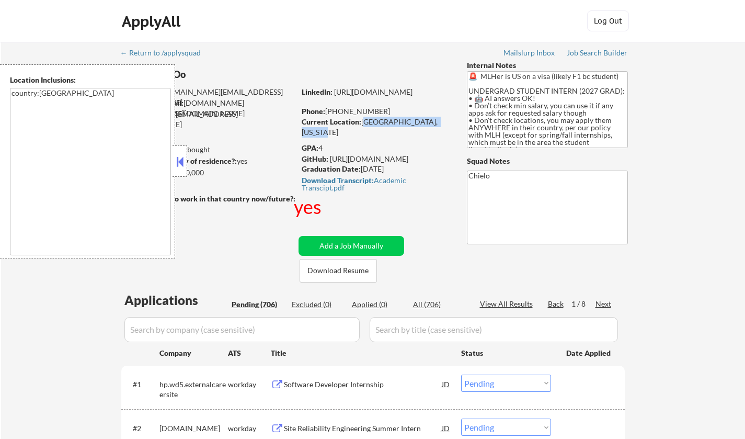
drag, startPoint x: 362, startPoint y: 122, endPoint x: 442, endPoint y: 123, distance: 80.5
click at [442, 123] on div "Current Location: [GEOGRAPHIC_DATA], [US_STATE]" at bounding box center [376, 127] width 148 height 20
copy div "[GEOGRAPHIC_DATA], [US_STATE]"
drag, startPoint x: 178, startPoint y: 158, endPoint x: 245, endPoint y: 239, distance: 105.0
click at [178, 158] on button at bounding box center [179, 162] width 11 height 16
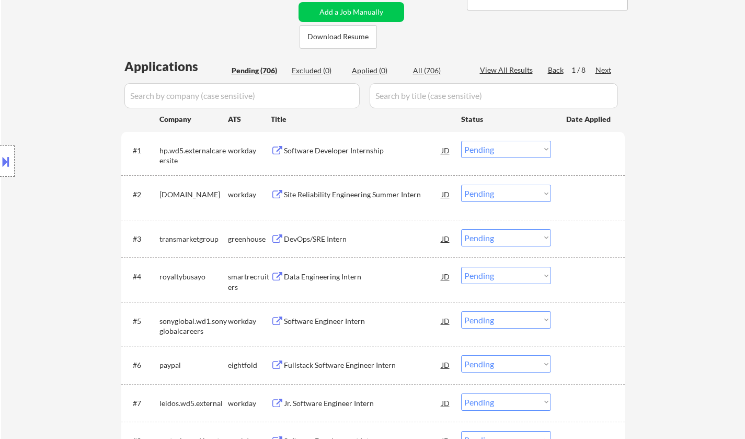
scroll to position [261, 0]
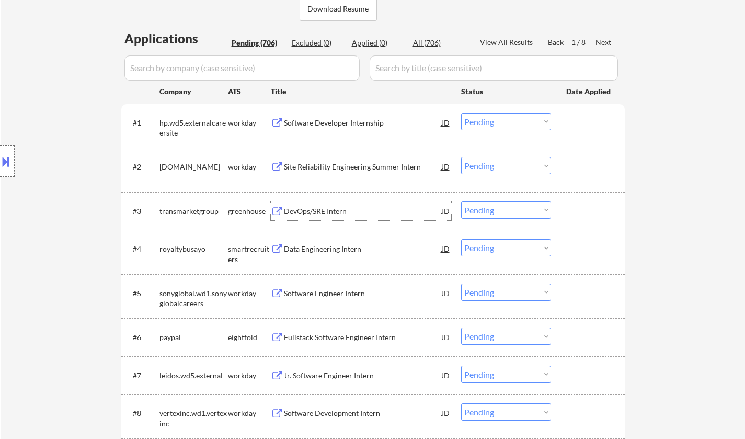
click at [321, 211] on div "DevOps/SRE Intern" at bounding box center [363, 211] width 158 height 10
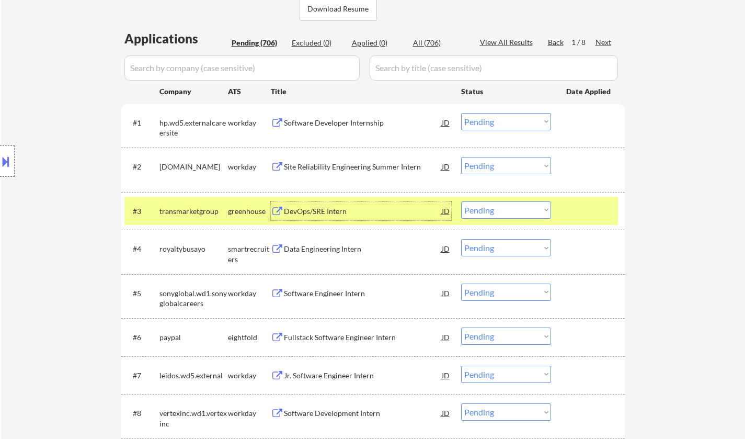
click at [506, 215] on select "Choose an option... Pending Applied Excluded (Questions) Excluded (Expired) Exc…" at bounding box center [506, 209] width 90 height 17
click at [461, 201] on select "Choose an option... Pending Applied Excluded (Questions) Excluded (Expired) Exc…" at bounding box center [506, 209] width 90 height 17
select select ""pending""
